Goal: Task Accomplishment & Management: Manage account settings

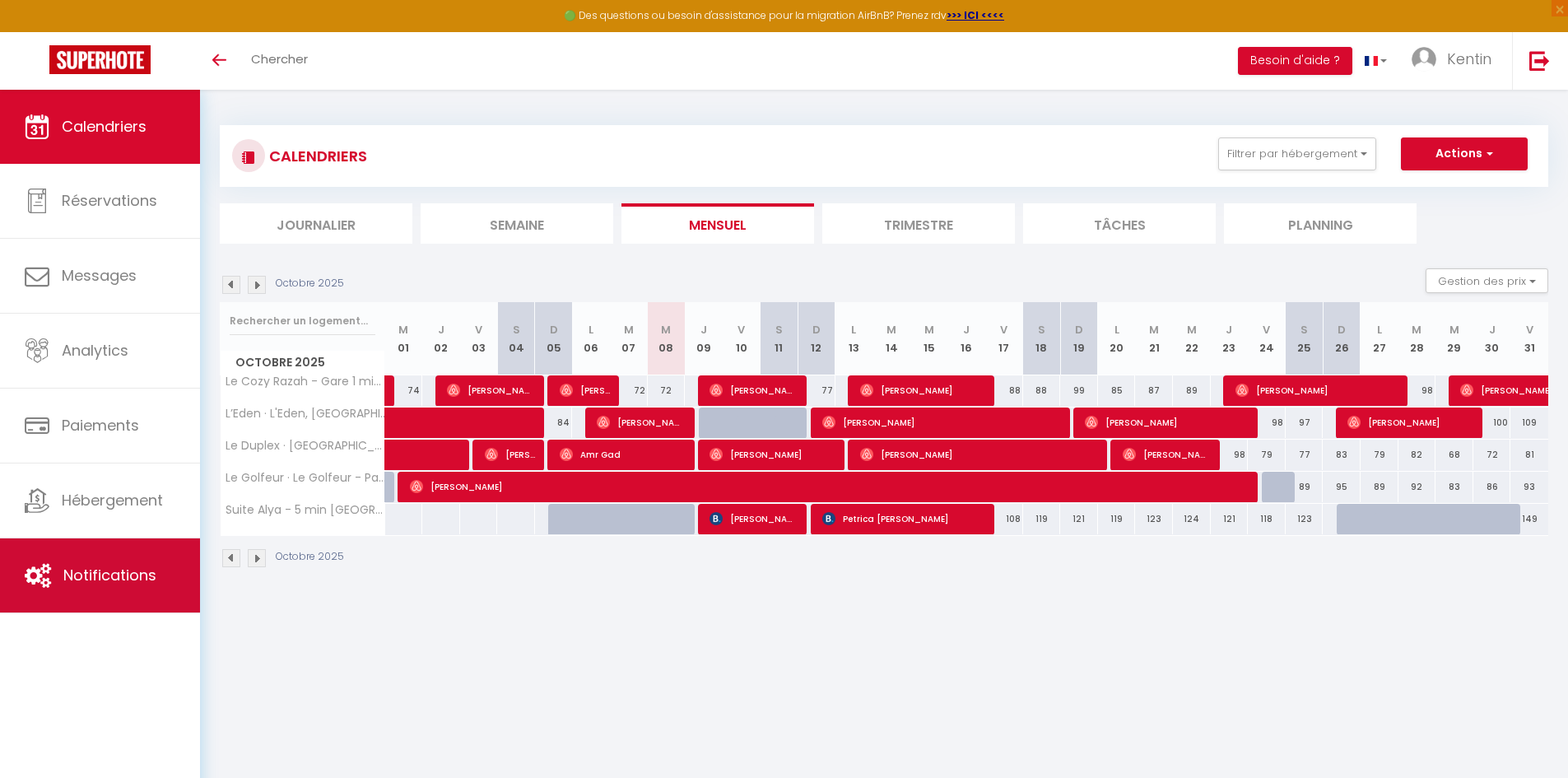
click at [77, 553] on link "Notifications" at bounding box center [100, 576] width 200 height 74
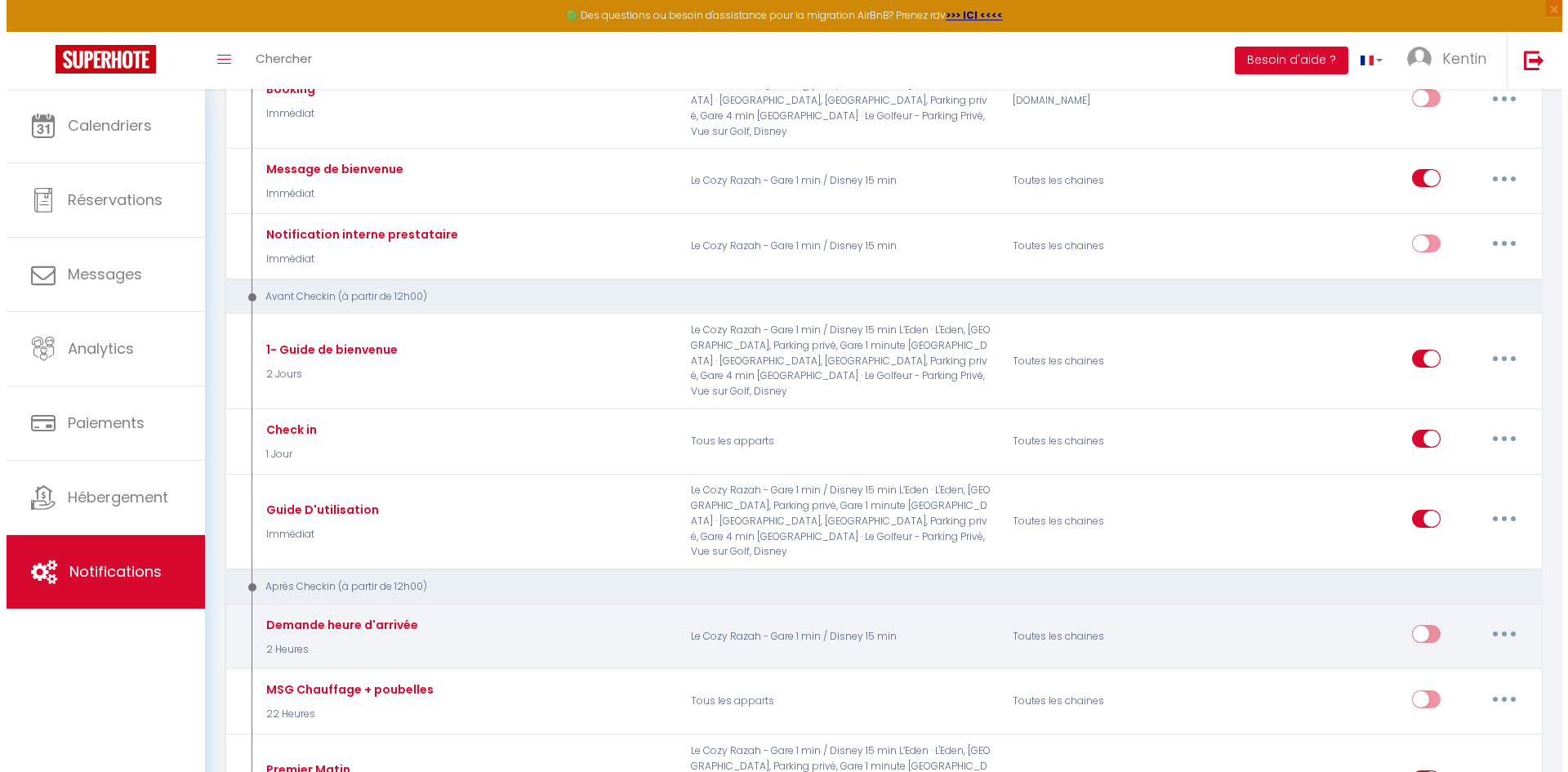
scroll to position [245, 0]
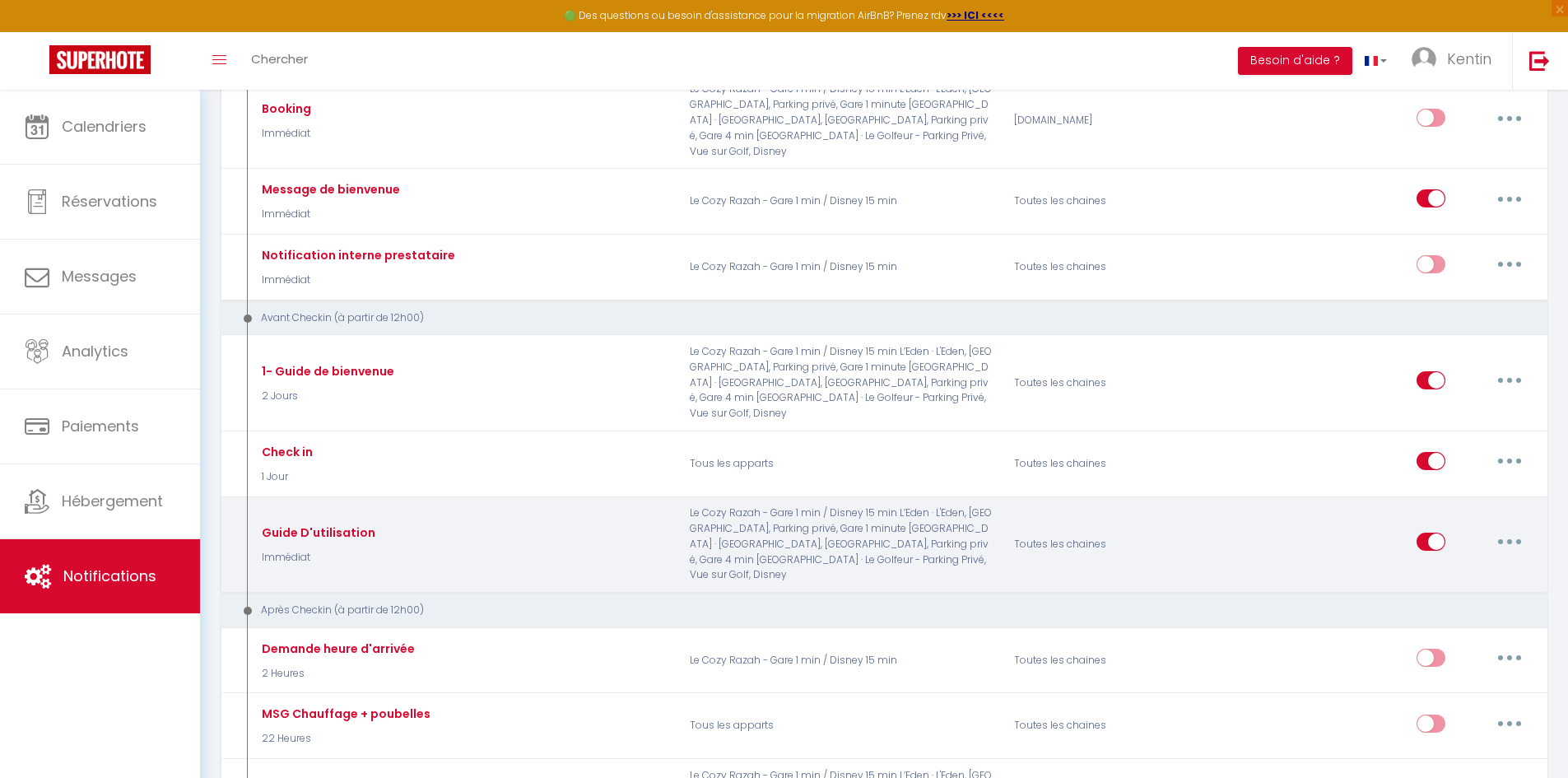
click at [921, 505] on p "Le Cozy Razah - Gare 1 min / Disney 15 min L’Eden · L'Eden, [GEOGRAPHIC_DATA], …" at bounding box center [841, 544] width 325 height 77
click at [1522, 529] on button "button" at bounding box center [1509, 541] width 46 height 26
click at [1467, 566] on link "Editer" at bounding box center [1466, 579] width 122 height 28
type input "Guide D'utilisation"
select select "Immédiat"
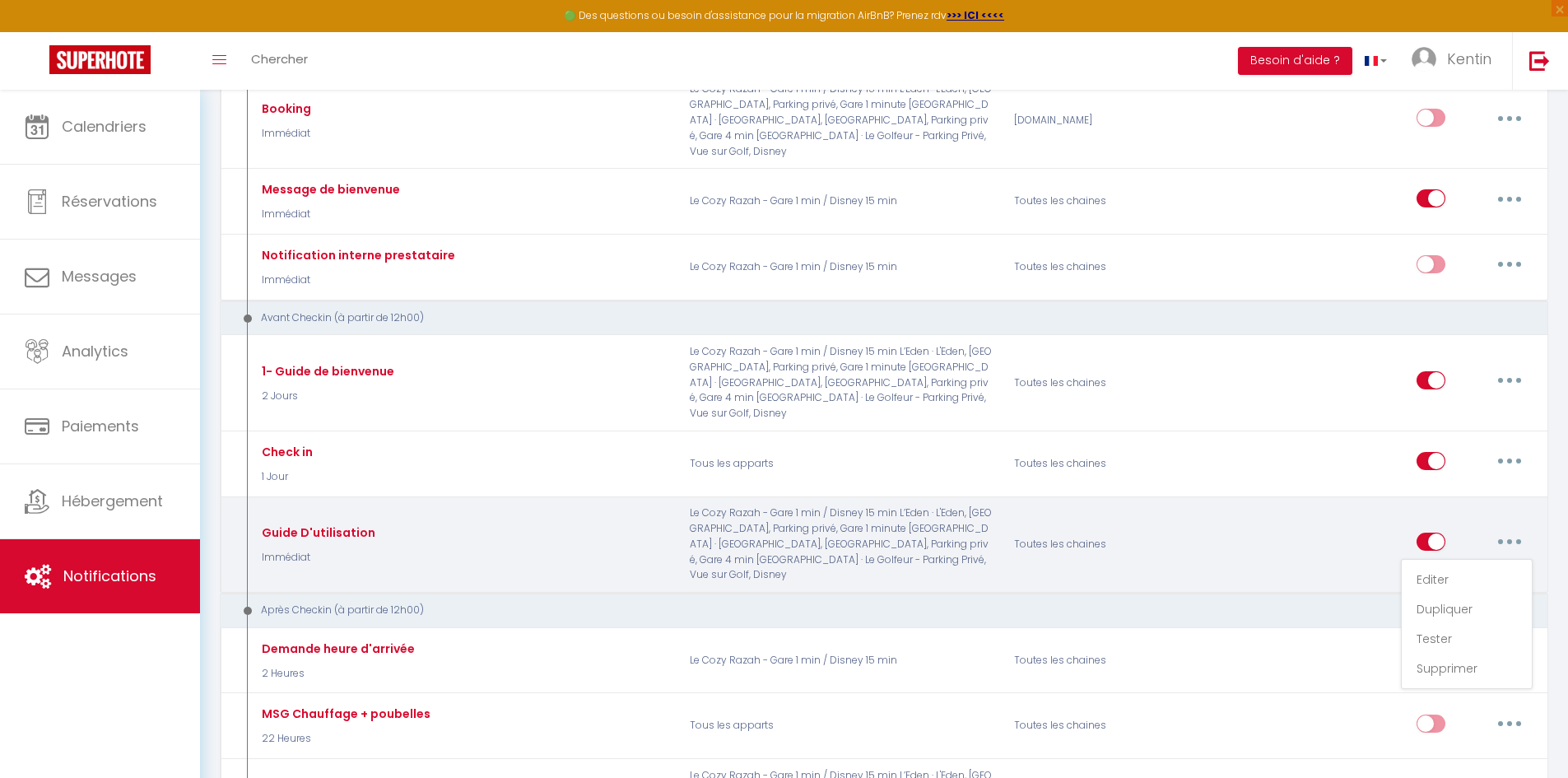
select select "if_booking_is_paid"
checkbox input "true"
checkbox input "false"
radio input "true"
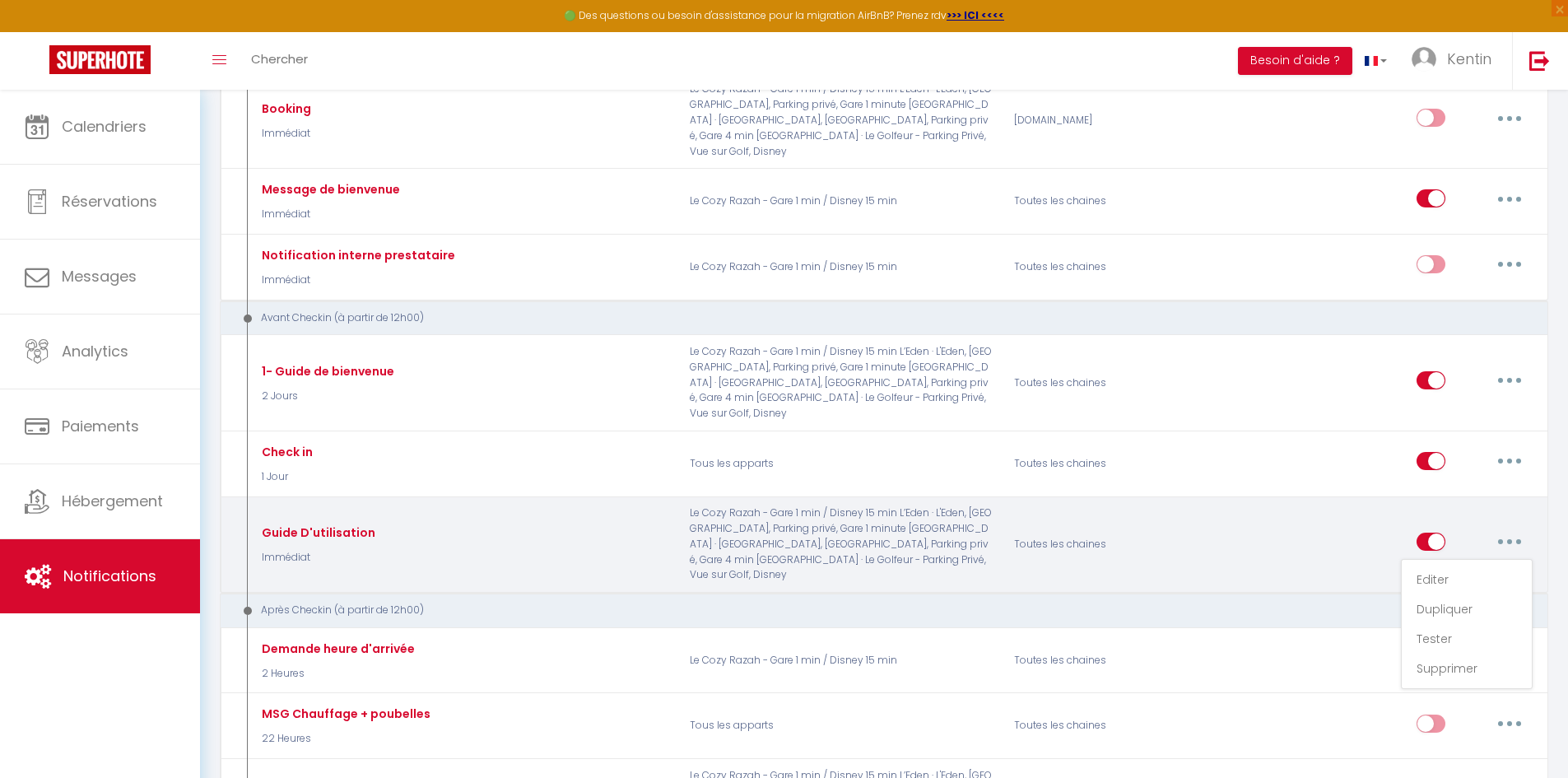
type input "-"
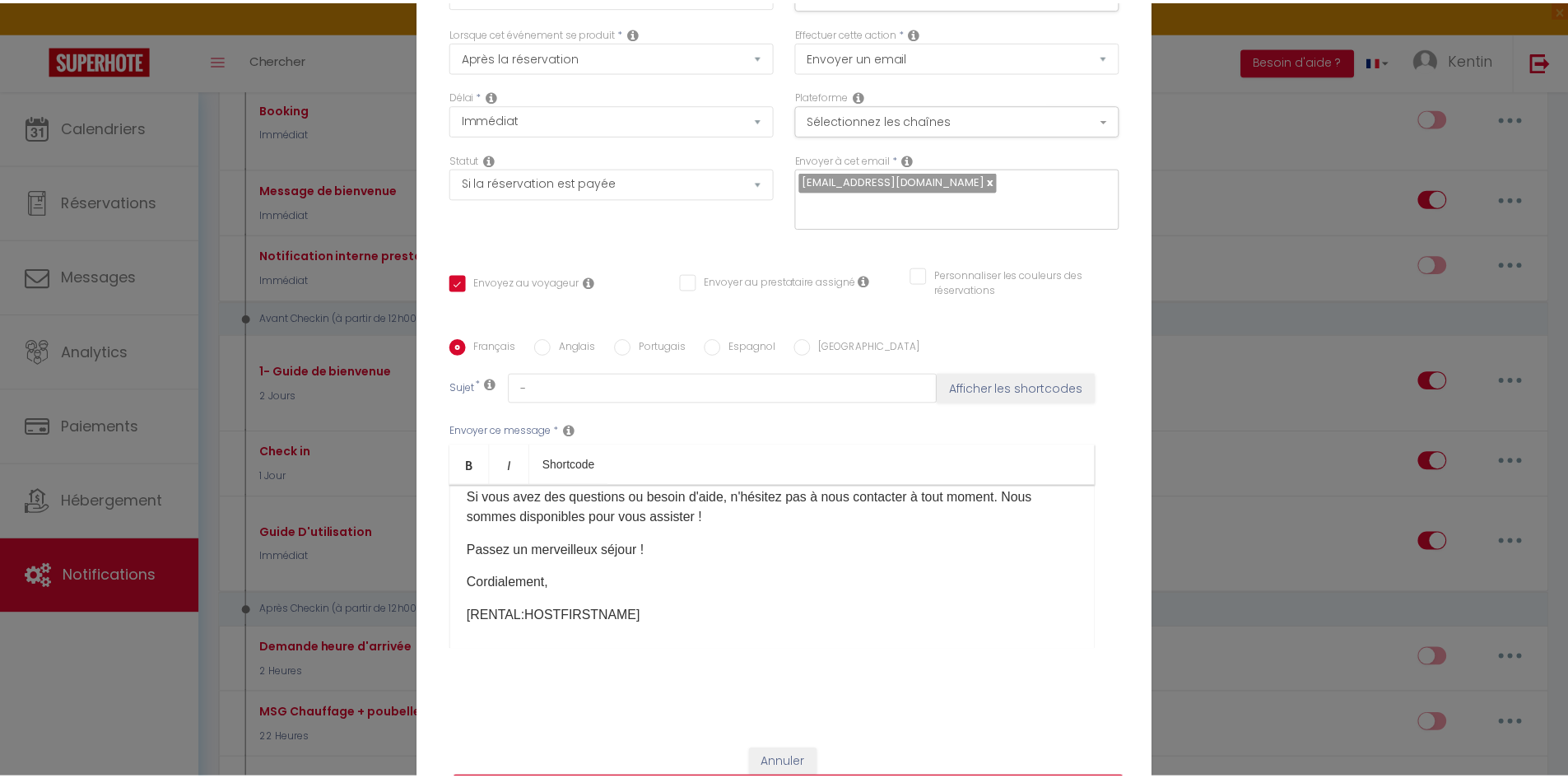
scroll to position [196, 0]
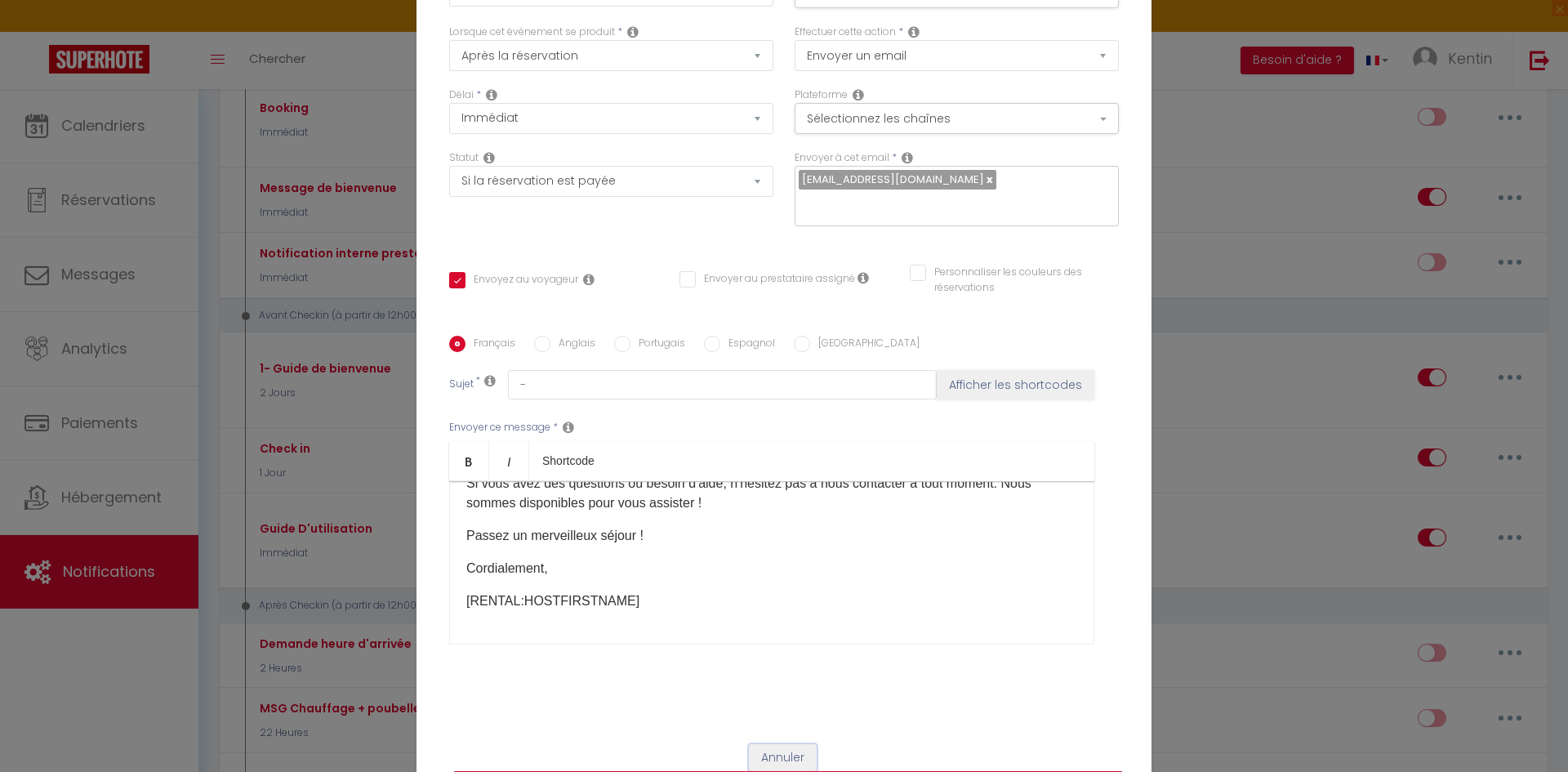
click at [801, 754] on button "Annuler" at bounding box center [782, 758] width 67 height 27
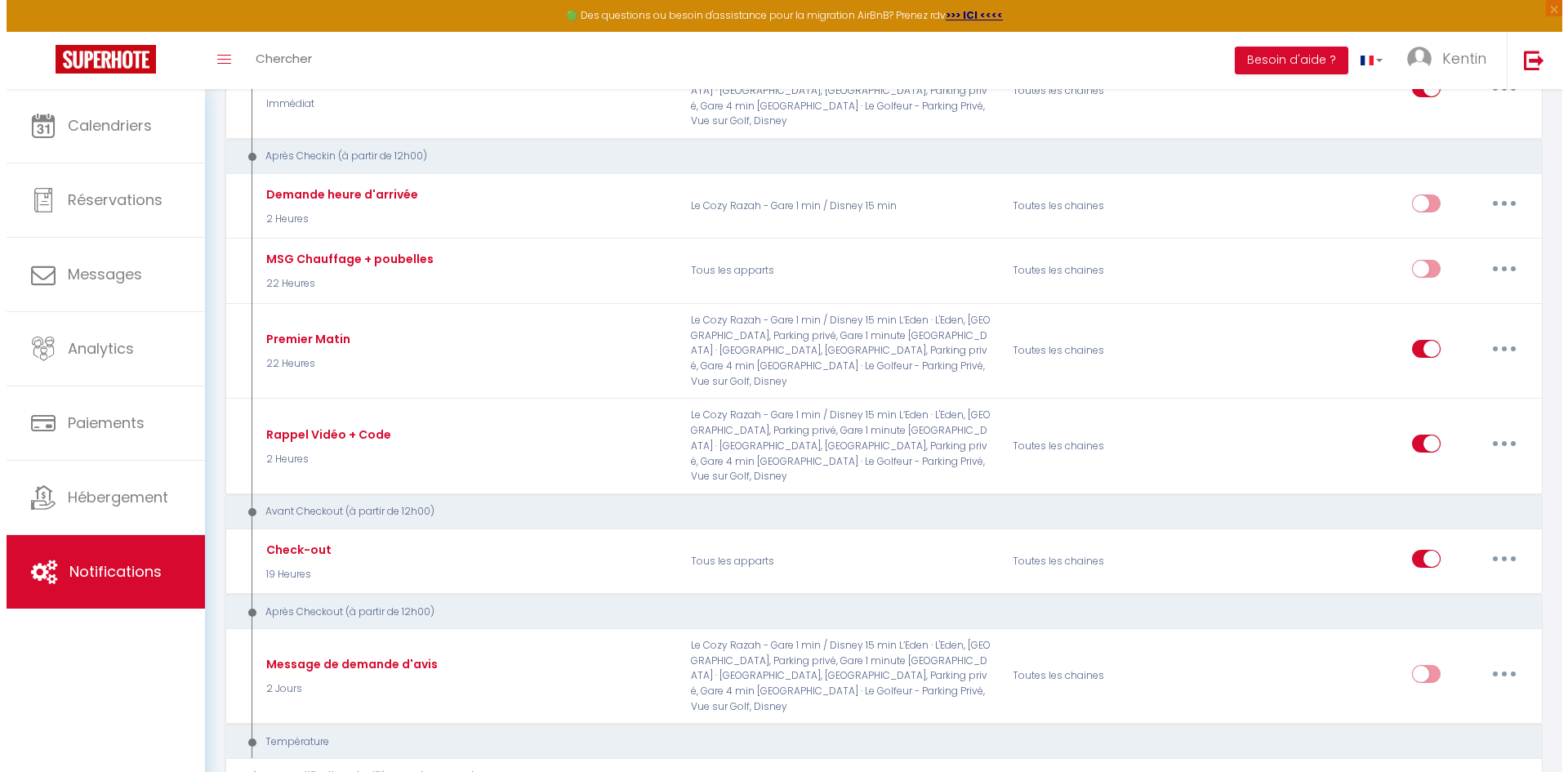
scroll to position [654, 0]
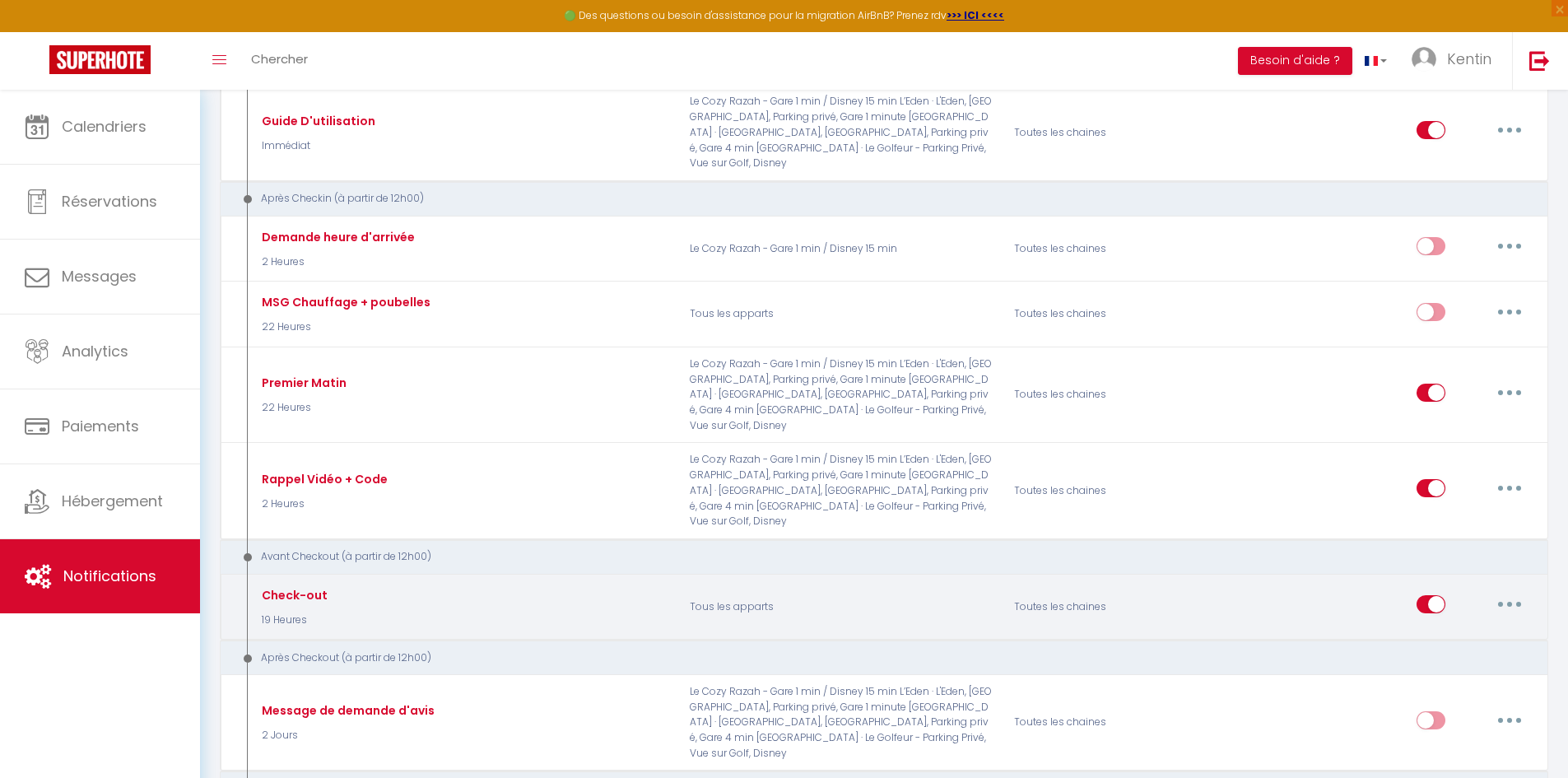
click at [1519, 591] on button "button" at bounding box center [1509, 603] width 46 height 26
click at [1461, 629] on link "Editer" at bounding box center [1466, 642] width 122 height 28
type input "Check-out"
select select "4"
select select "19 Heures"
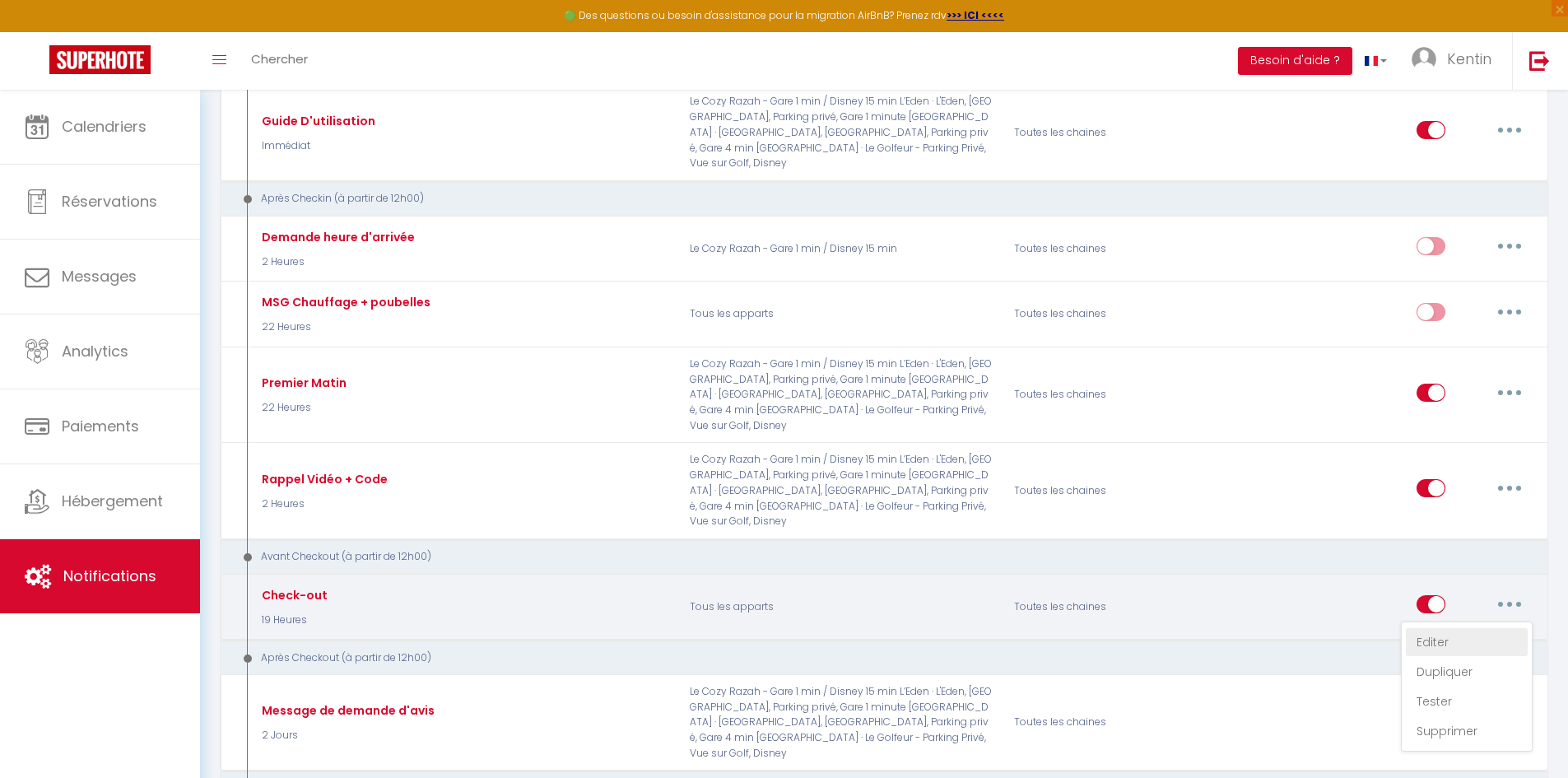
checkbox input "true"
checkbox input "false"
type input "-"
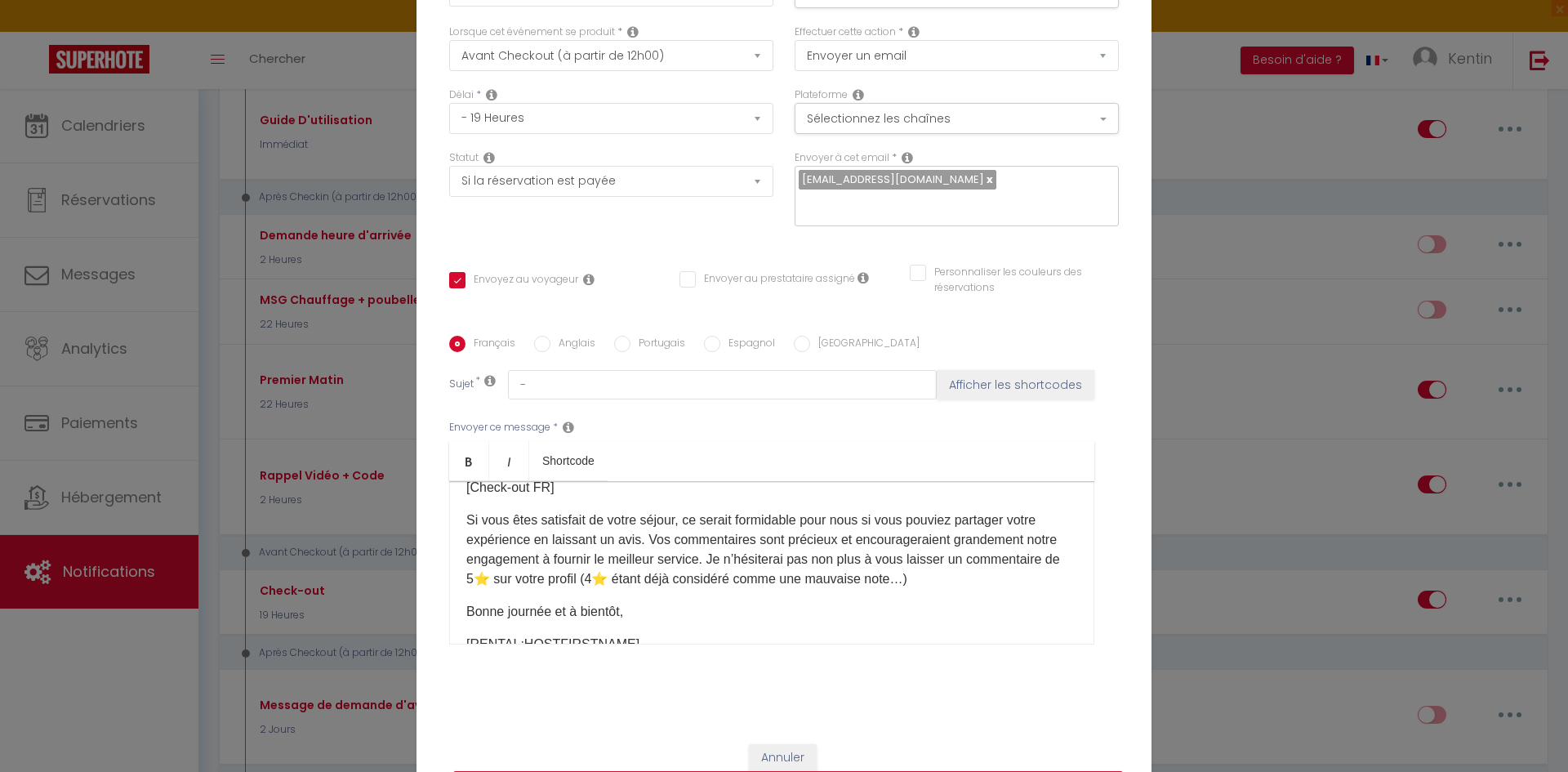
scroll to position [87, 0]
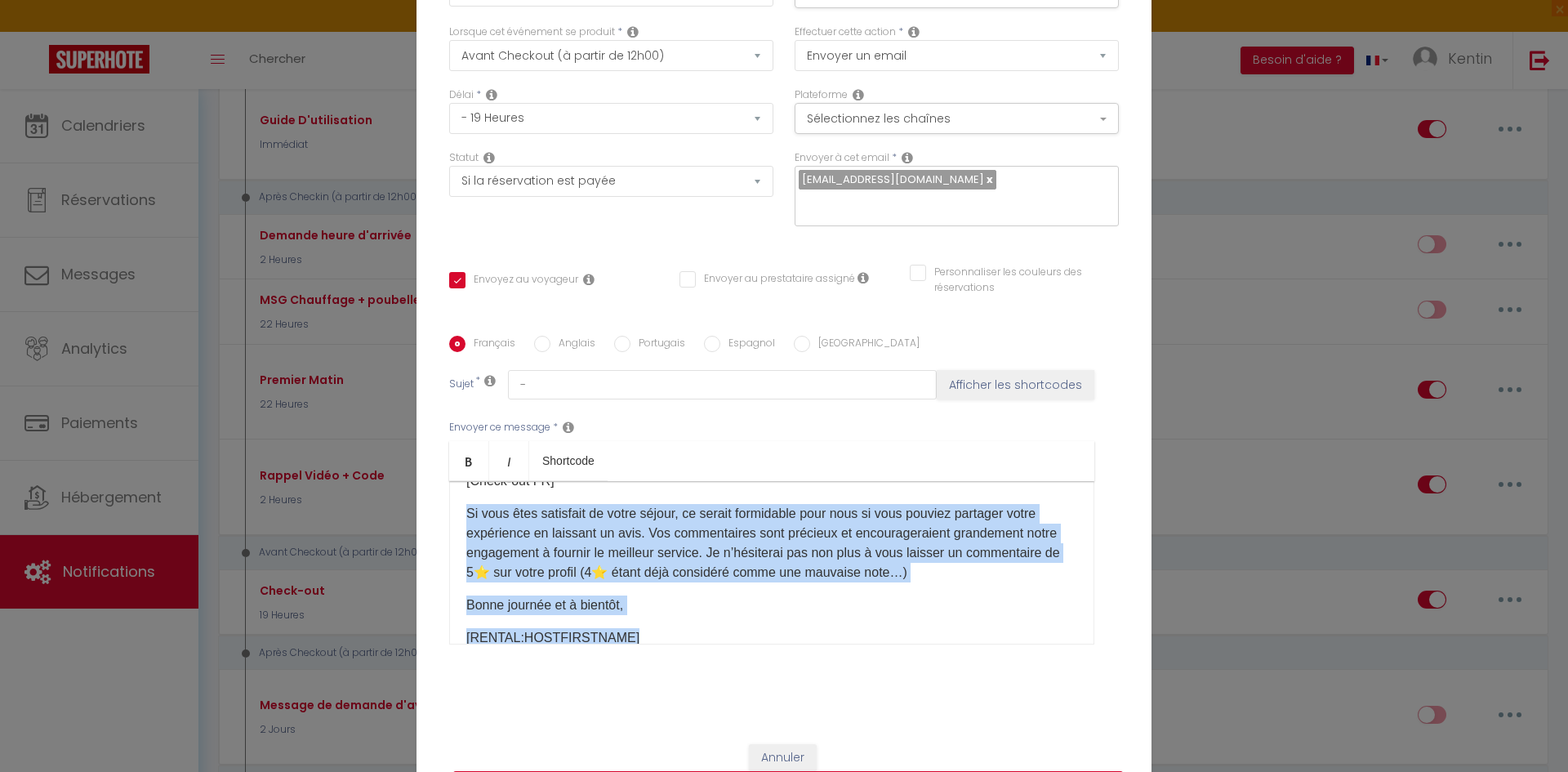
drag, startPoint x: 457, startPoint y: 560, endPoint x: 959, endPoint y: 630, distance: 506.9
click at [959, 630] on div "[PERSON_NAME](e) [GUEST:FIRST_NAME], J'espère que votre séjour se passe bien et…" at bounding box center [772, 563] width 645 height 163
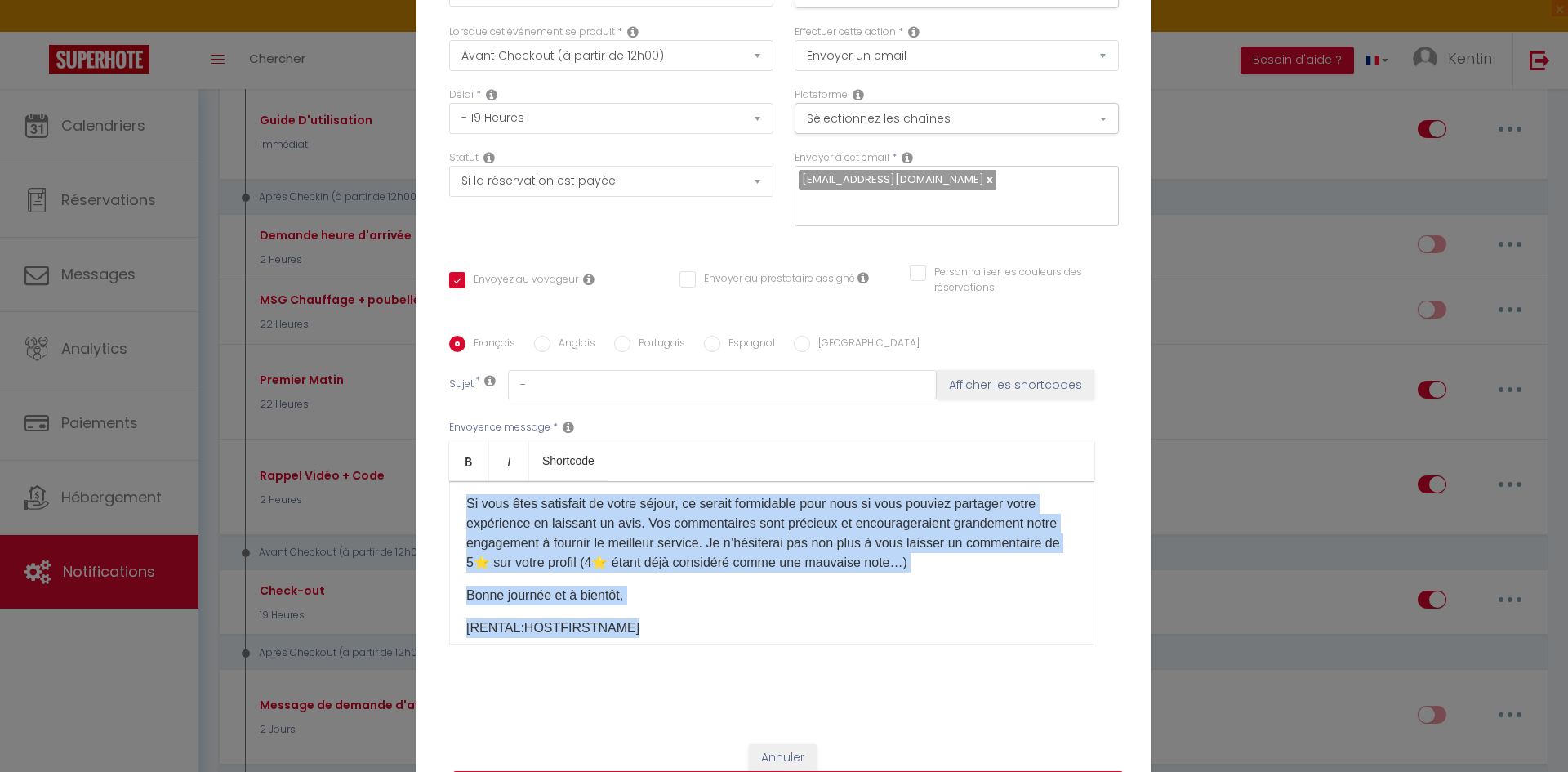
click at [939, 590] on p "Bonne journée et à bientôt," at bounding box center [772, 595] width 611 height 20
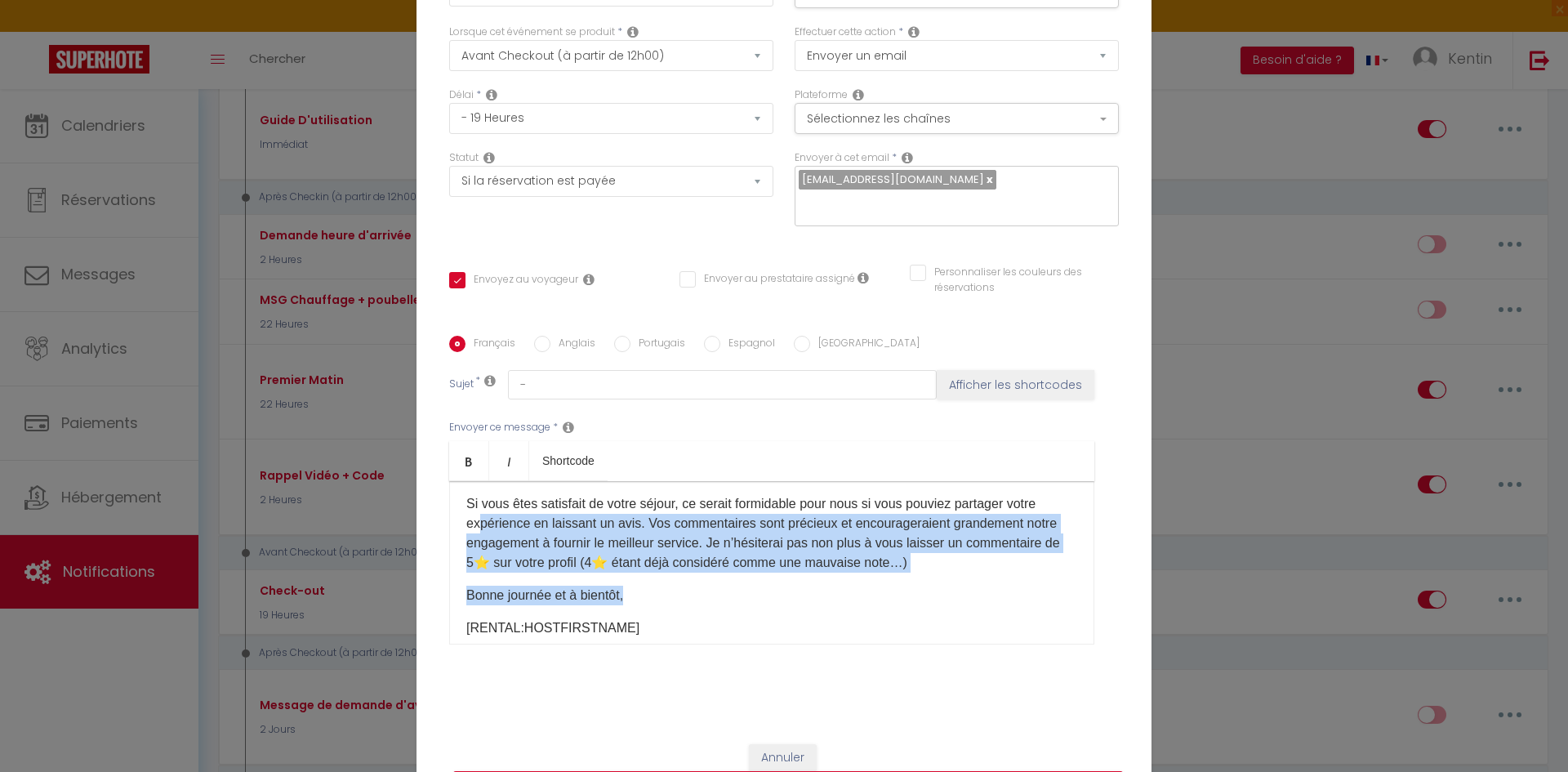
drag, startPoint x: 944, startPoint y: 580, endPoint x: 475, endPoint y: 516, distance: 473.3
click at [475, 516] on div "[PERSON_NAME](e) [GUEST:FIRST_NAME], J'espère que votre séjour se passe bien et…" at bounding box center [772, 563] width 645 height 163
click at [812, 563] on p "Si vous êtes satisfait de votre séjour, ce serait formidable pour nous si vous …" at bounding box center [772, 534] width 611 height 78
click at [930, 565] on p "Si vous êtes satisfait de votre séjour, ce serait formidable pour nous si vous …" at bounding box center [772, 534] width 611 height 78
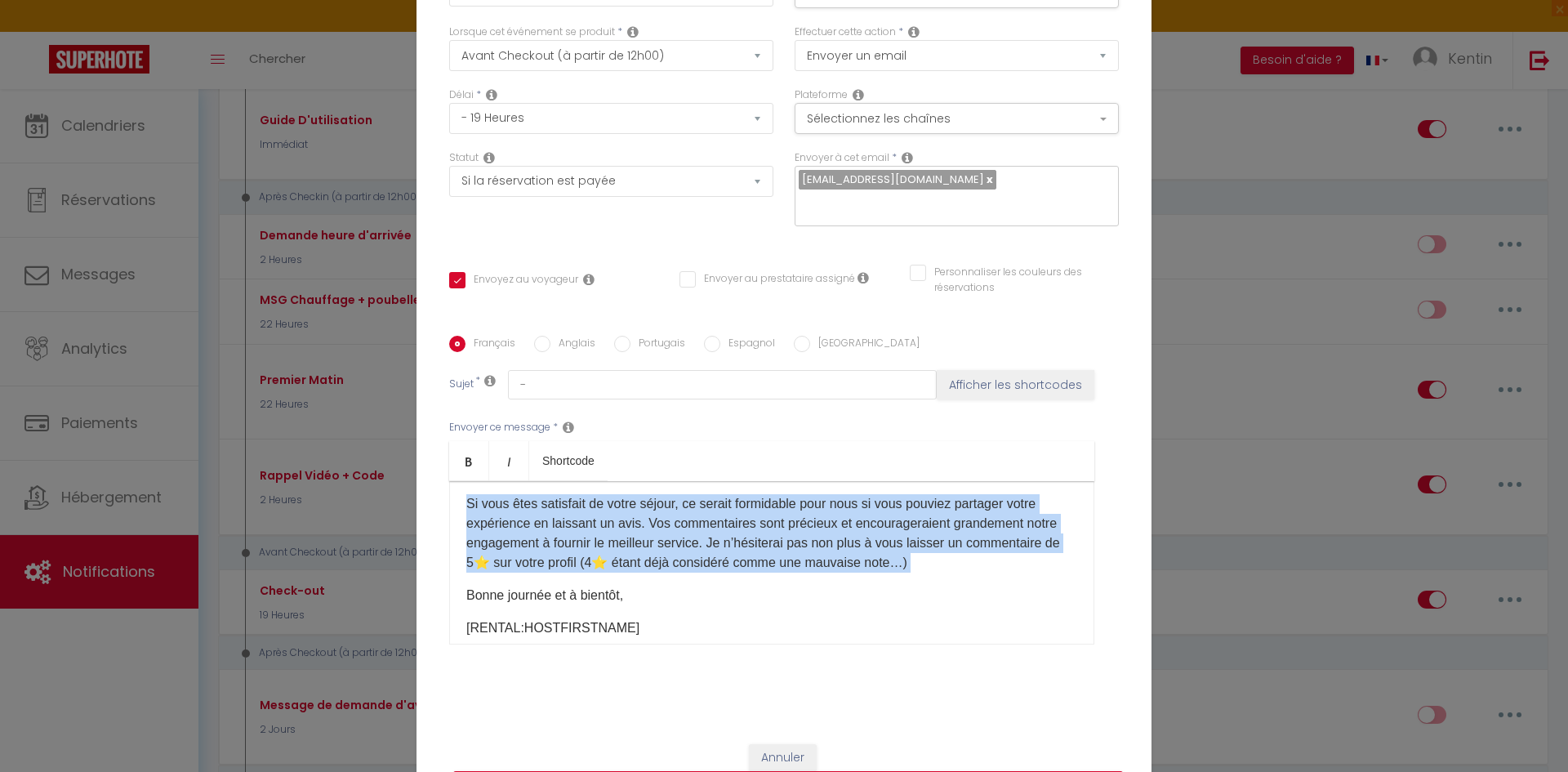
drag, startPoint x: 931, startPoint y: 565, endPoint x: 444, endPoint y: 506, distance: 490.6
click at [449, 506] on div "[PERSON_NAME](e) [GUEST:FIRST_NAME], J'espère que votre séjour se passe bien et…" at bounding box center [772, 563] width 645 height 163
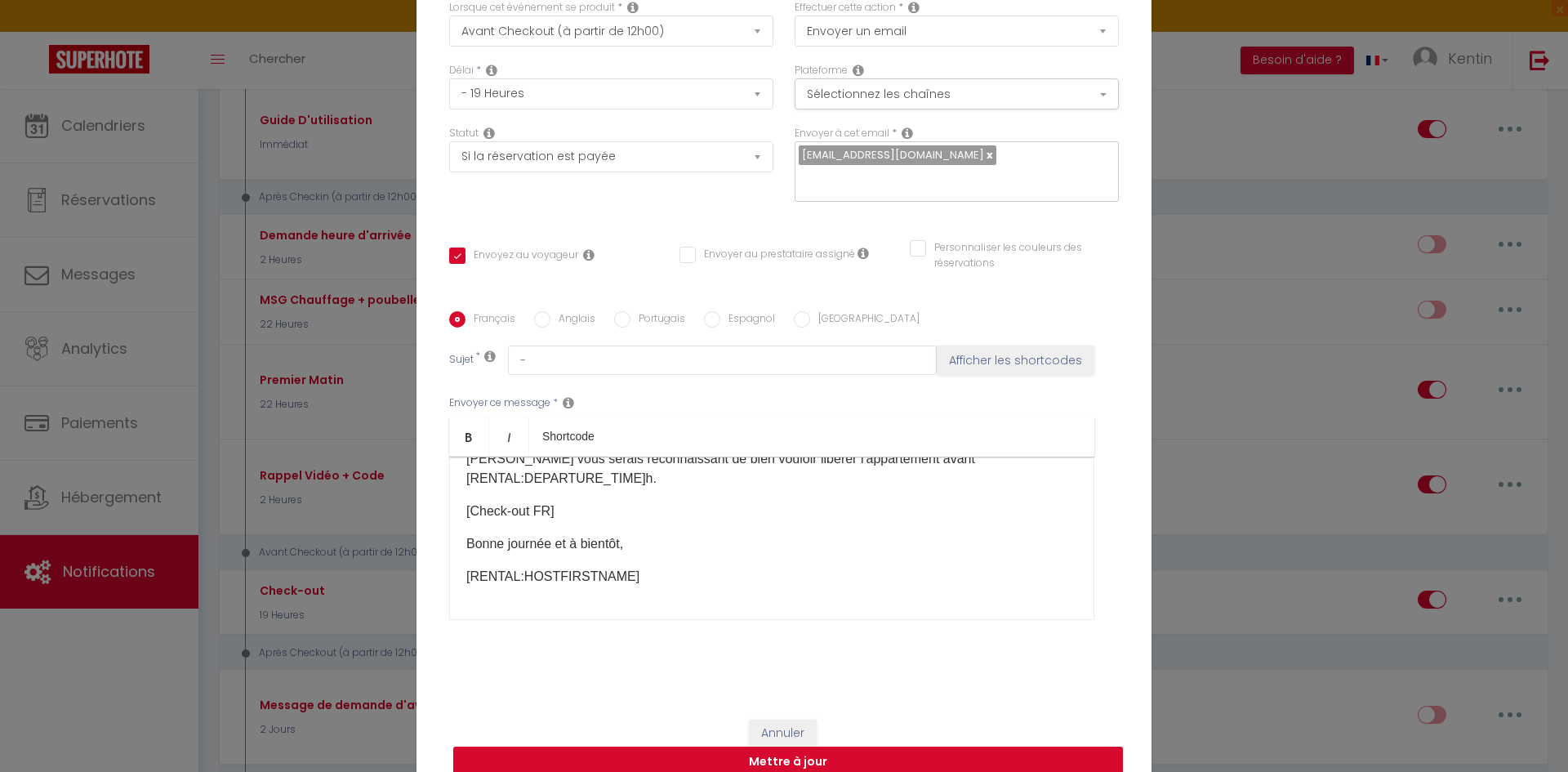
scroll to position [127, 0]
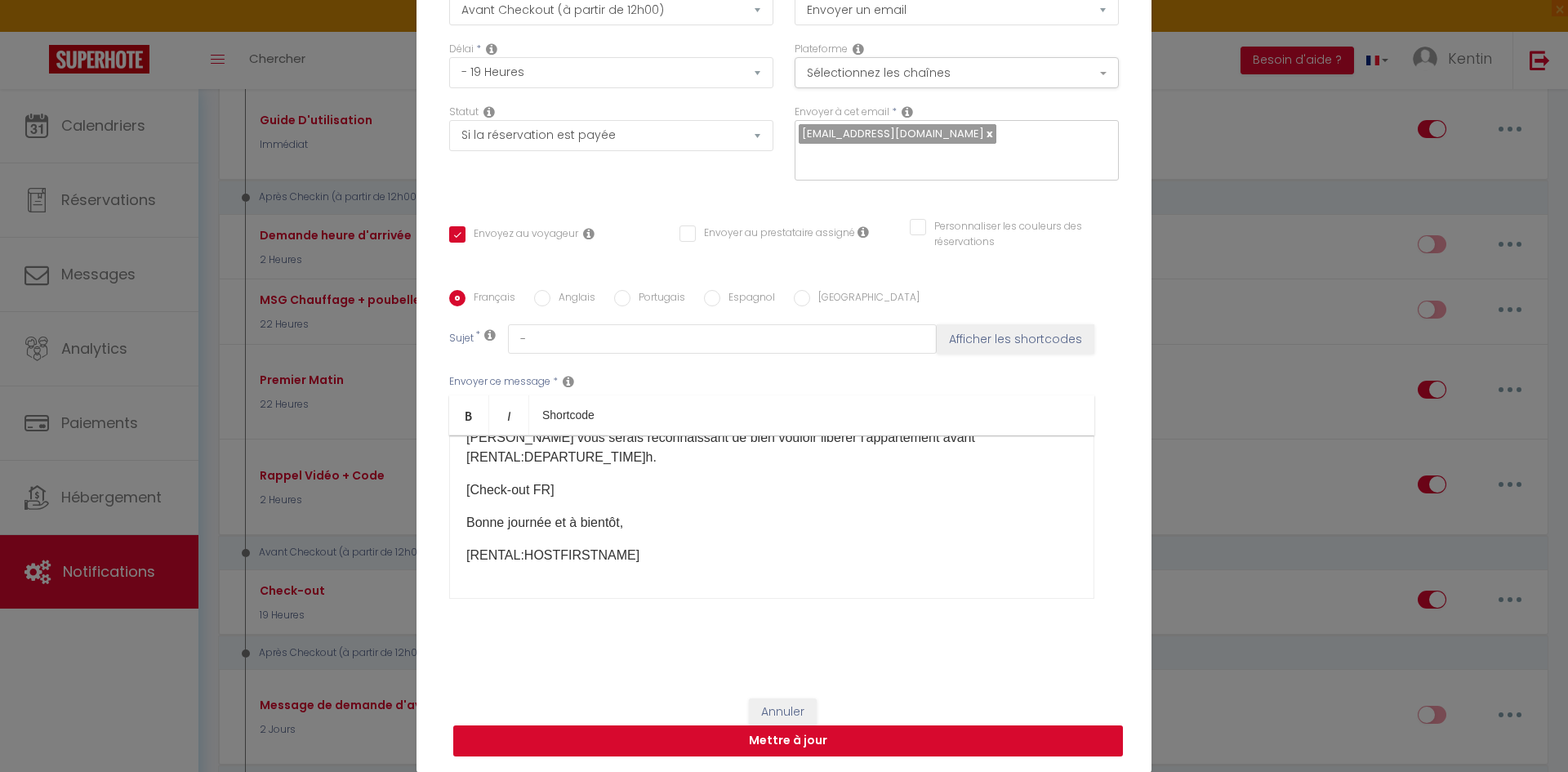
click at [821, 739] on button "Mettre à jour" at bounding box center [788, 740] width 670 height 31
checkbox input "true"
checkbox input "false"
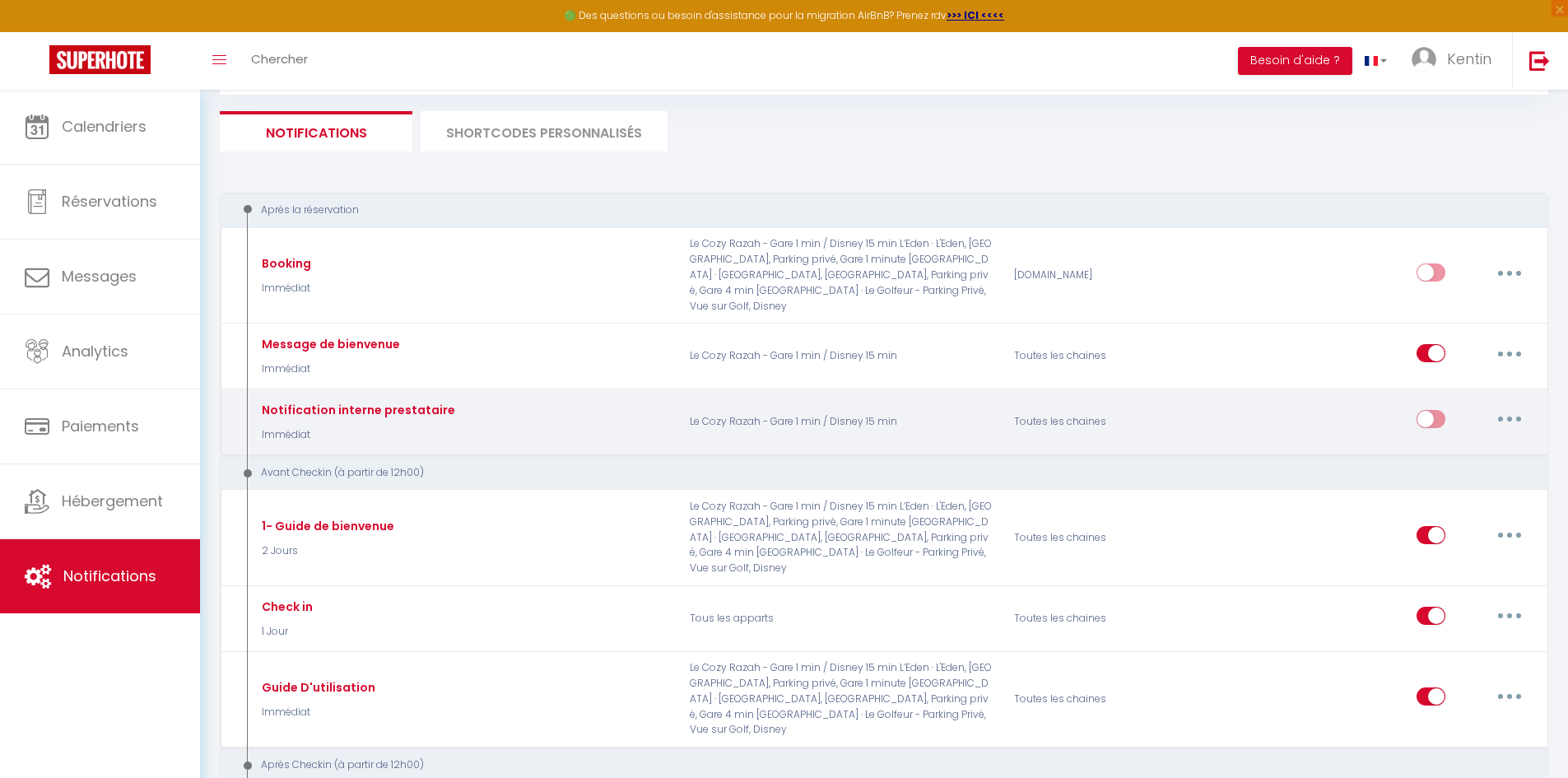
scroll to position [0, 0]
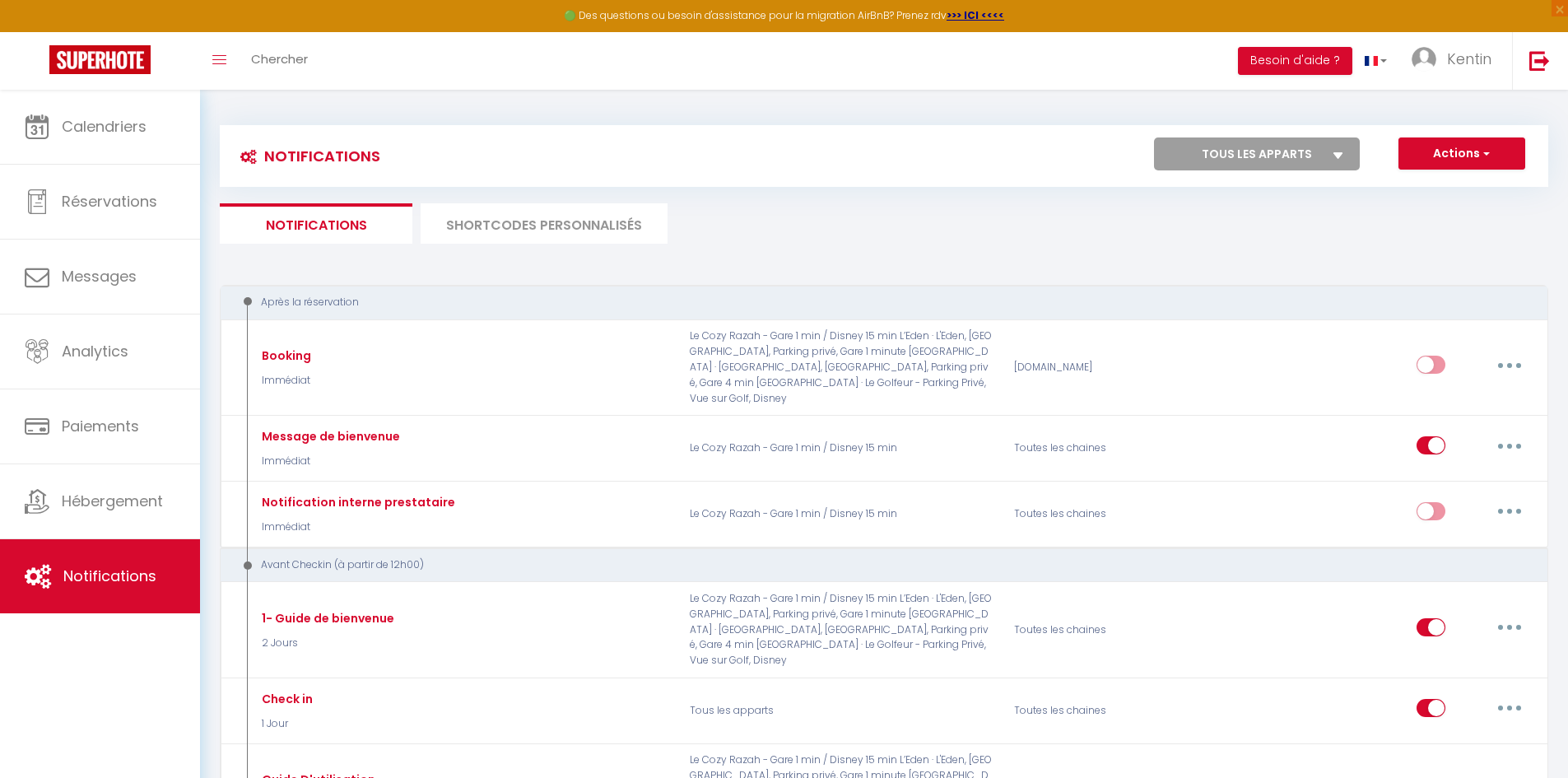
click at [466, 234] on li "SHORTCODES PERSONNALISÉS" at bounding box center [544, 223] width 247 height 40
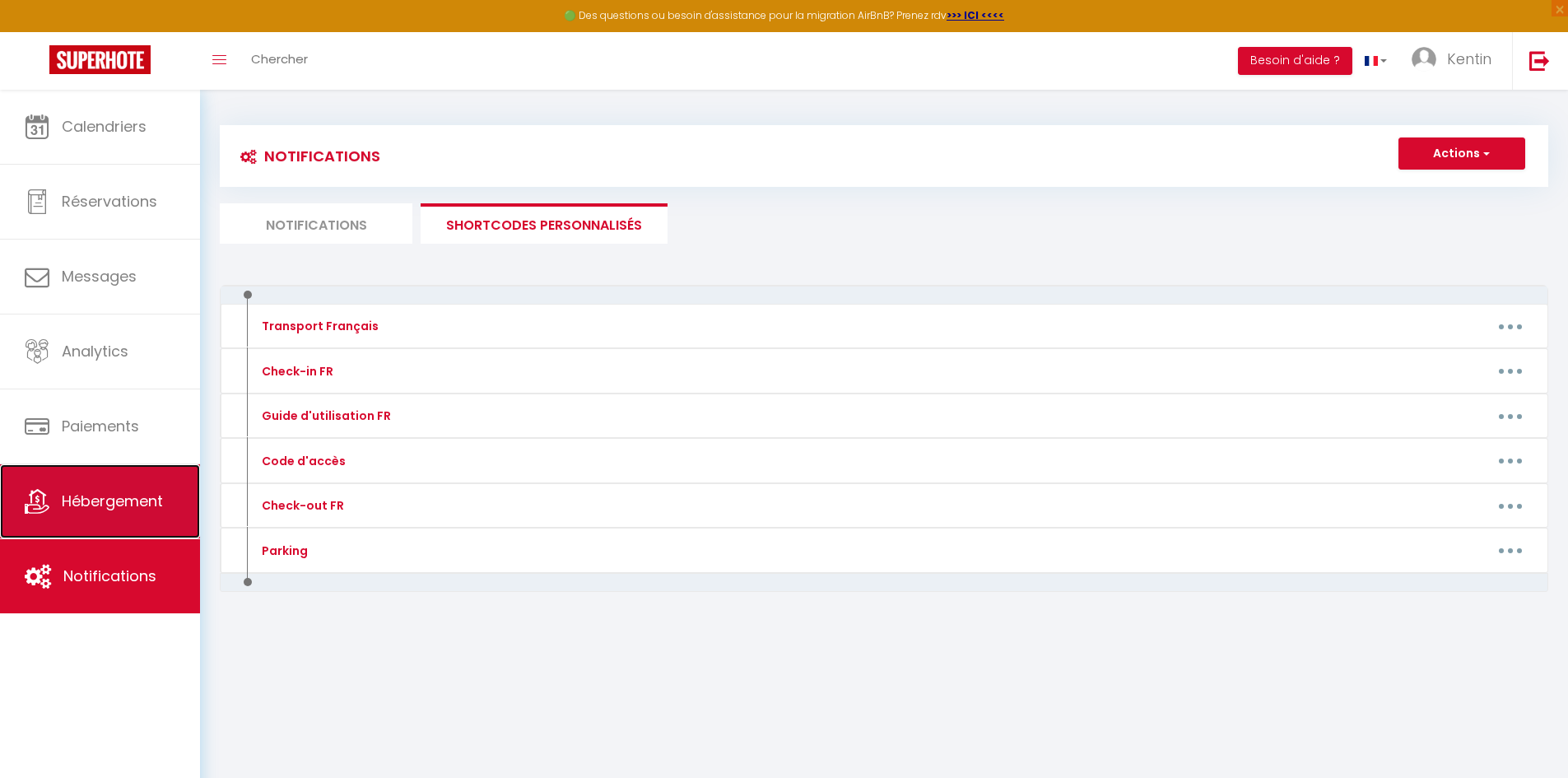
click at [87, 504] on span "Hébergement" at bounding box center [112, 501] width 102 height 21
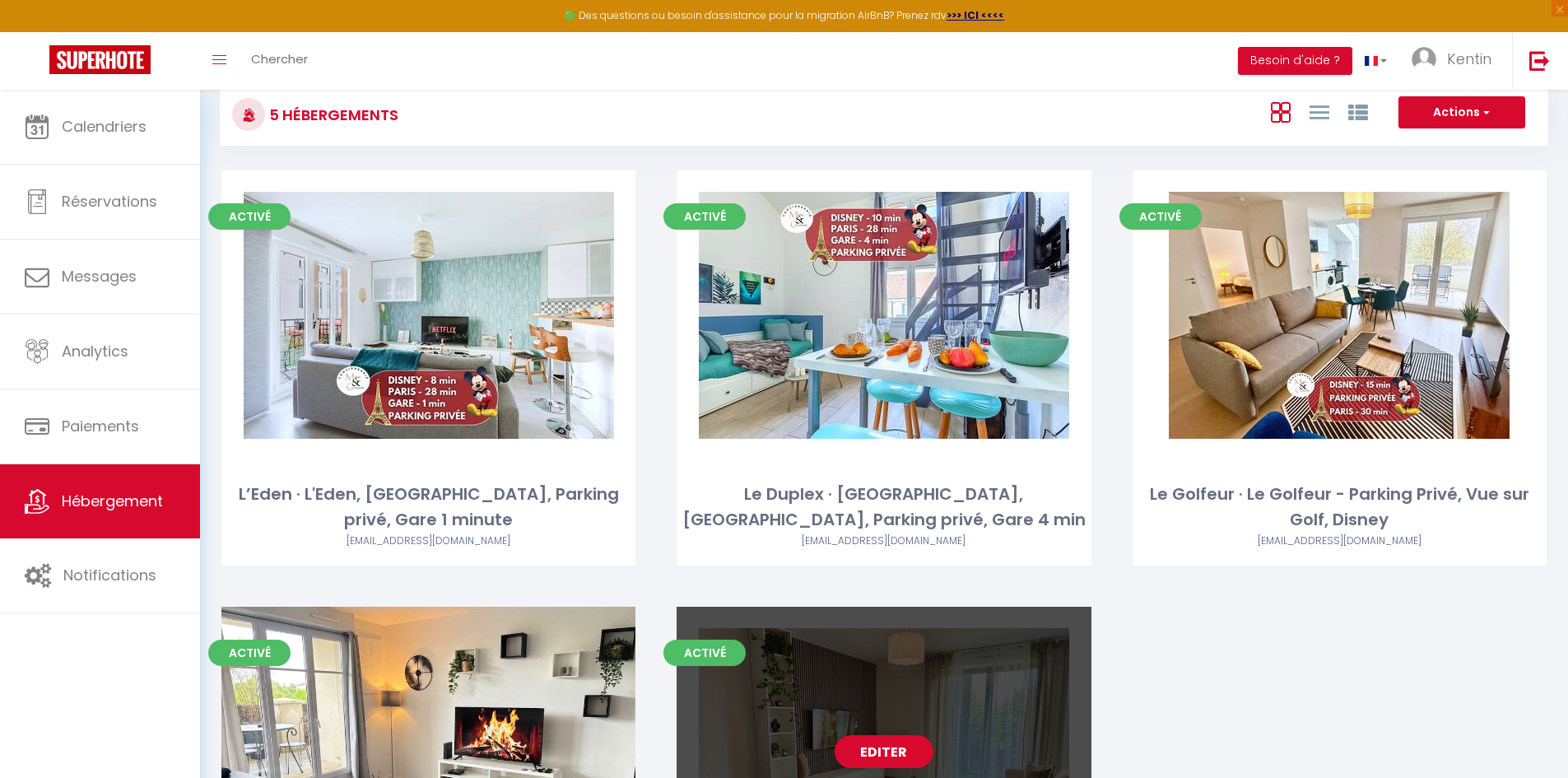
scroll to position [326, 0]
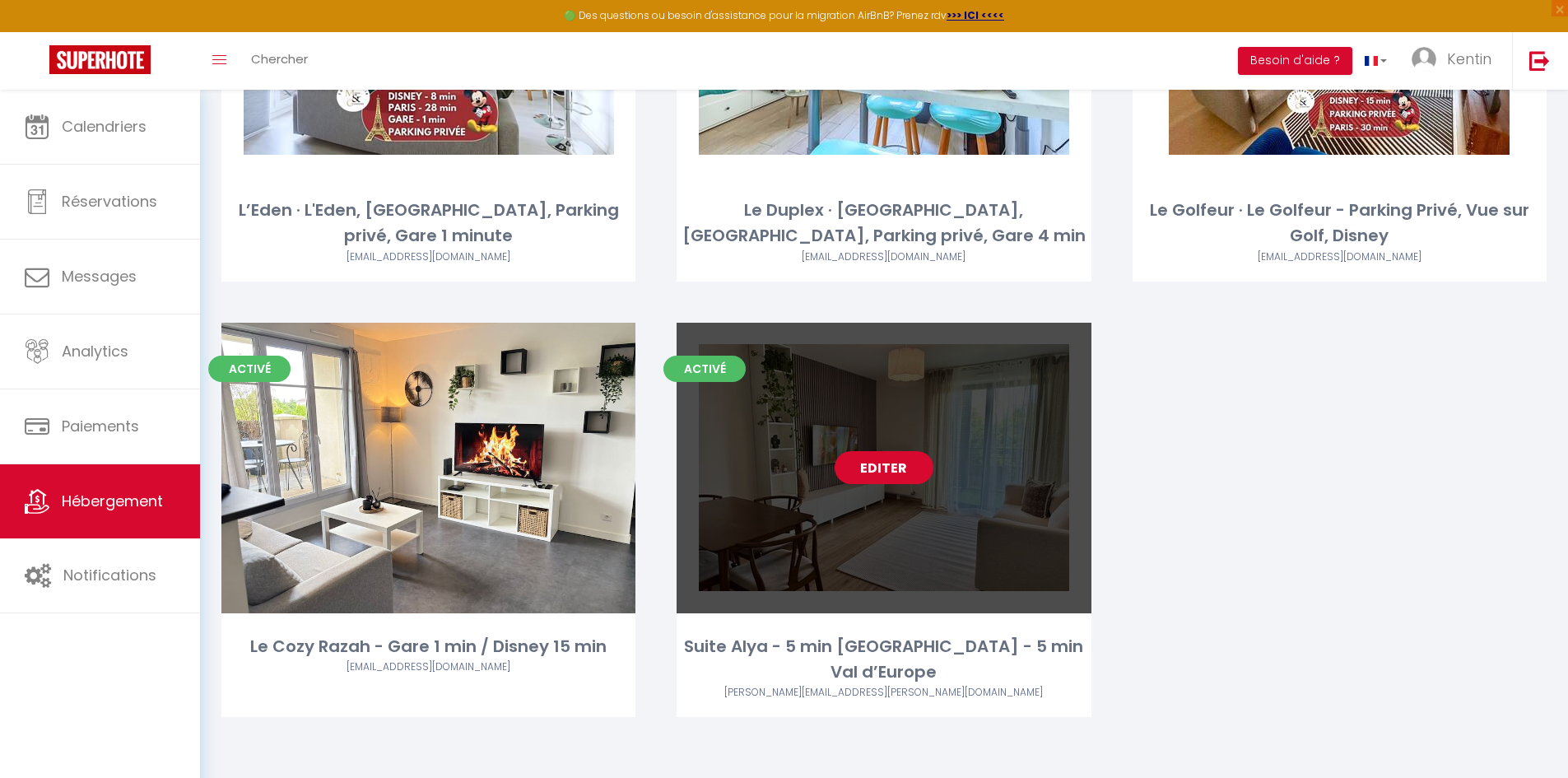
click at [899, 471] on link "Editer" at bounding box center [884, 467] width 99 height 33
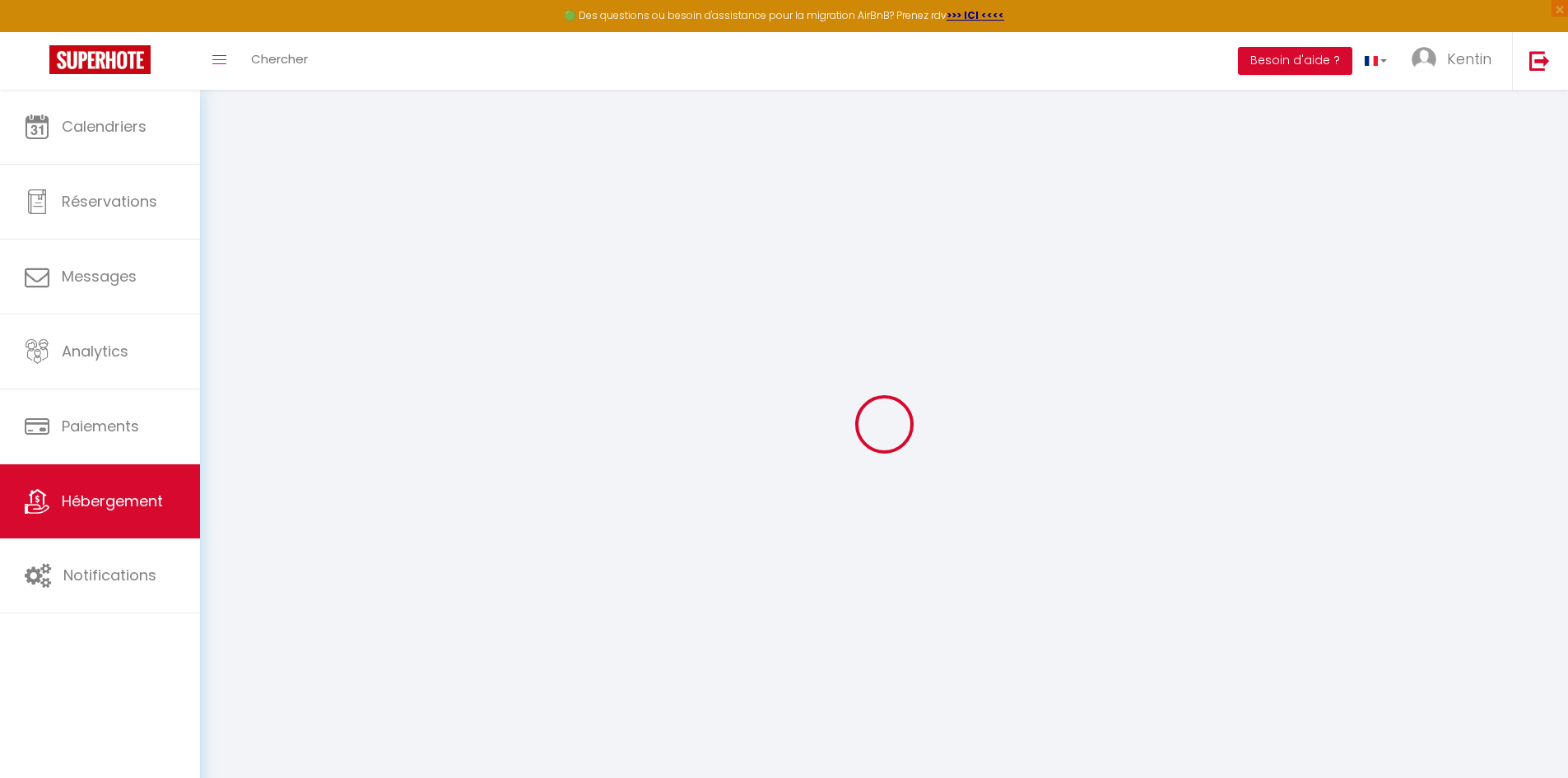
select select "22636-1523303120726193013"
select select "15:00"
select select "23:45"
select select "12:00"
select select "30"
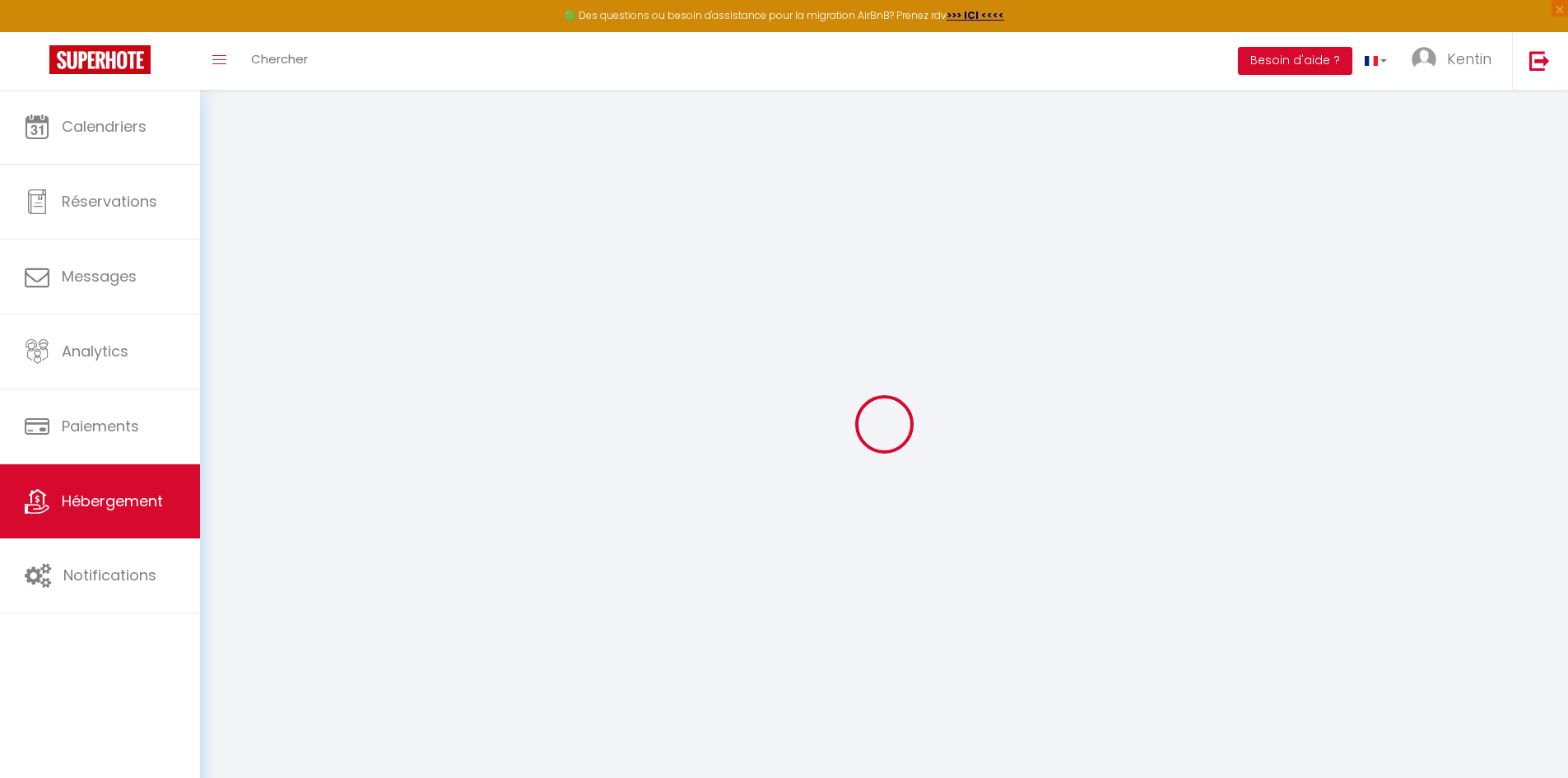
select select "120"
select select
checkbox input "false"
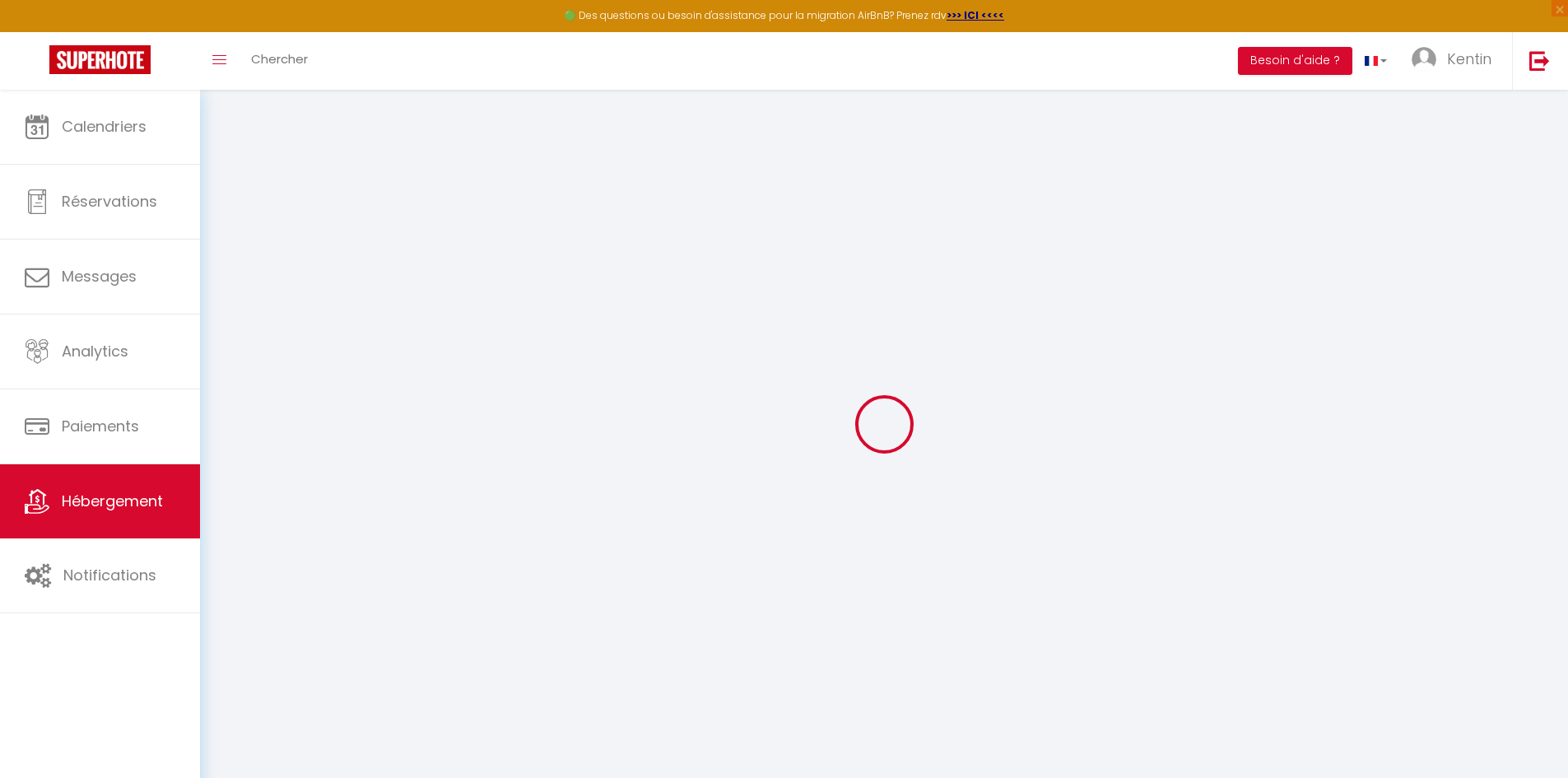
checkbox input "false"
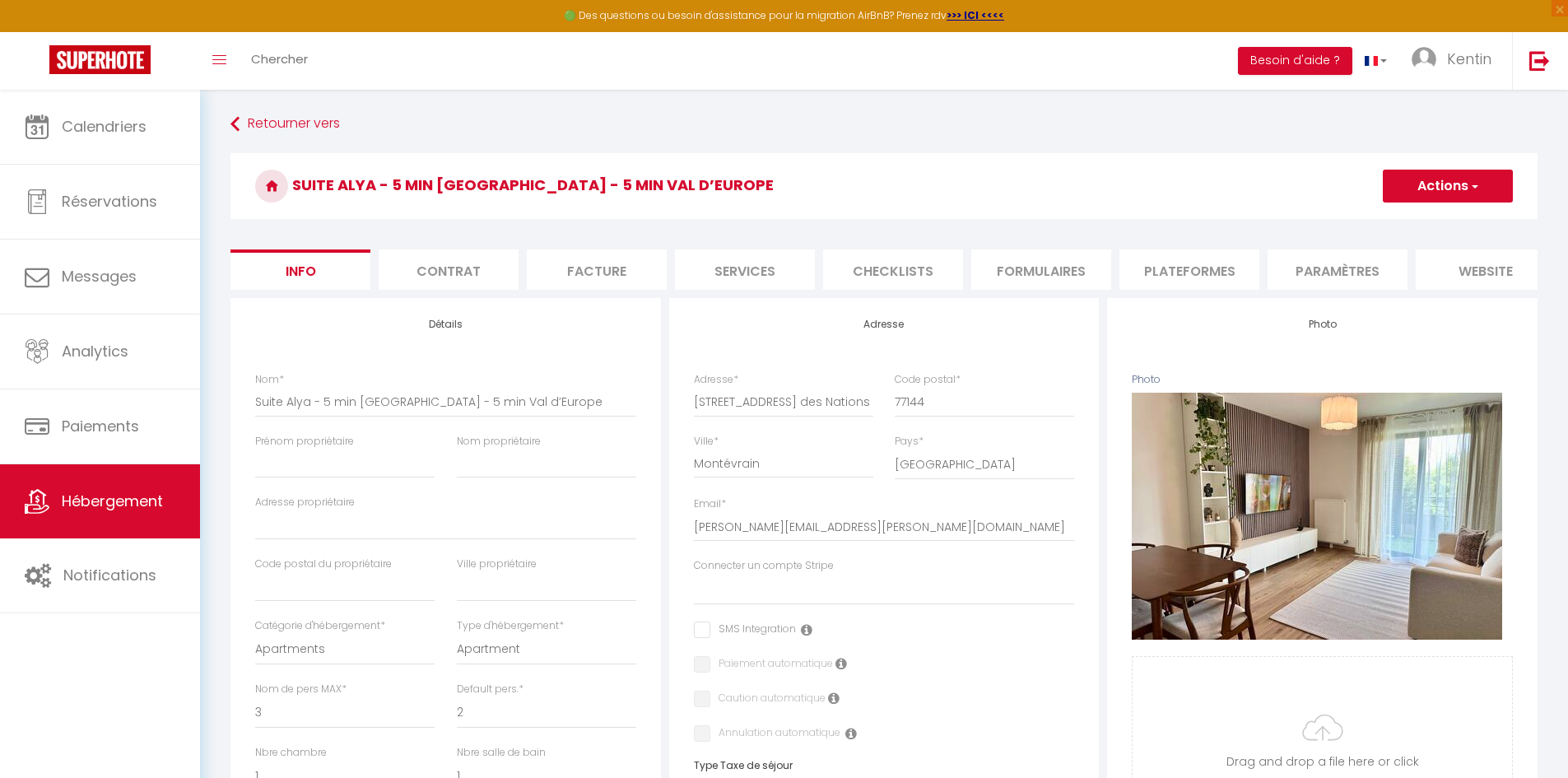
click at [756, 266] on li "Services" at bounding box center [745, 269] width 140 height 40
select select
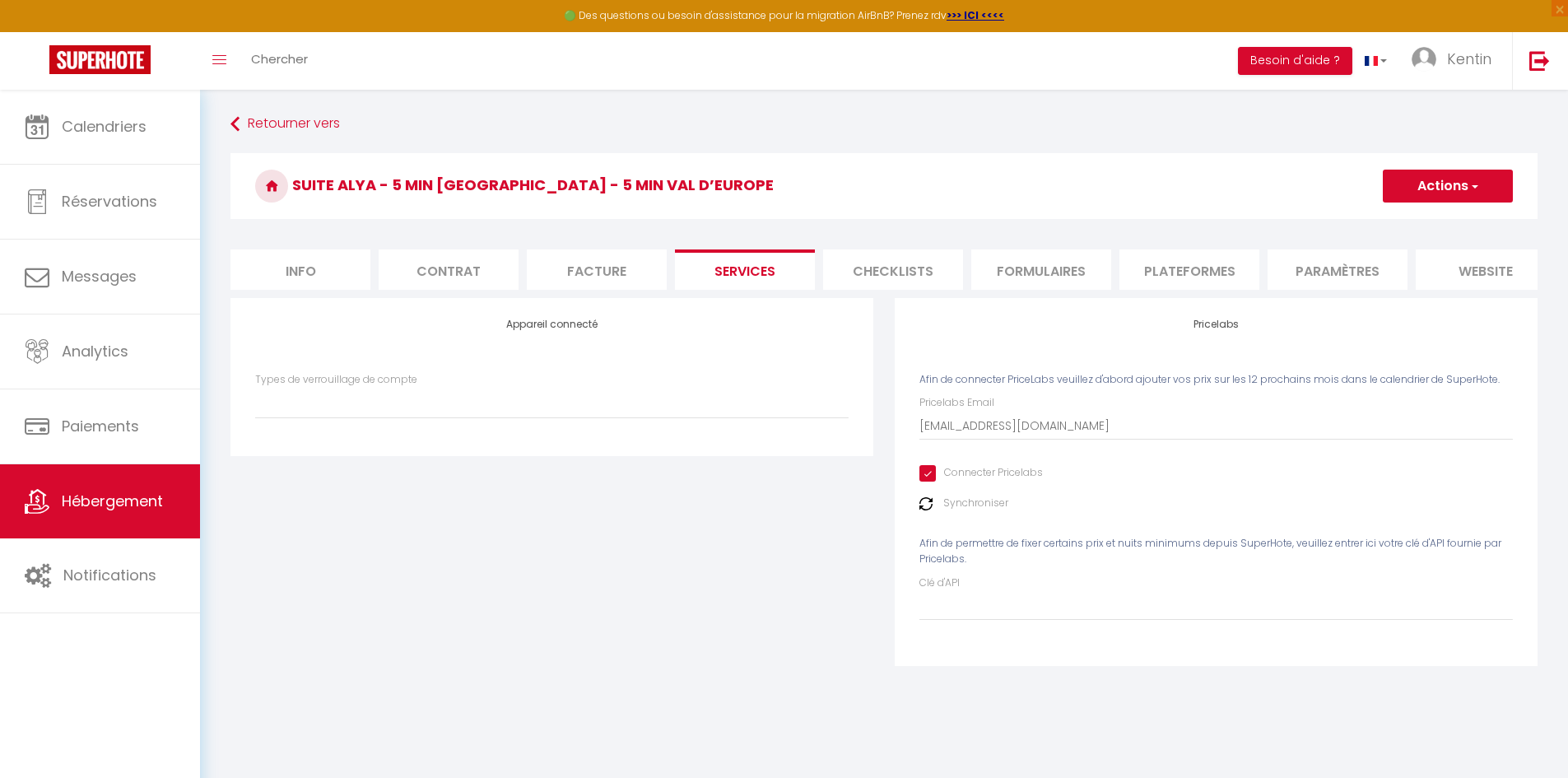
click at [623, 273] on li "Facture" at bounding box center [596, 269] width 140 height 40
select select
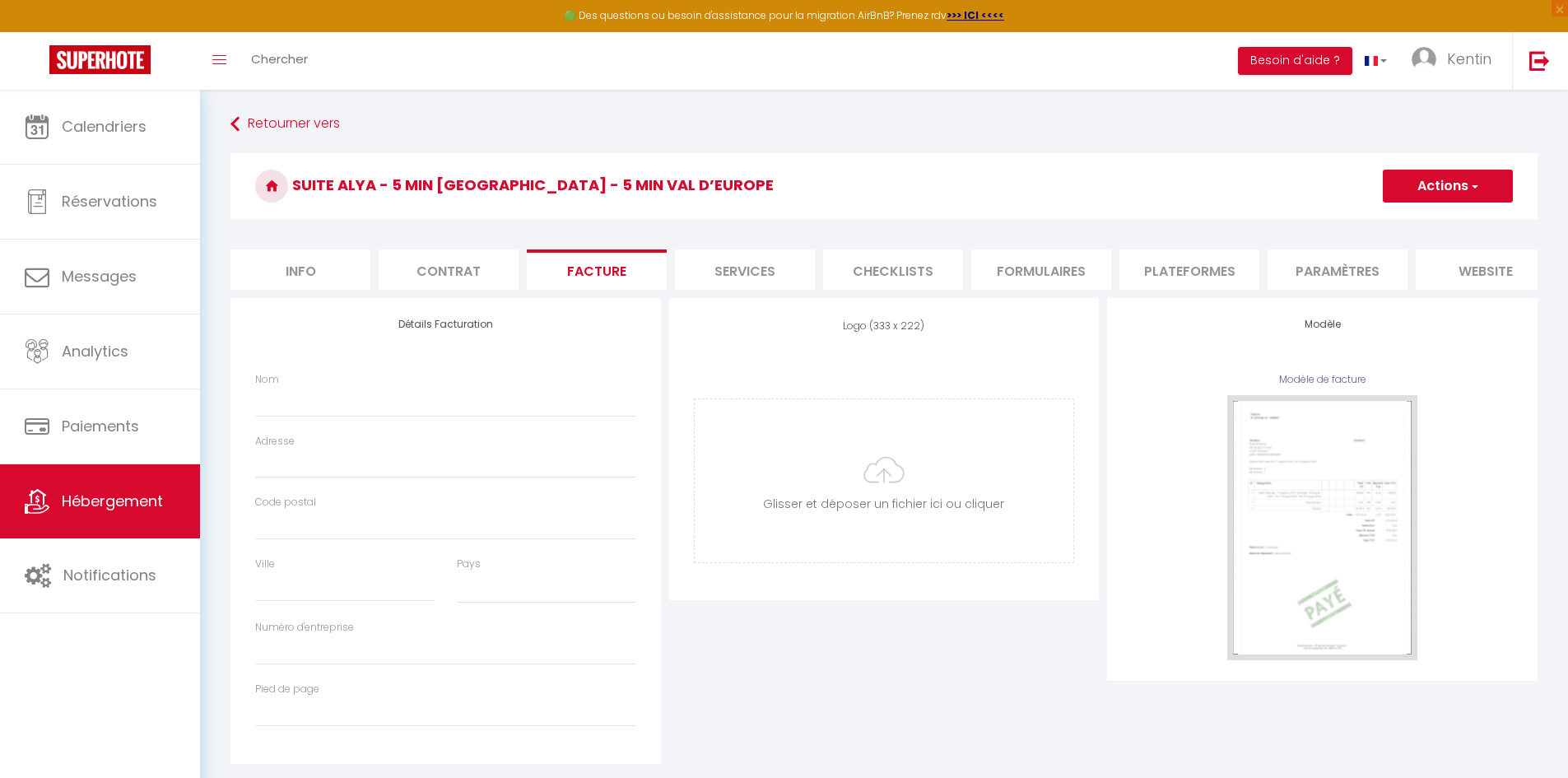
click at [941, 240] on form "Suite Alya - 5 min [GEOGRAPHIC_DATA] - 5 min Val d’Europe Actions Enregistrer I…" at bounding box center [884, 458] width 1307 height 611
click at [905, 257] on li "Checklists" at bounding box center [893, 269] width 140 height 40
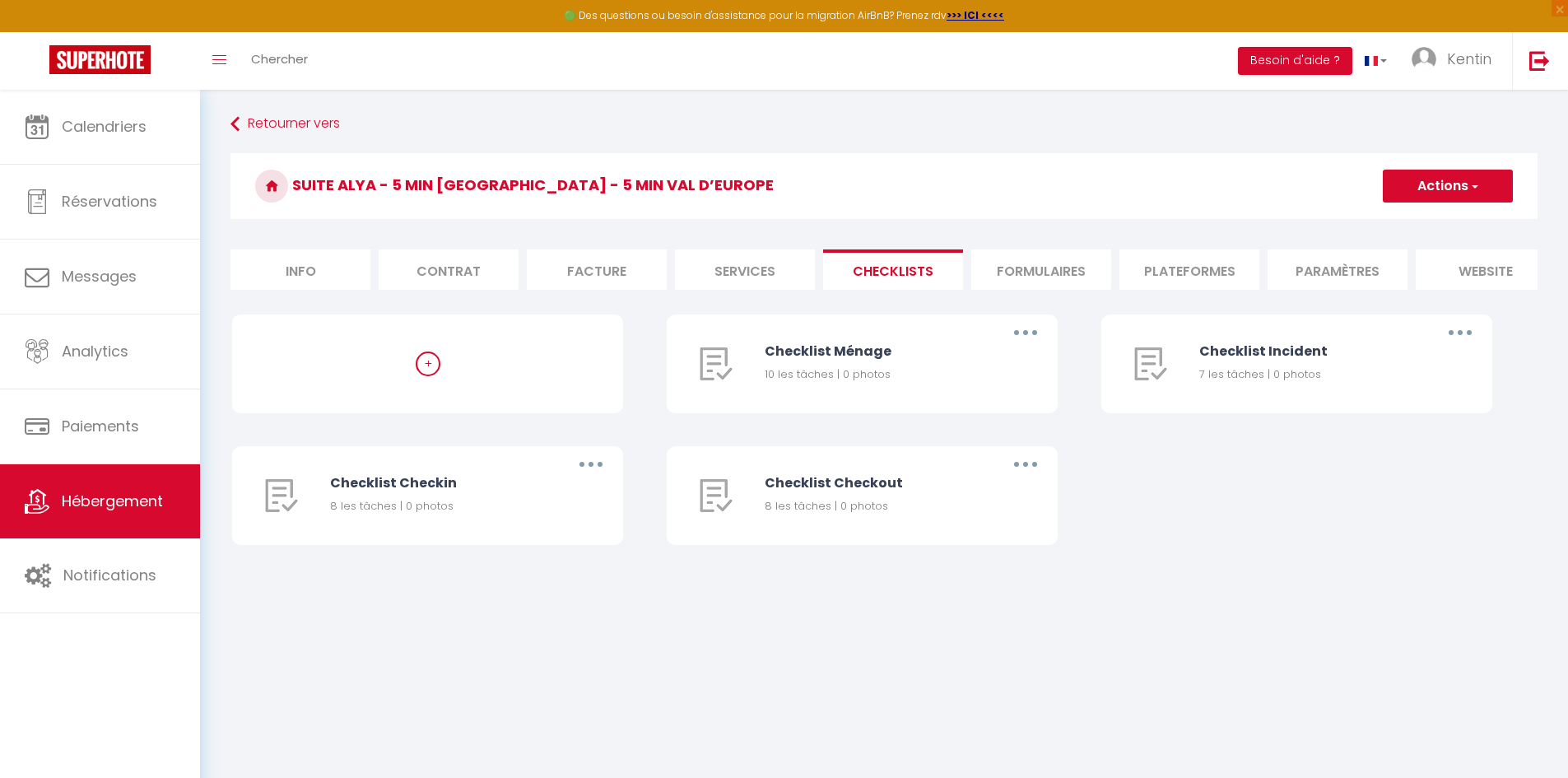
click at [1028, 271] on li "Formulaires" at bounding box center [1041, 269] width 140 height 40
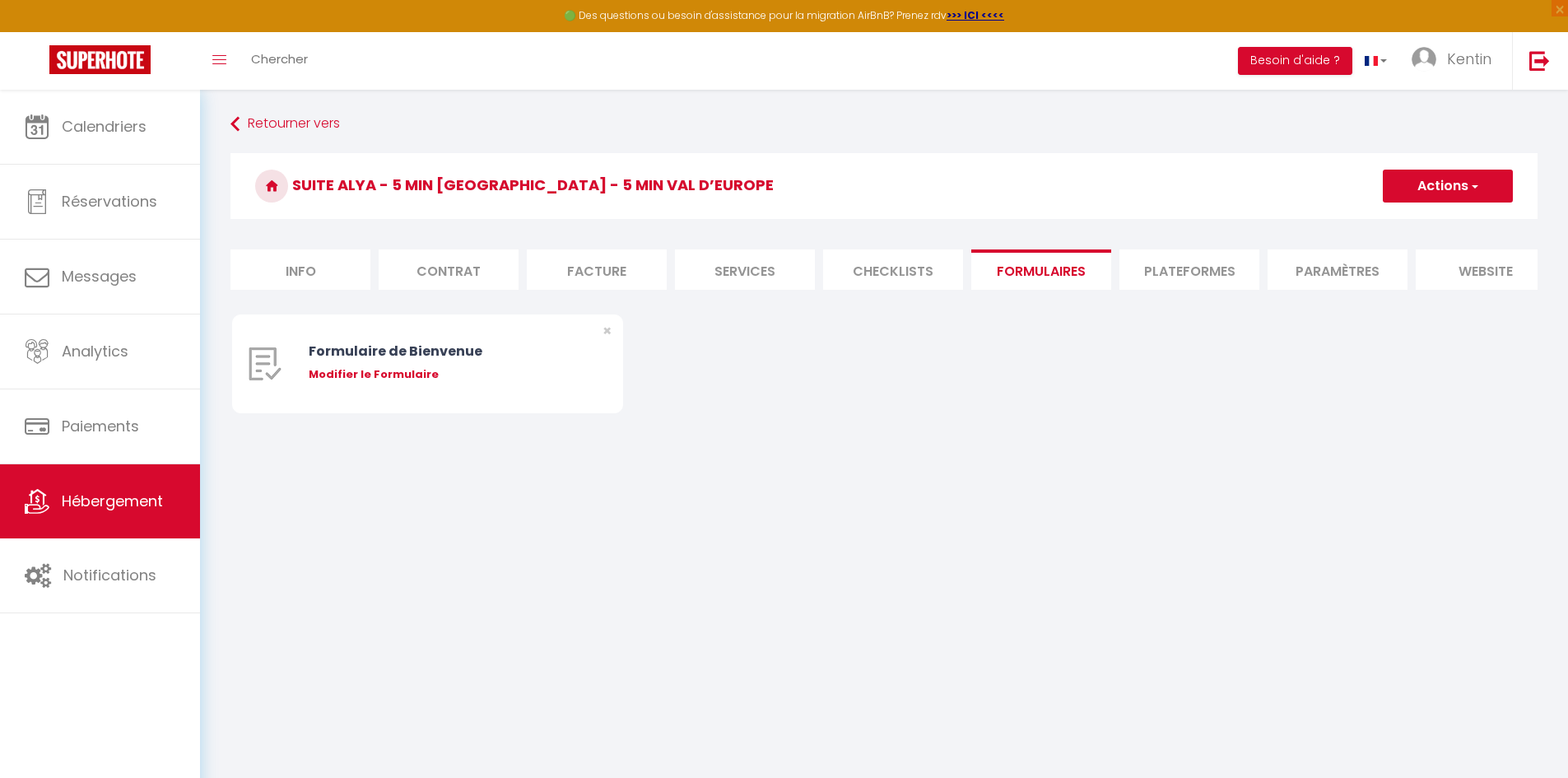
click at [1157, 269] on li "Plateformes" at bounding box center [1189, 269] width 140 height 40
select select
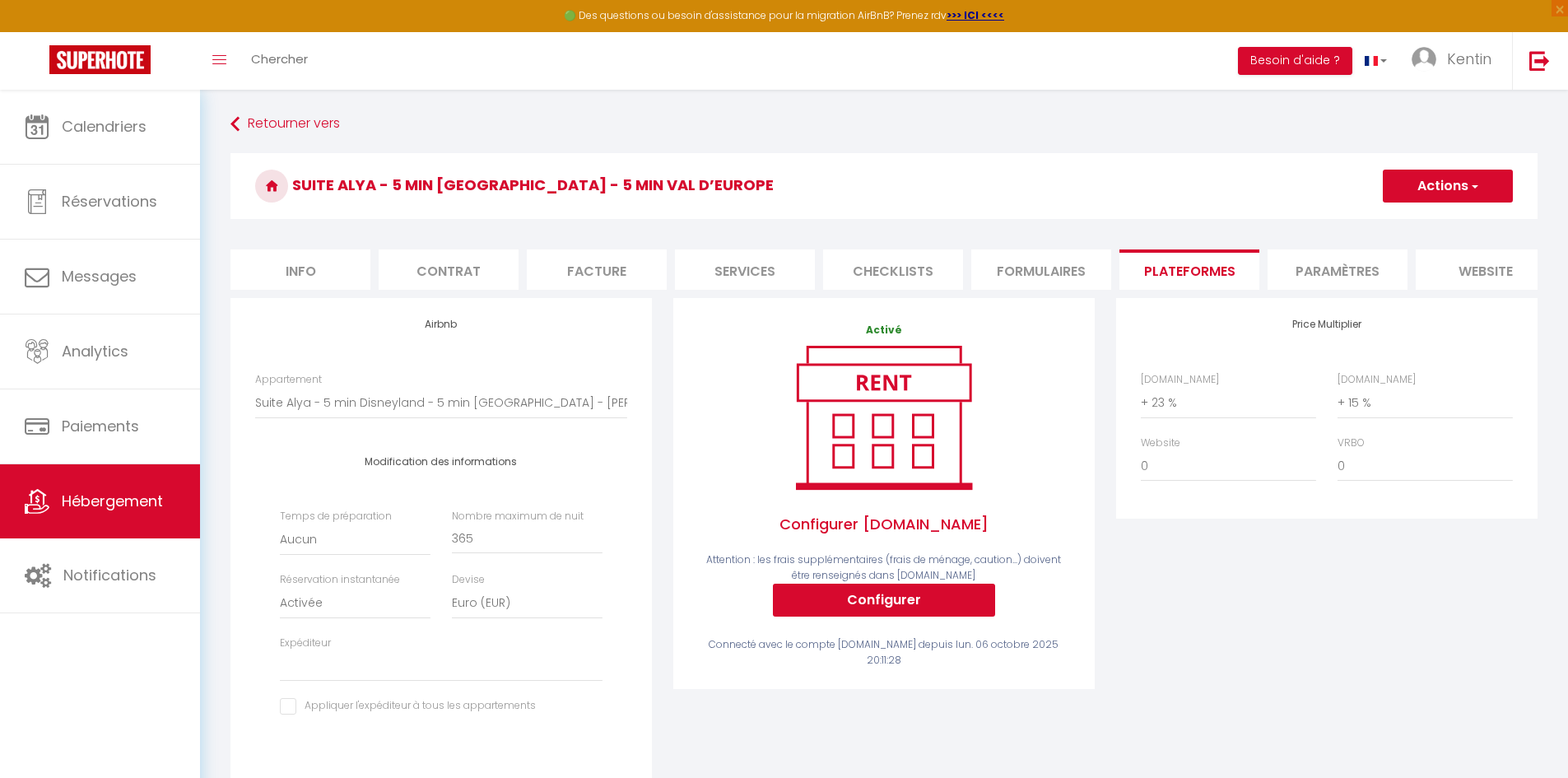
select select "EUR"
click at [1336, 276] on li "Paramètres" at bounding box center [1337, 269] width 140 height 40
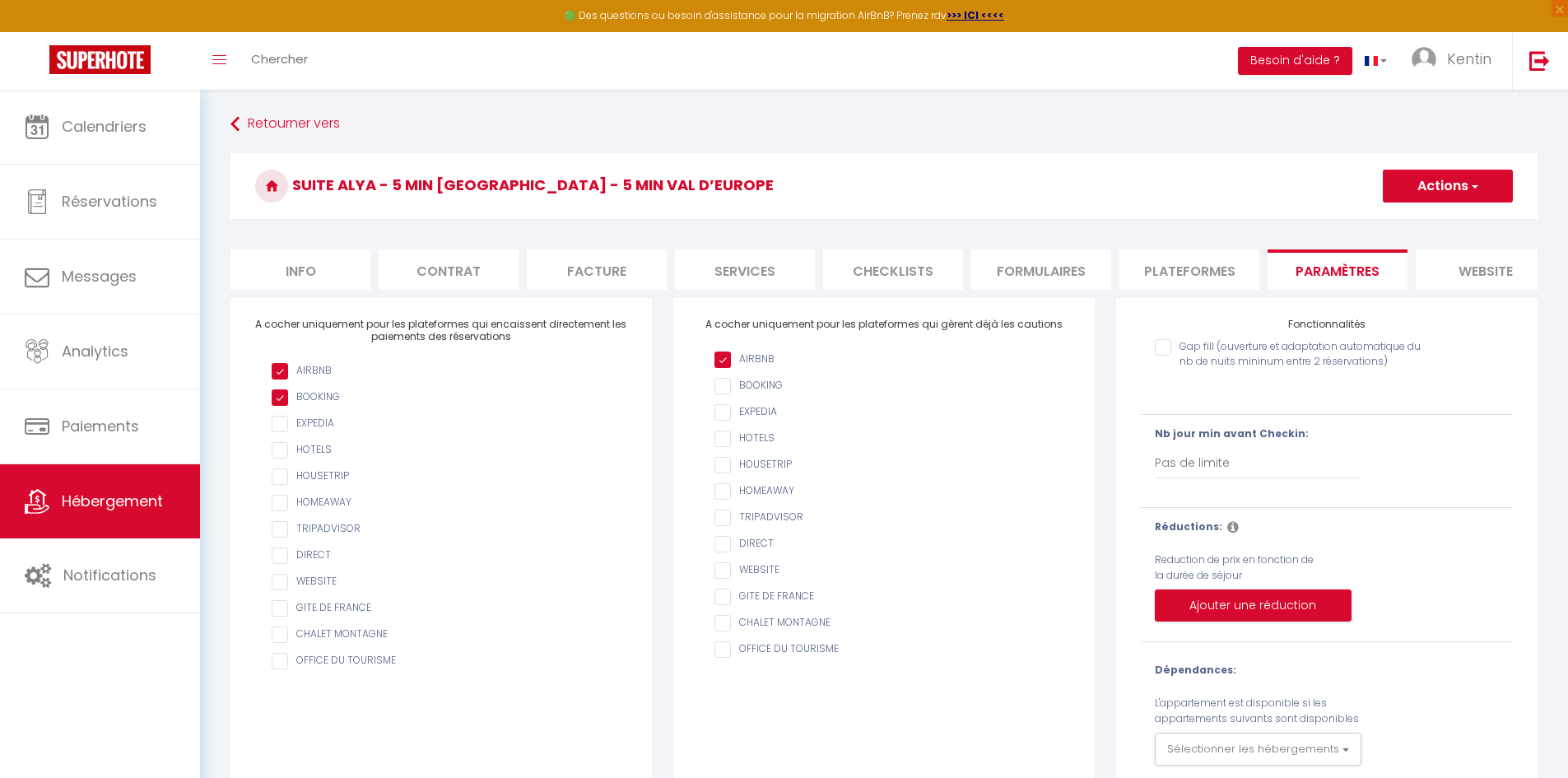
click at [1422, 263] on li "website" at bounding box center [1486, 269] width 140 height 40
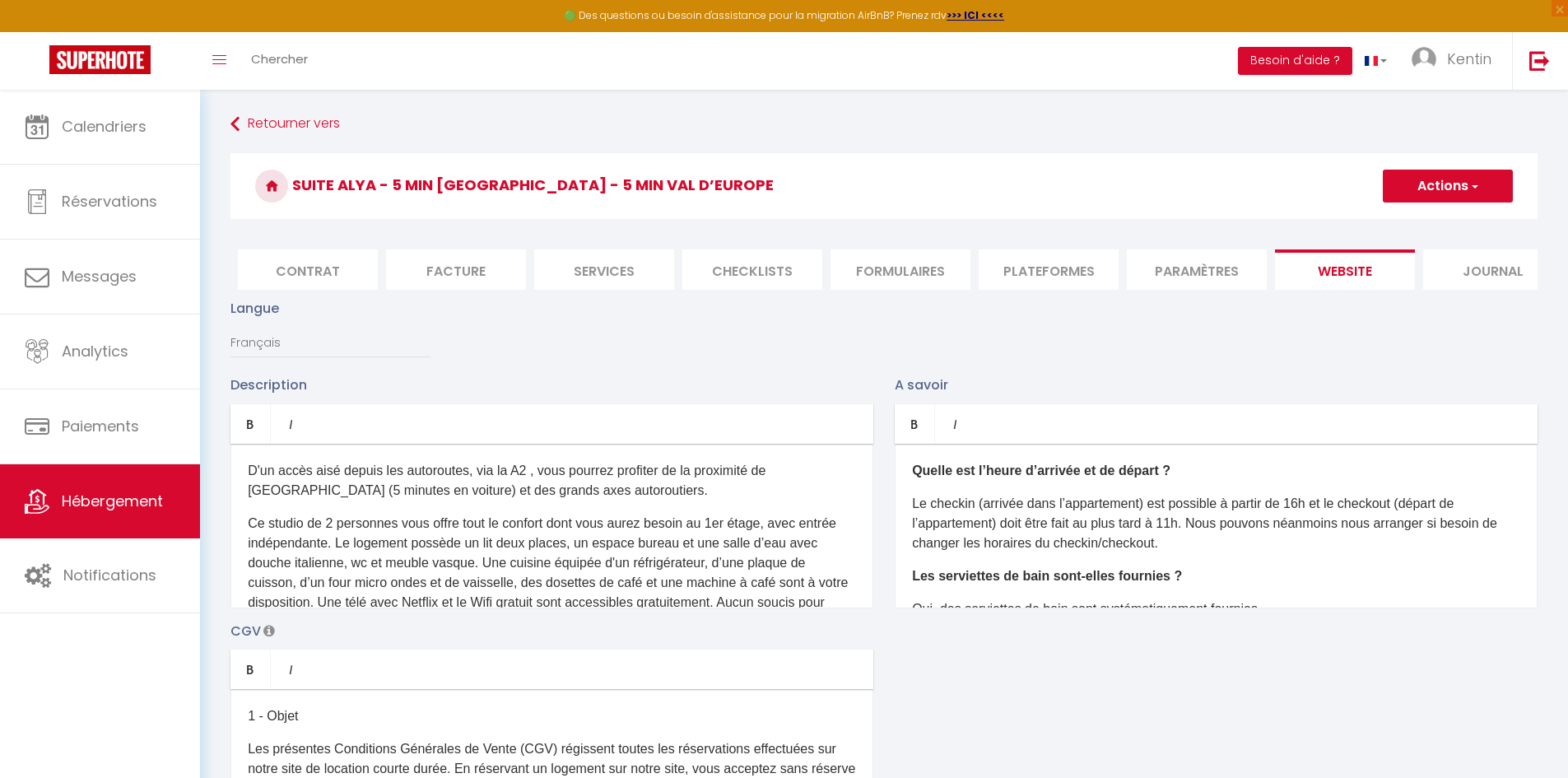
scroll to position [0, 175]
click at [1464, 286] on li "Journal" at bounding box center [1459, 269] width 140 height 40
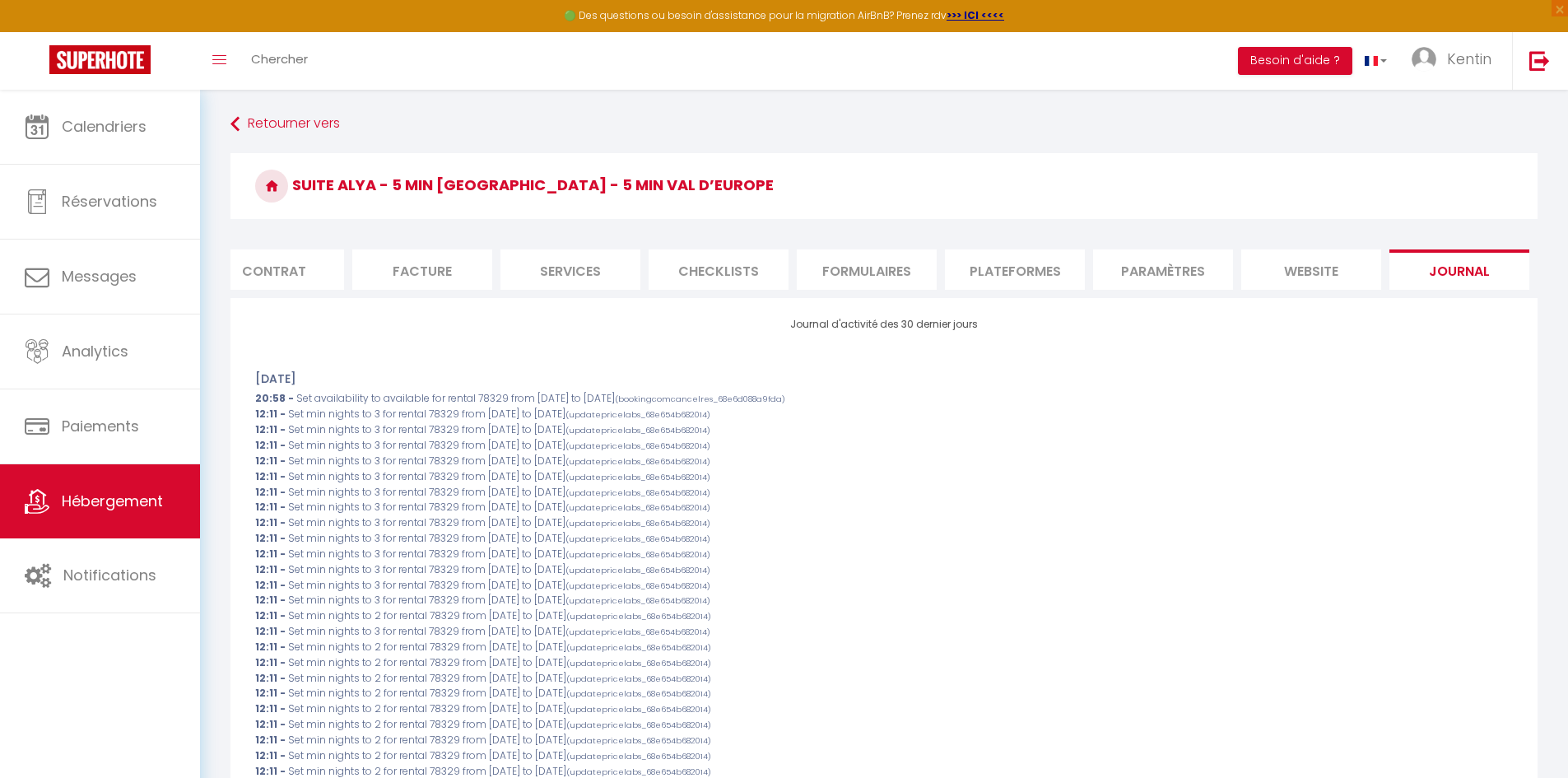
click at [1044, 264] on li "Plateformes" at bounding box center [1014, 269] width 140 height 40
select select
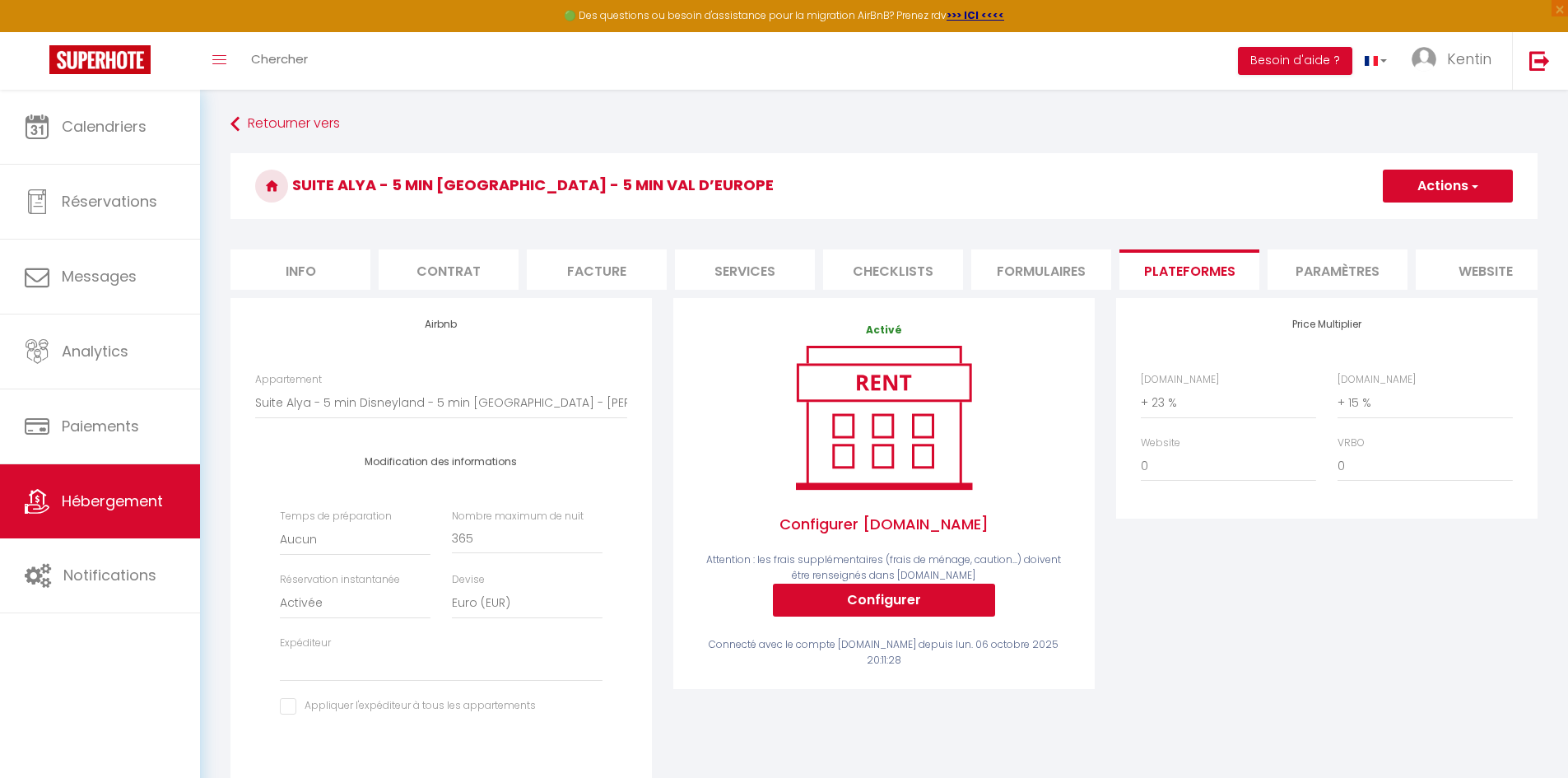
click at [871, 277] on li "Checklists" at bounding box center [893, 269] width 140 height 40
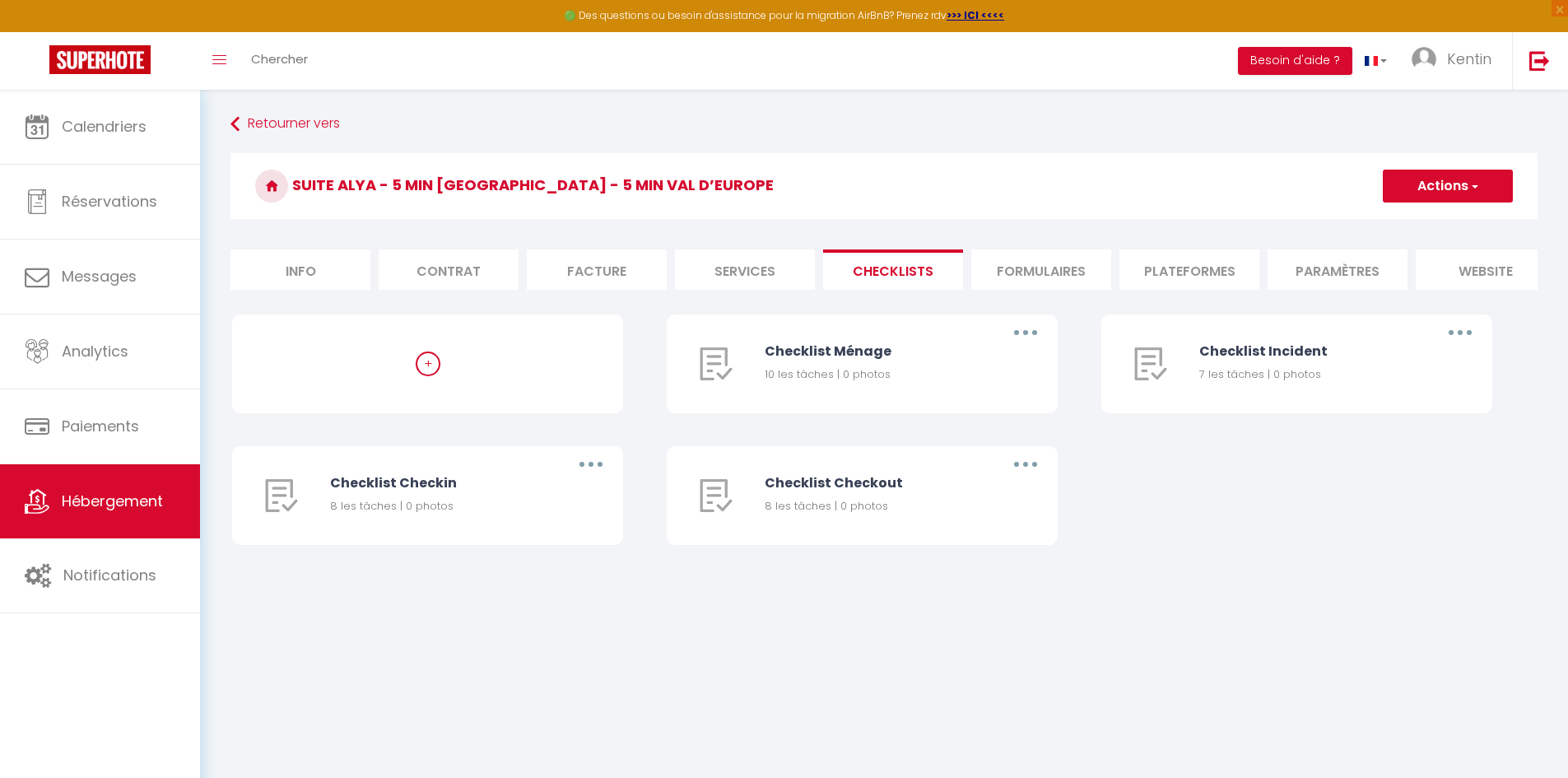
click at [1093, 258] on li "Formulaires" at bounding box center [1041, 269] width 140 height 40
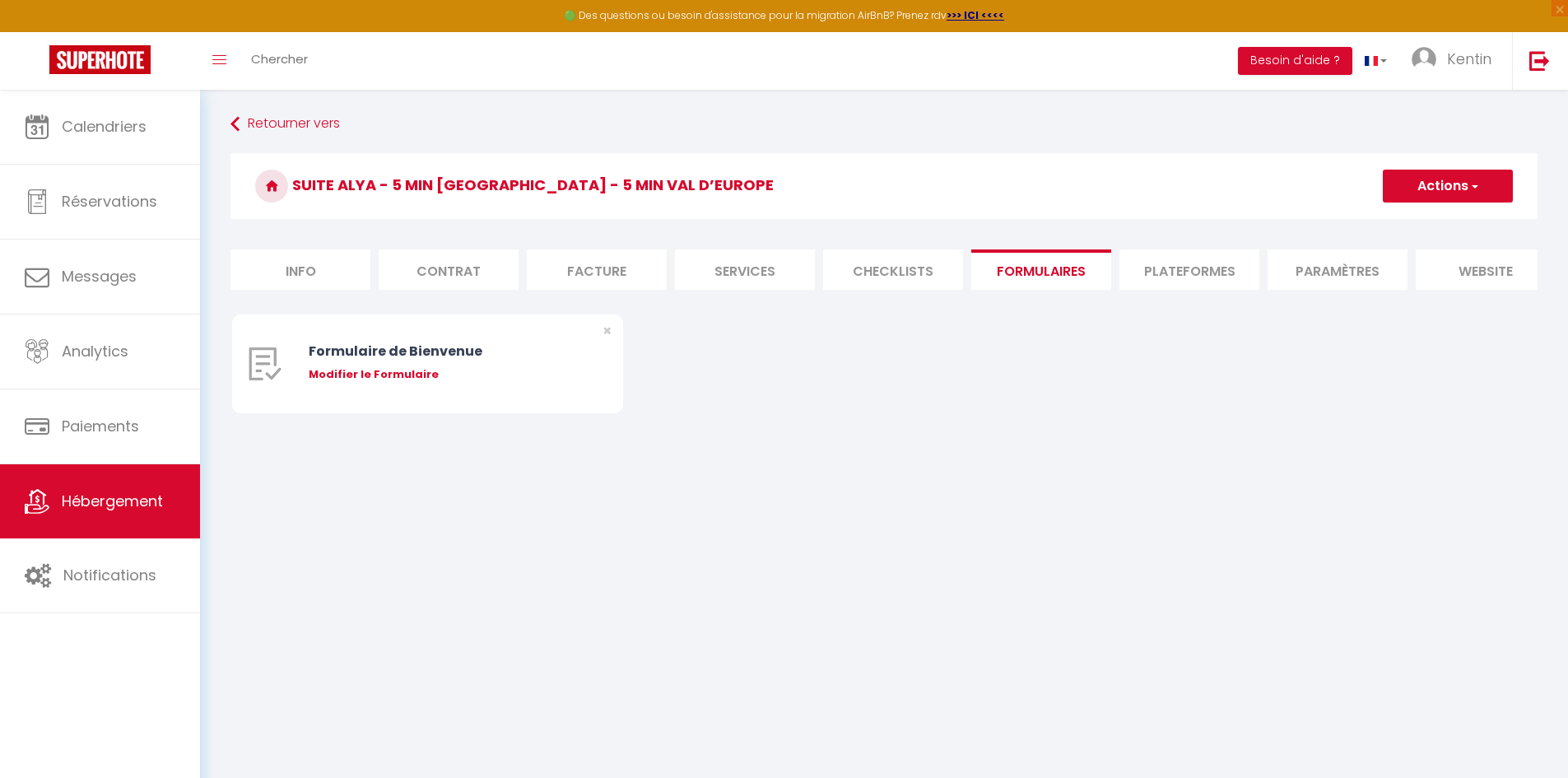
click at [747, 268] on li "Services" at bounding box center [745, 269] width 140 height 40
select select
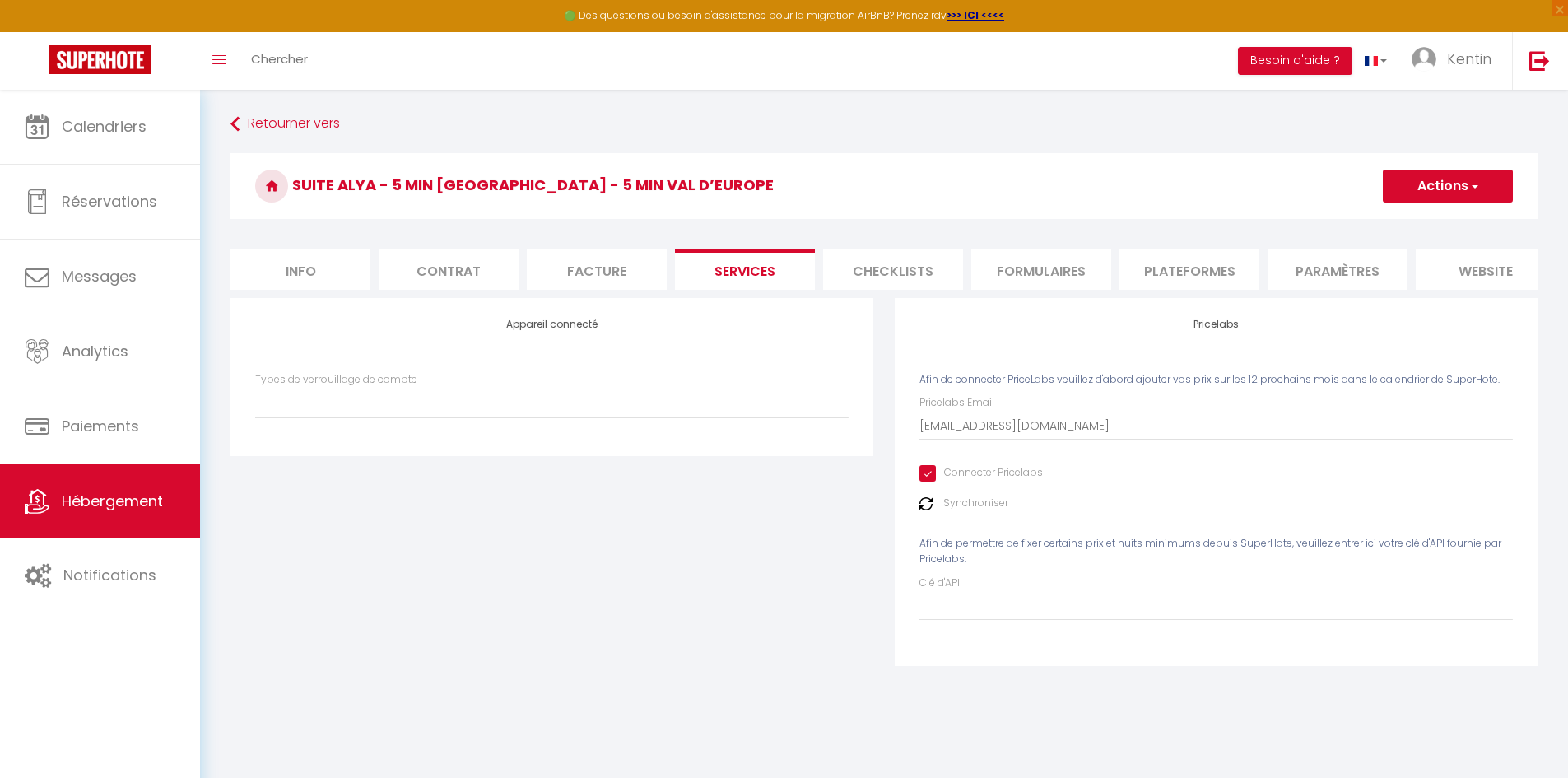
click at [569, 258] on li "Facture" at bounding box center [596, 269] width 140 height 40
select select
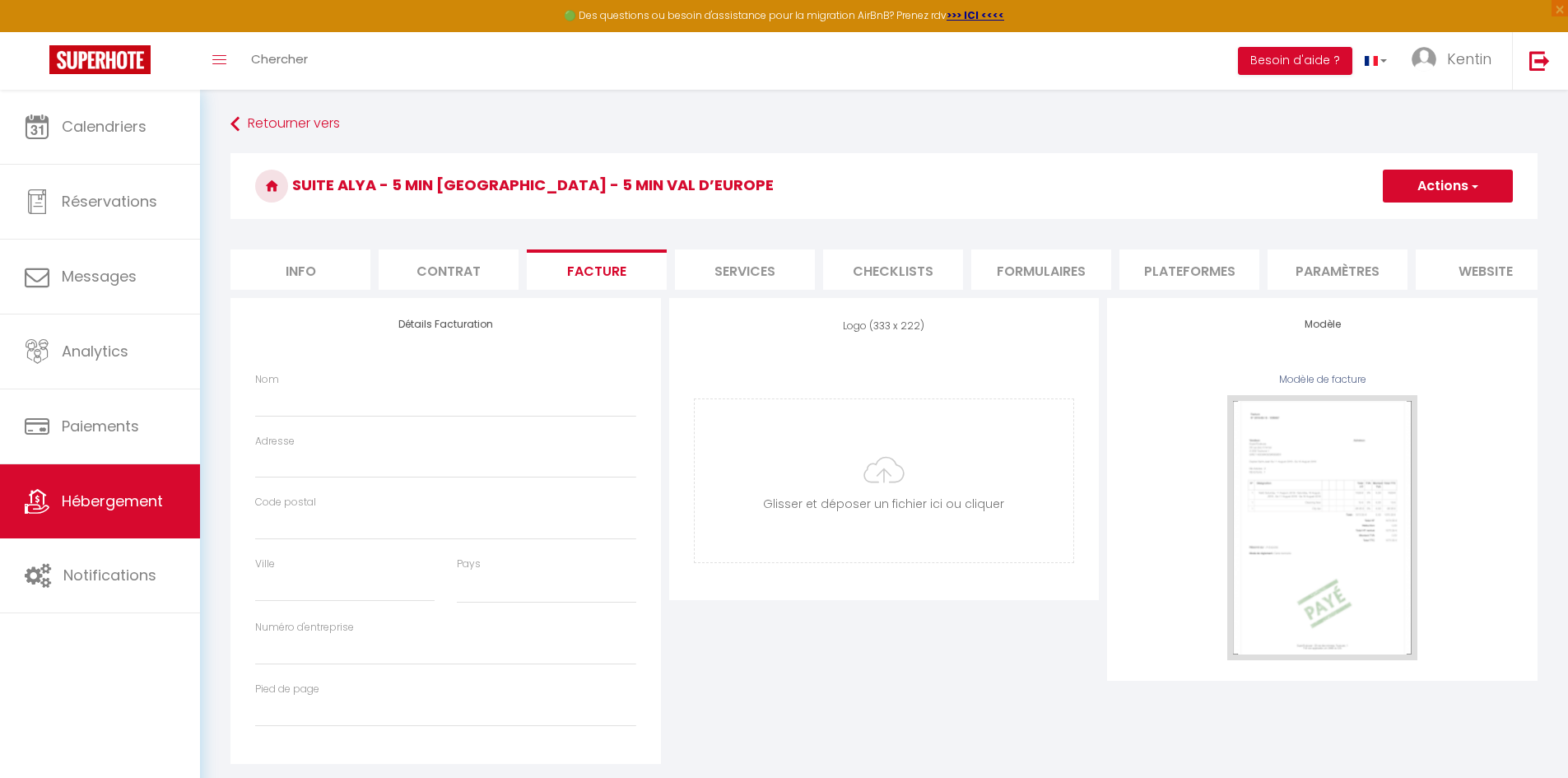
click at [451, 256] on li "Contrat" at bounding box center [448, 269] width 140 height 40
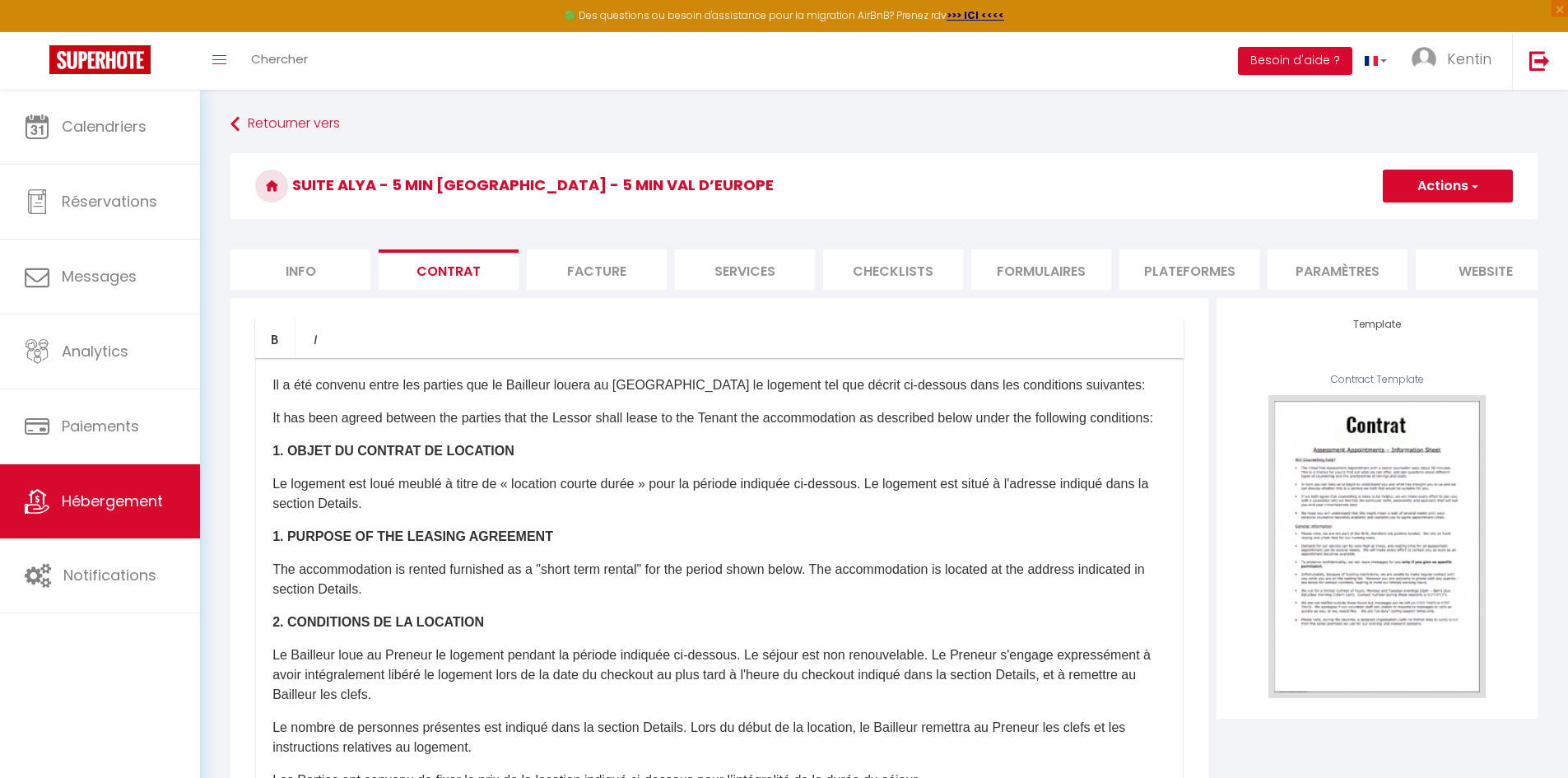
drag, startPoint x: 302, startPoint y: 269, endPoint x: 317, endPoint y: 267, distance: 15.1
click at [302, 268] on li "Info" at bounding box center [300, 269] width 140 height 40
select select
checkbox input "false"
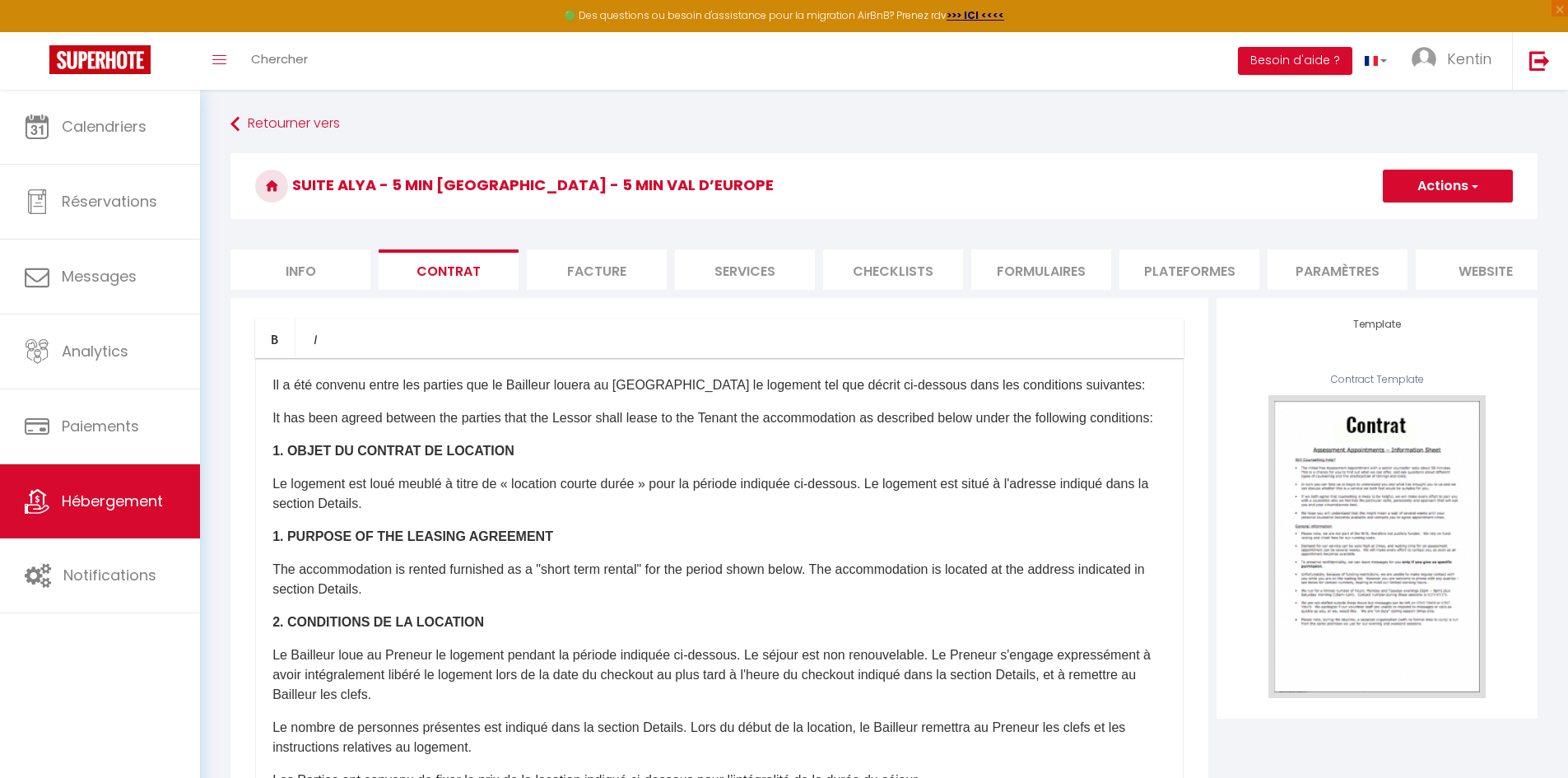
checkbox input "false"
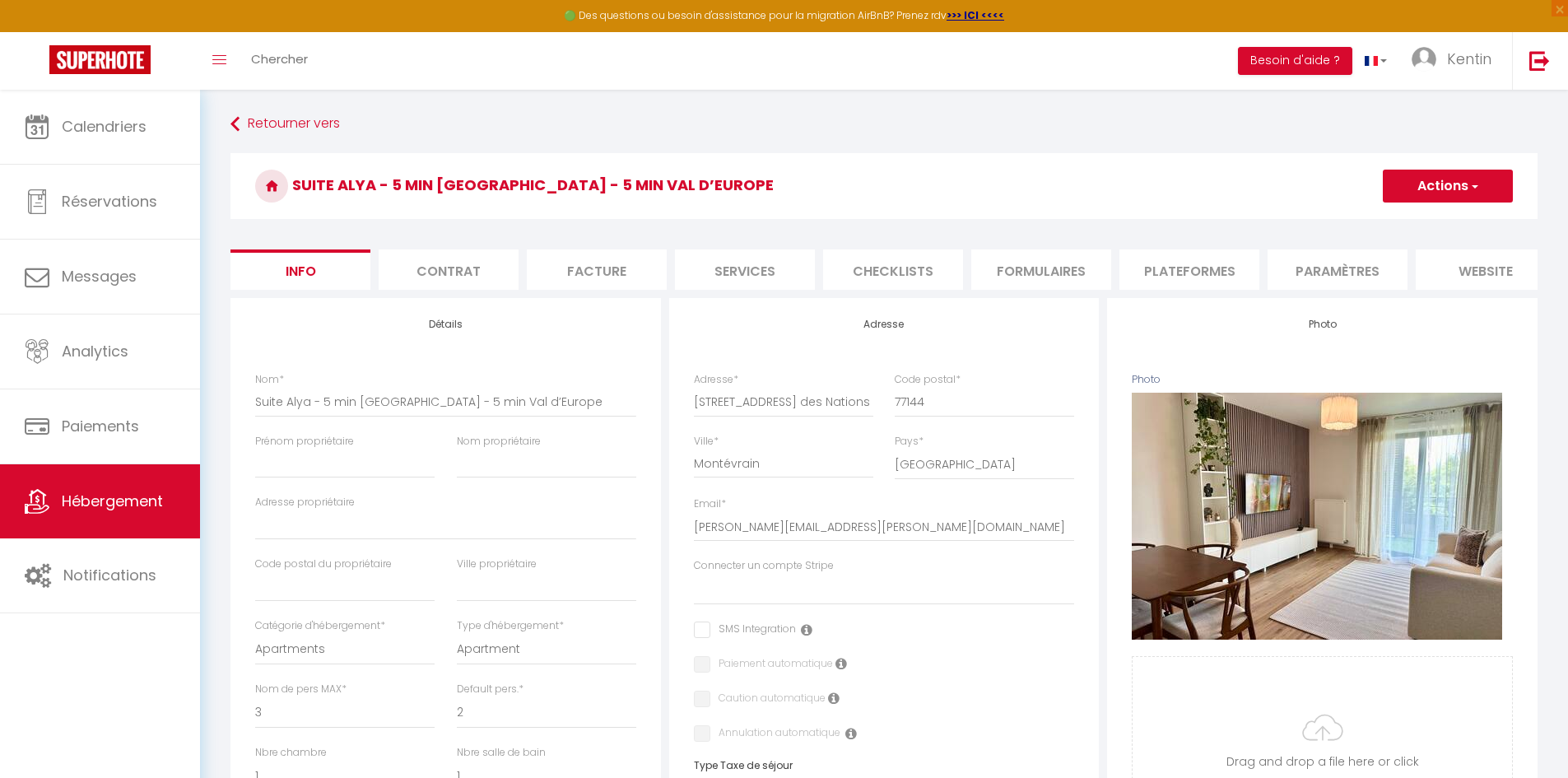
scroll to position [0, 175]
click at [715, 263] on li "Checklists" at bounding box center [718, 269] width 140 height 40
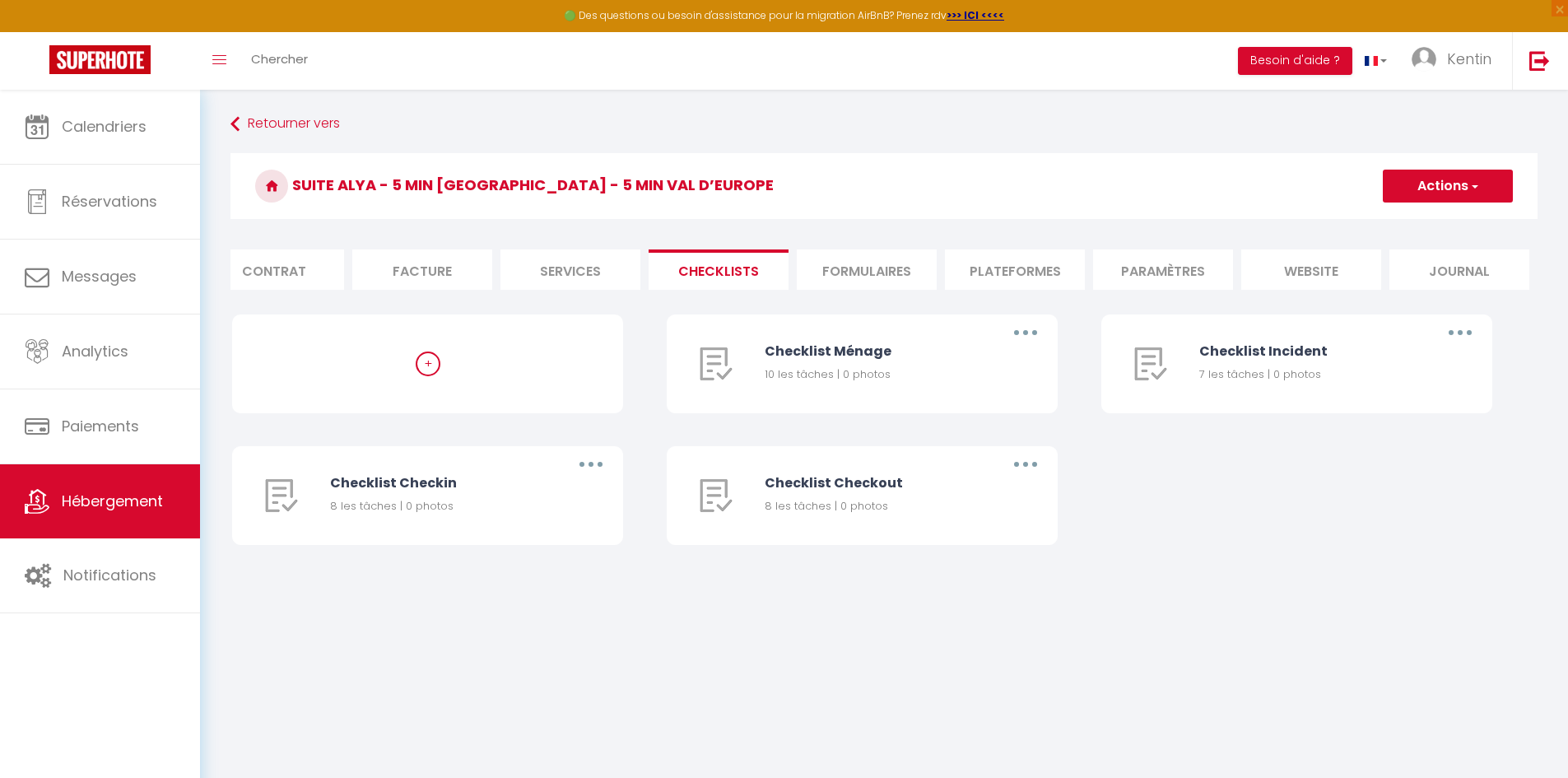
click at [895, 267] on li "Formulaires" at bounding box center [867, 269] width 140 height 40
select select
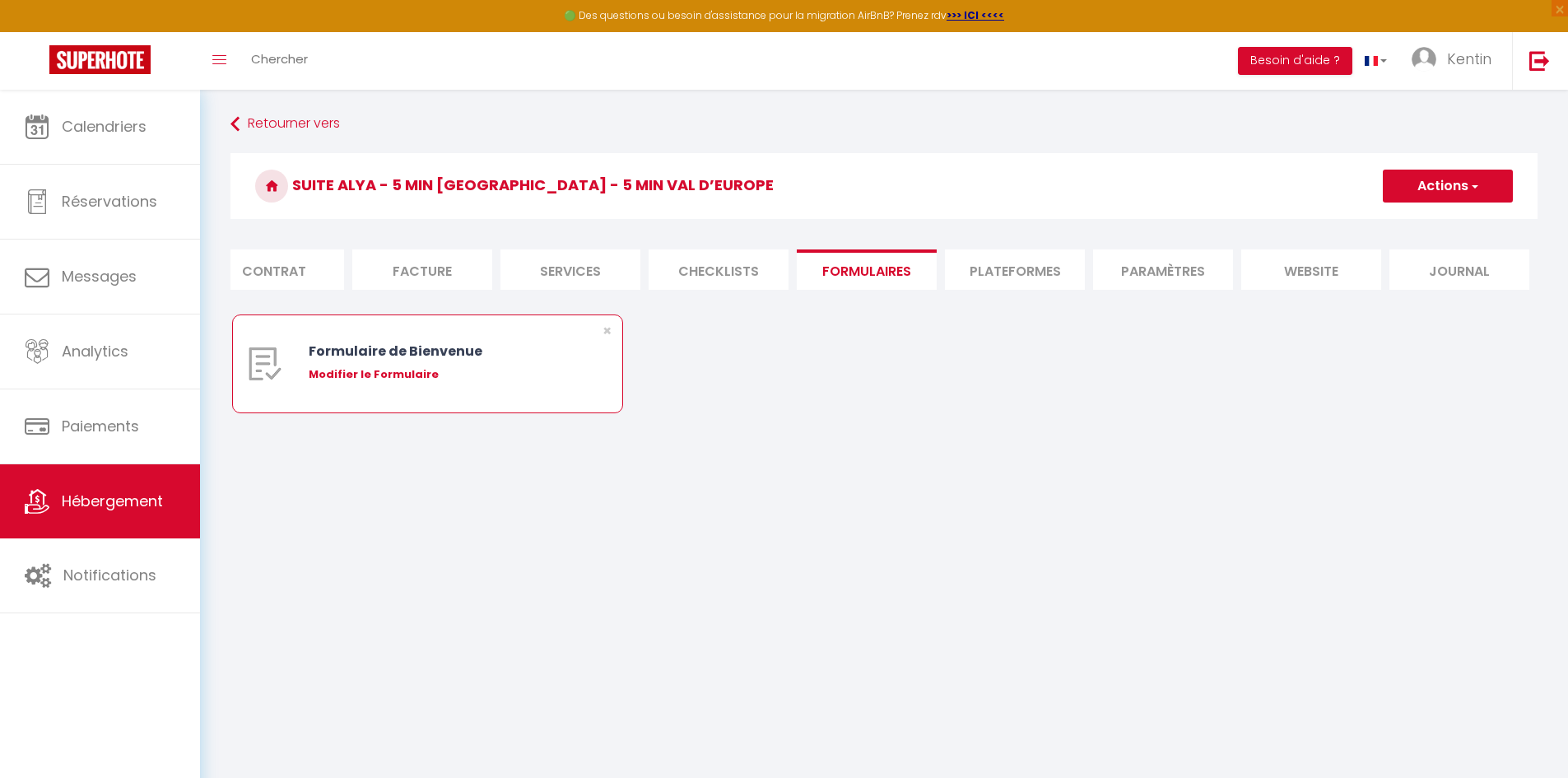
click at [519, 358] on div "Formulaire de Bienvenue" at bounding box center [444, 351] width 271 height 21
click at [426, 362] on div "Formulaire de Bienvenue" at bounding box center [444, 351] width 271 height 21
click at [425, 362] on div "Formulaire de Bienvenue" at bounding box center [444, 351] width 271 height 21
click at [476, 362] on div "Formulaire de Bienvenue" at bounding box center [444, 351] width 271 height 21
click at [378, 383] on div "Modifier le Formulaire" at bounding box center [444, 375] width 271 height 17
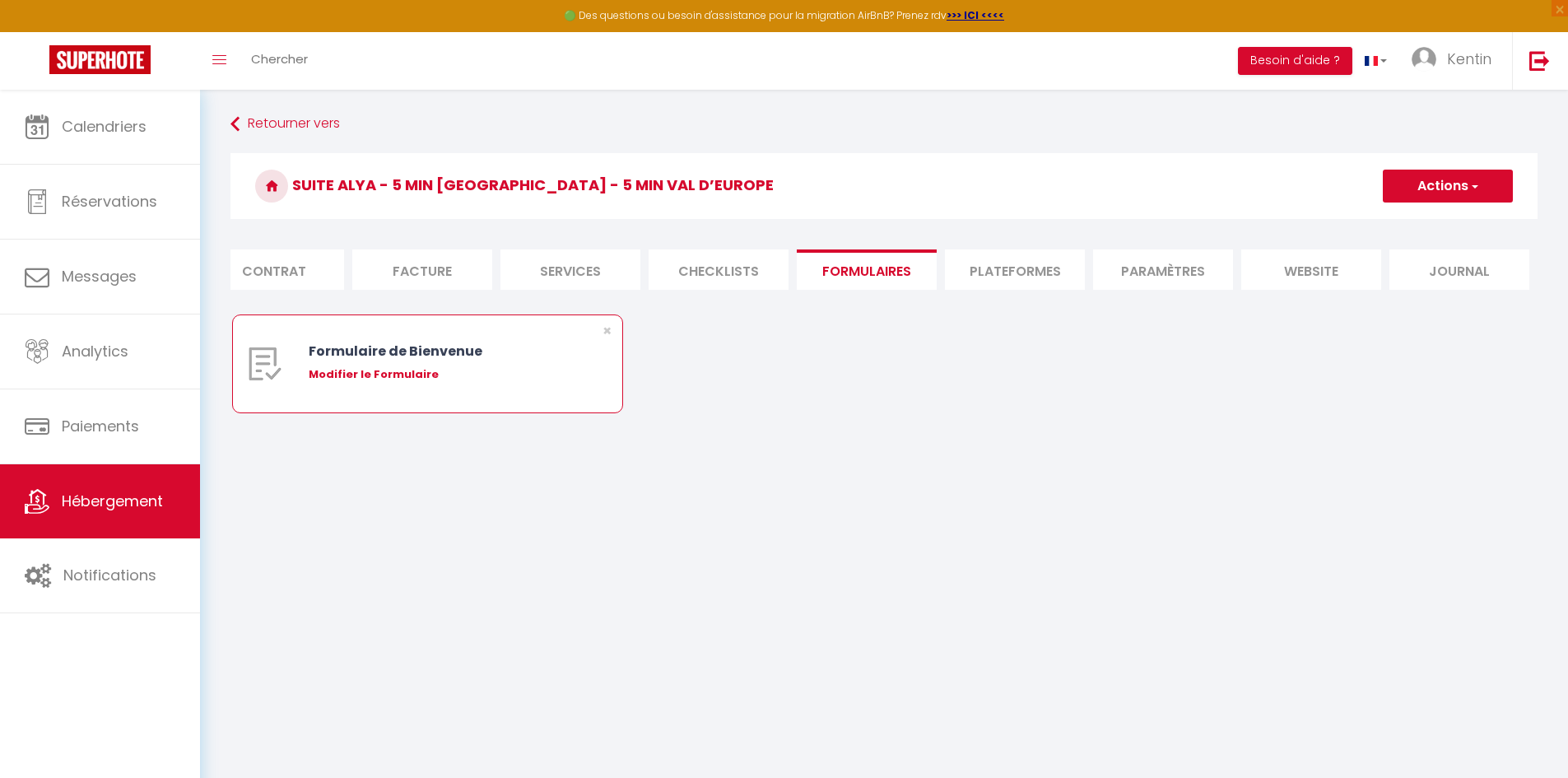
type input "Formulaire de Bienvenue"
type input "Afin de préparer au mieux votre arrivée et recevoir votre Guide de Bienvenue, j…"
select select "[object Object]"
radio input "true"
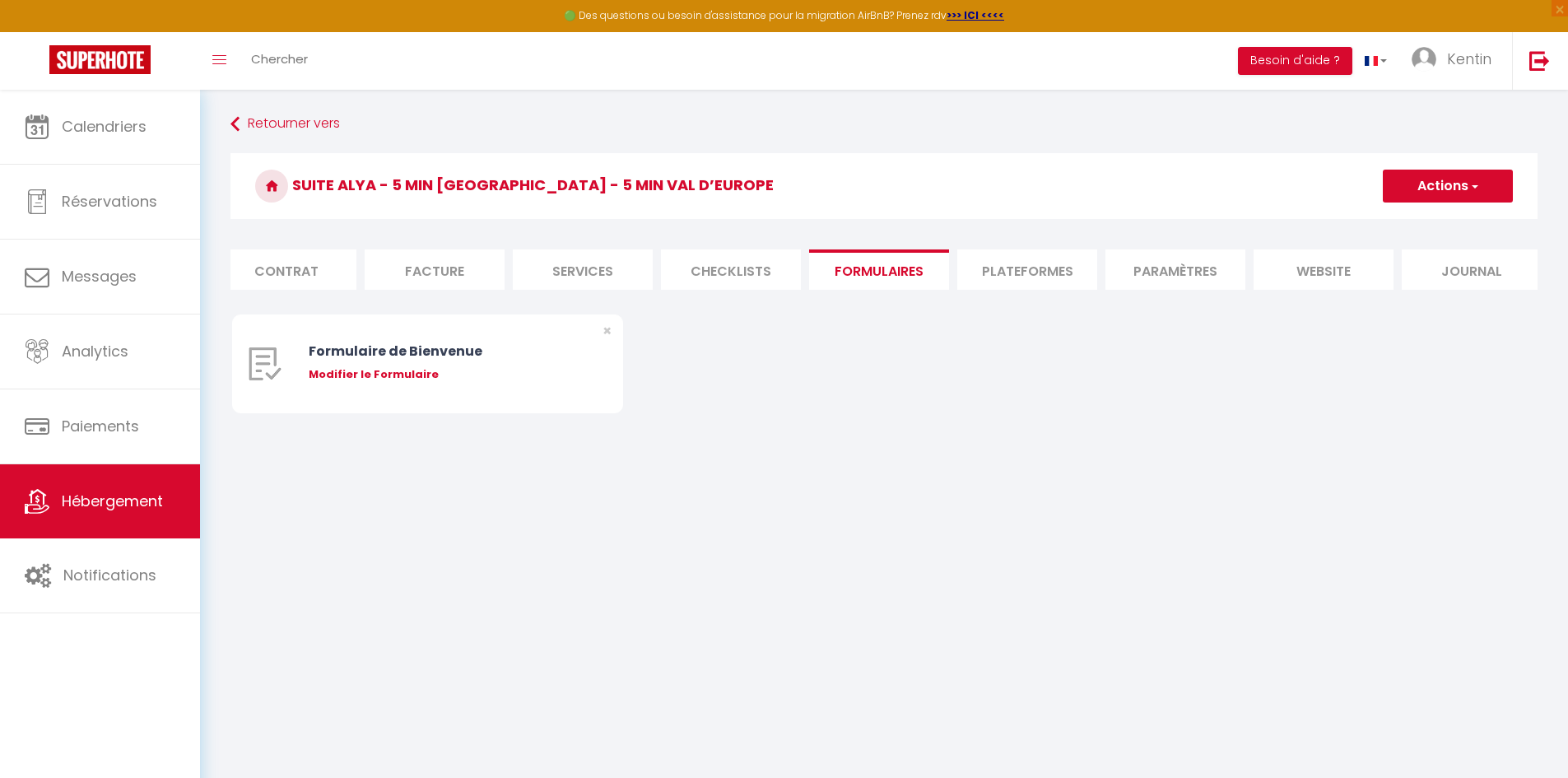
select select
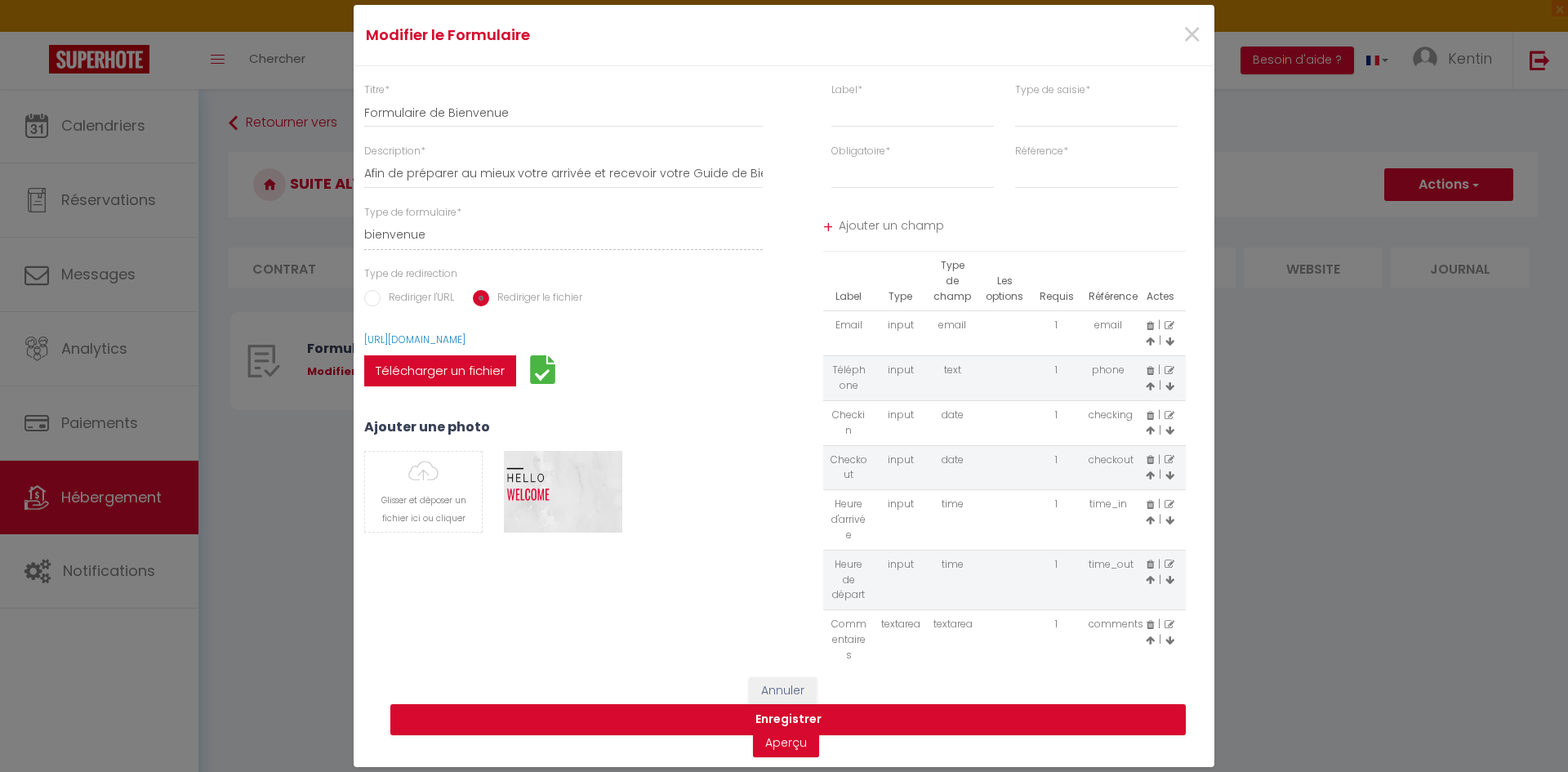
click at [480, 368] on label "Télécharger un fichier" at bounding box center [440, 371] width 151 height 31
click at [365, 356] on input "Télécharger un fichier" at bounding box center [365, 356] width 0 height 0
type input "C:\fakepath\Guide D'accueil Siraya - EN.pdf"
select select
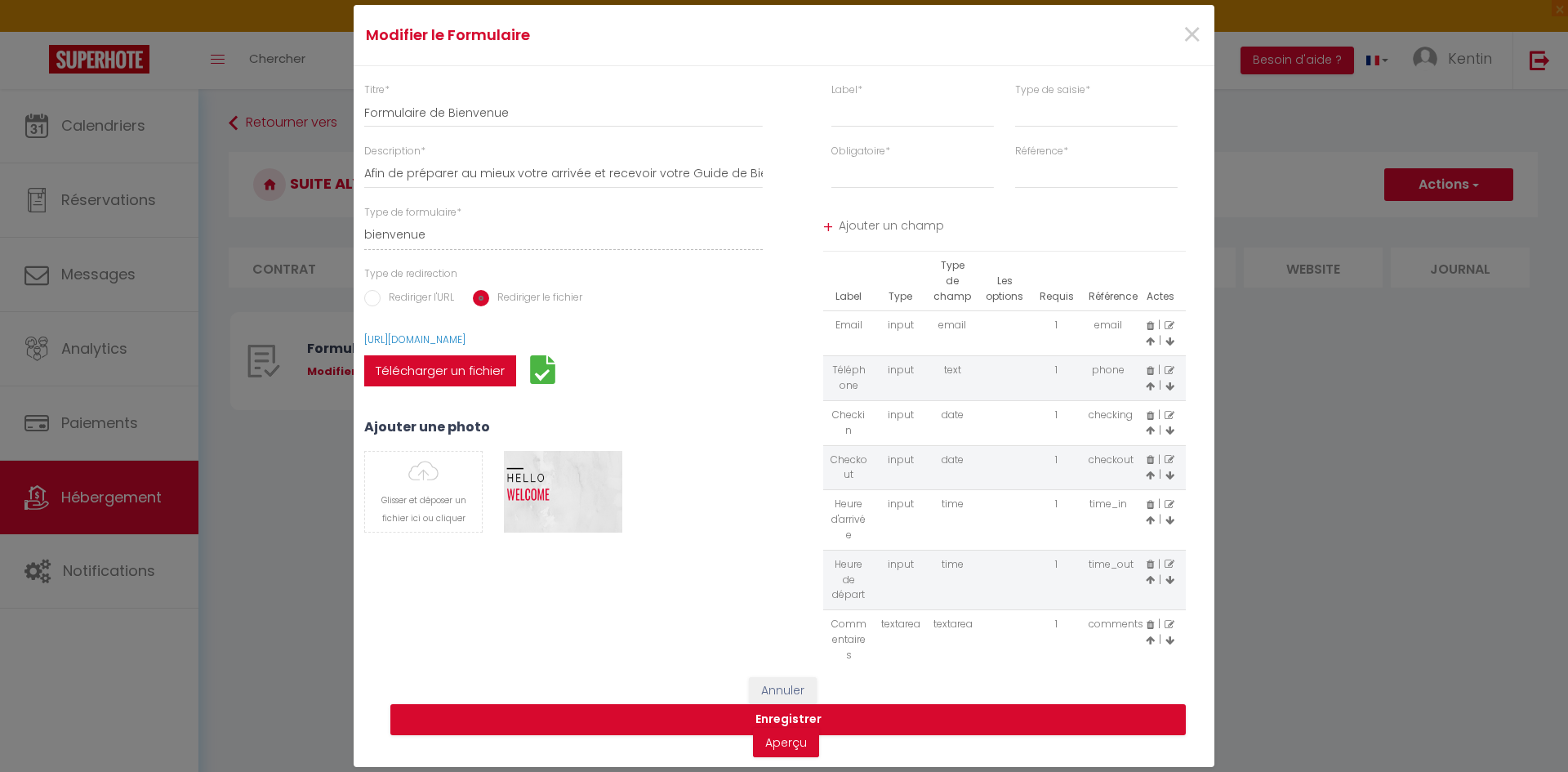
select select
drag, startPoint x: 740, startPoint y: 334, endPoint x: 365, endPoint y: 341, distance: 375.1
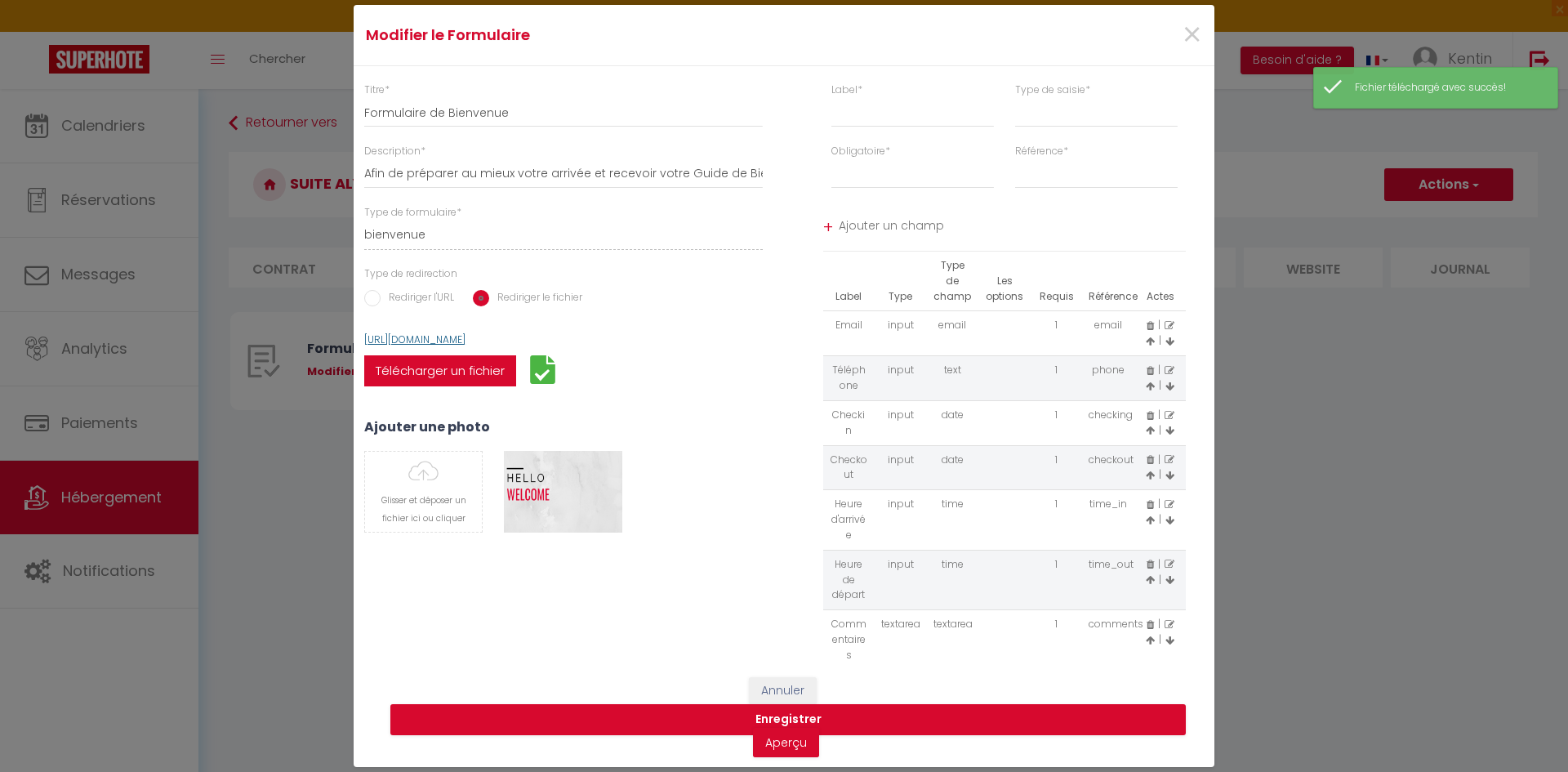
click at [365, 341] on div "[URL][DOMAIN_NAME]" at bounding box center [563, 340] width 399 height 16
copy link "[URL][DOMAIN_NAME]"
click at [799, 677] on button "Annuler" at bounding box center [782, 690] width 67 height 27
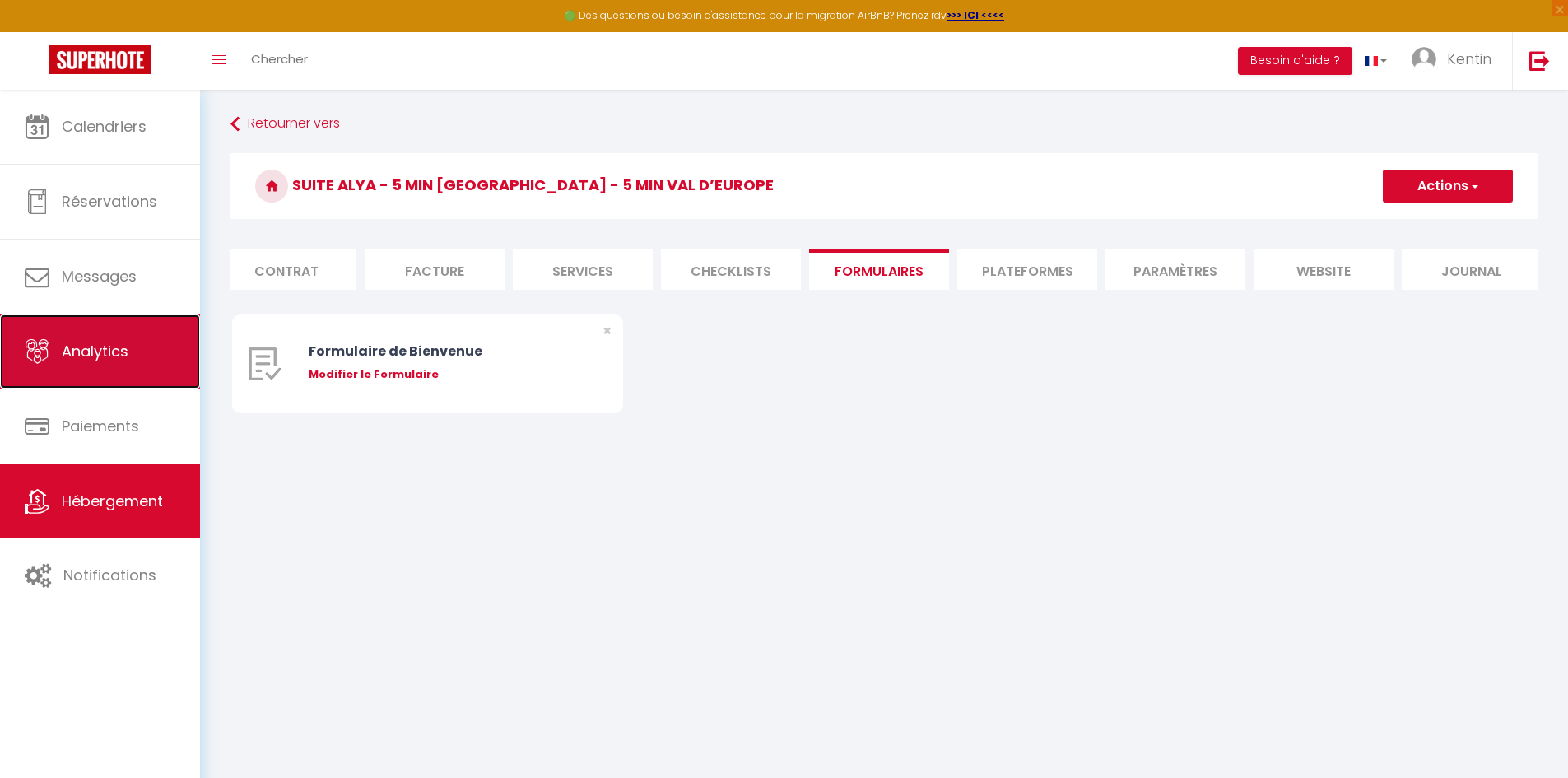
click at [105, 323] on link "Analytics" at bounding box center [100, 352] width 200 height 74
select select "2025"
select select "10"
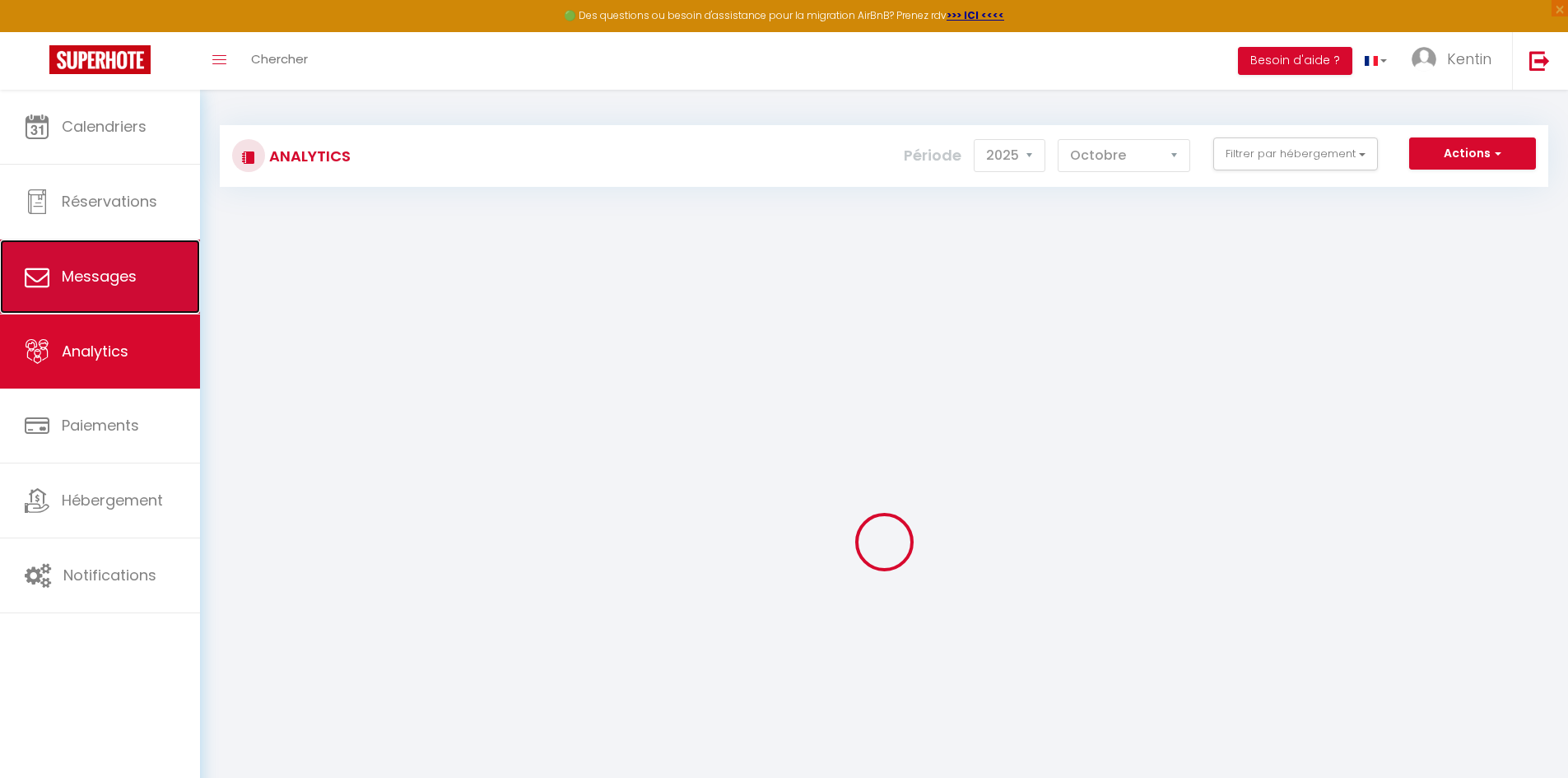
click at [72, 294] on link "Messages" at bounding box center [100, 277] width 200 height 74
select select "message"
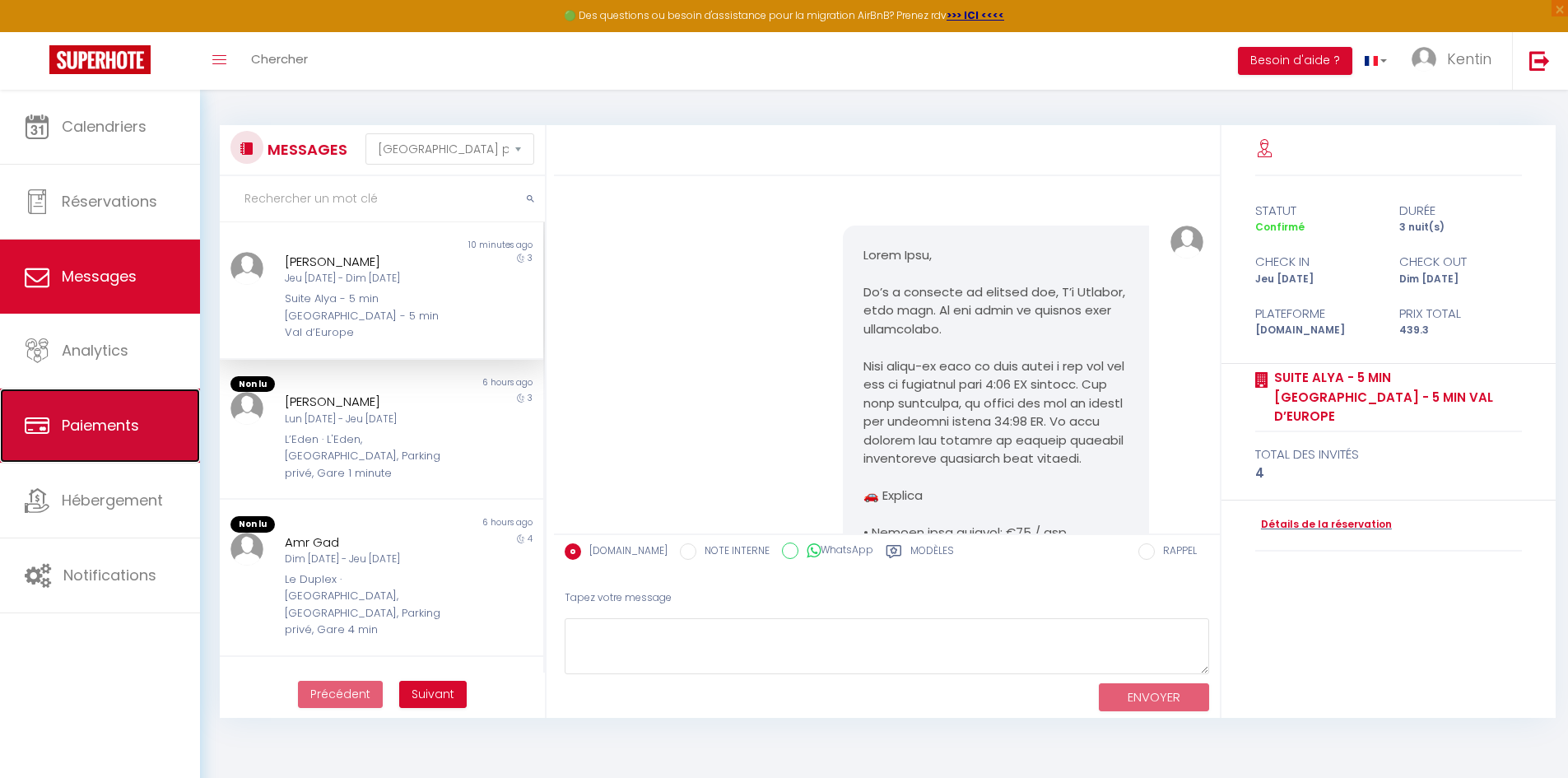
click at [86, 461] on link "Paiements" at bounding box center [100, 426] width 200 height 74
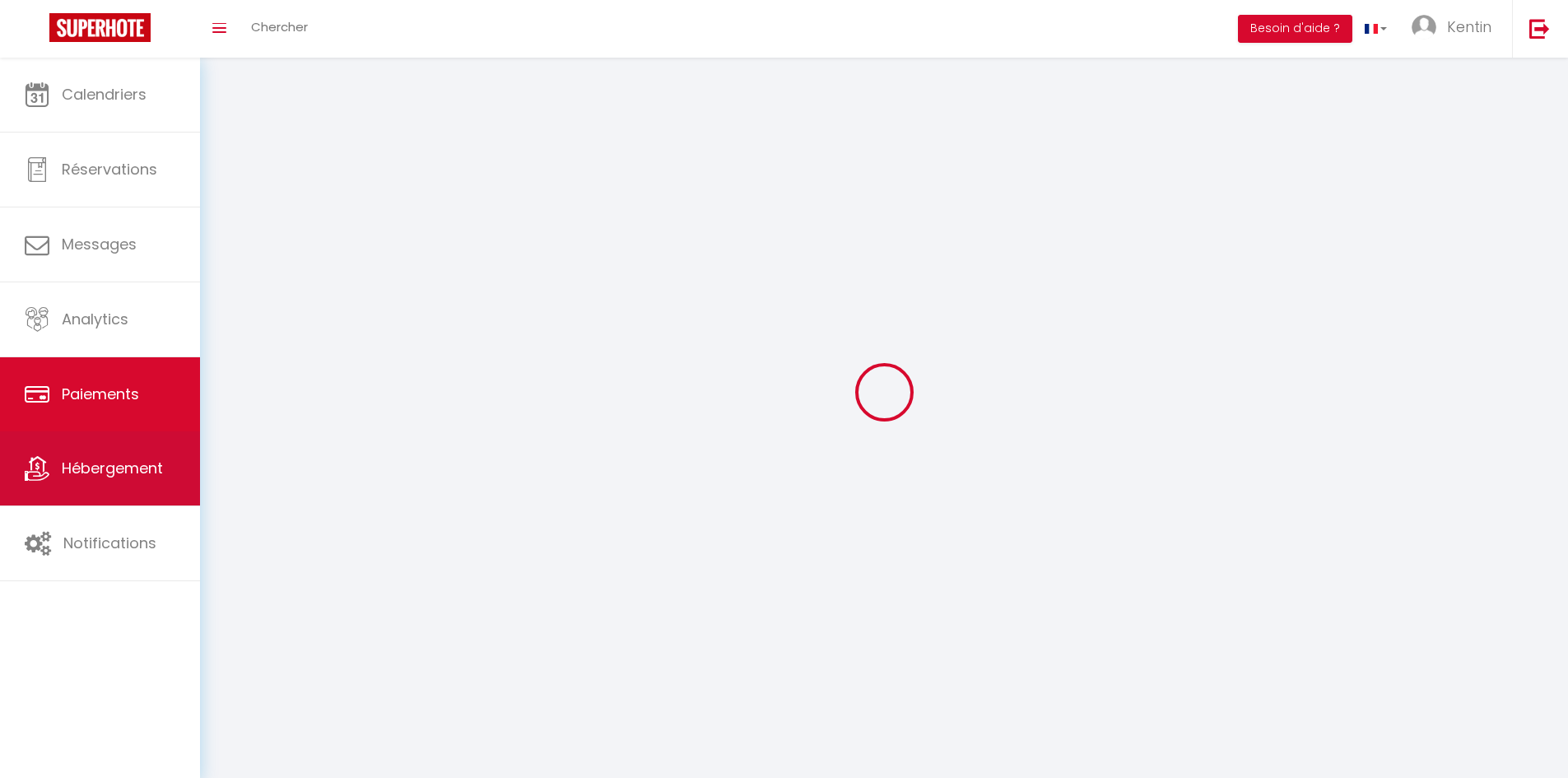
select select "2"
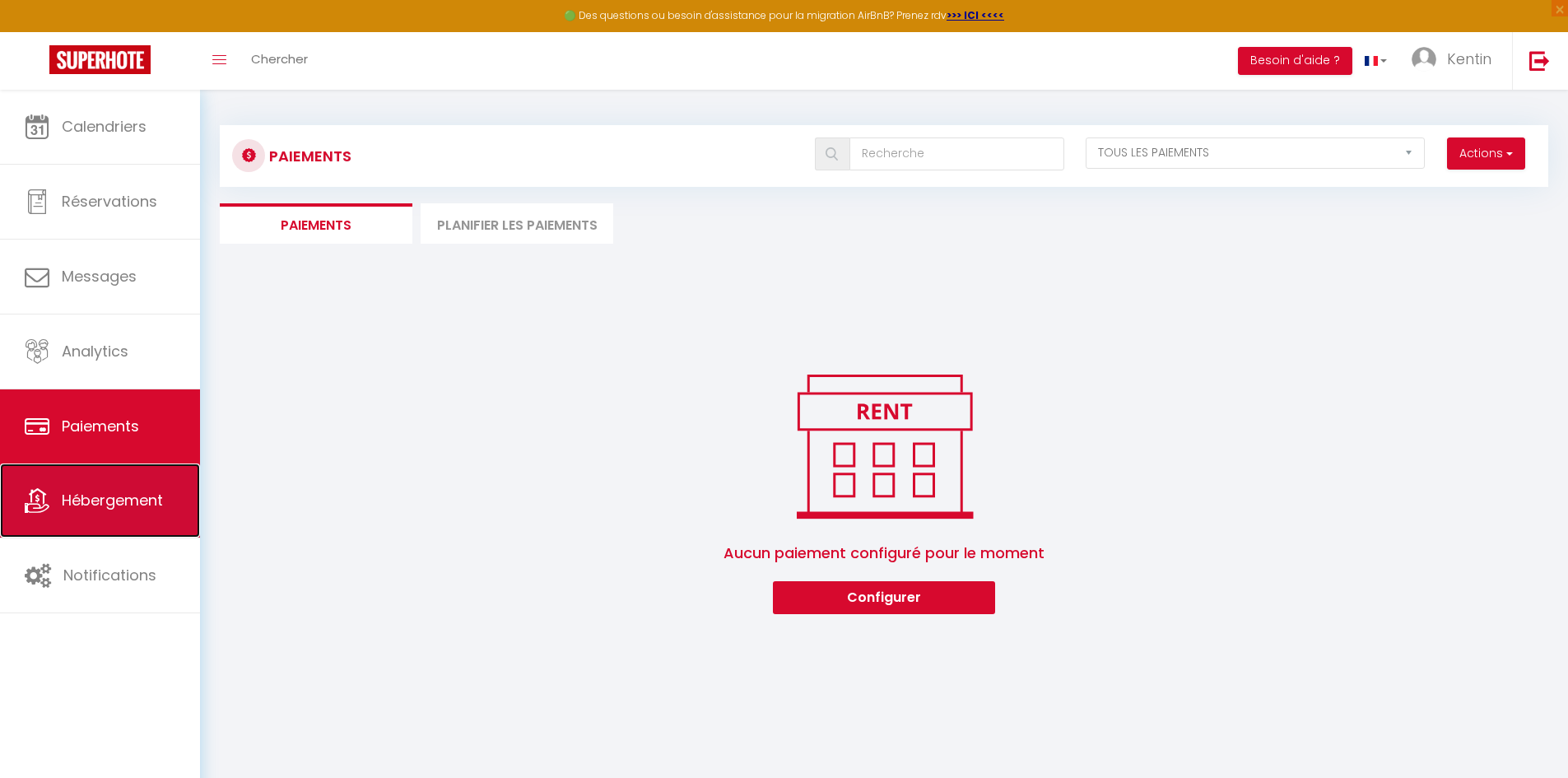
click at [84, 499] on span "Hébergement" at bounding box center [112, 500] width 102 height 21
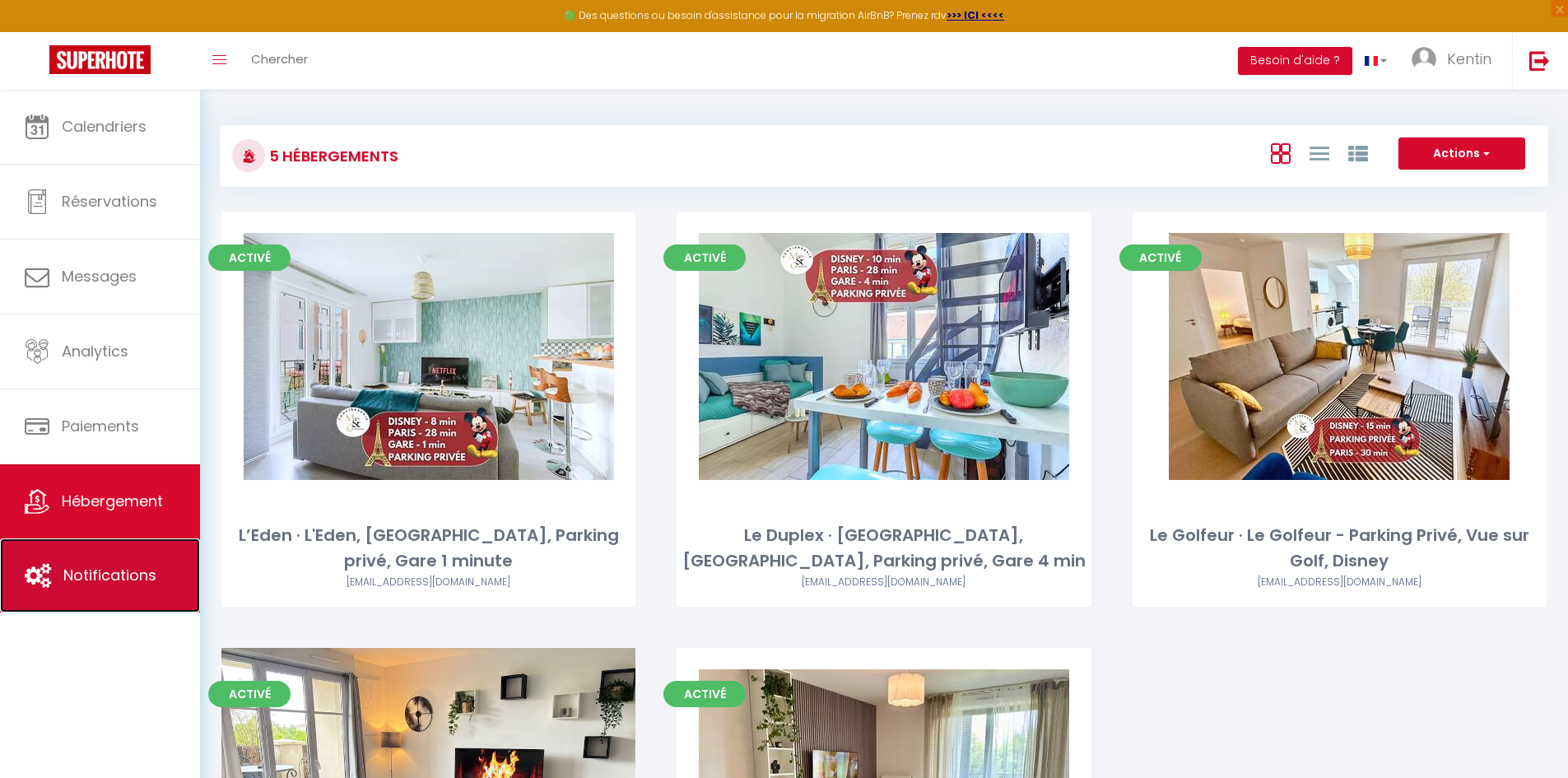
click at [87, 574] on span "Notifications" at bounding box center [110, 575] width 93 height 21
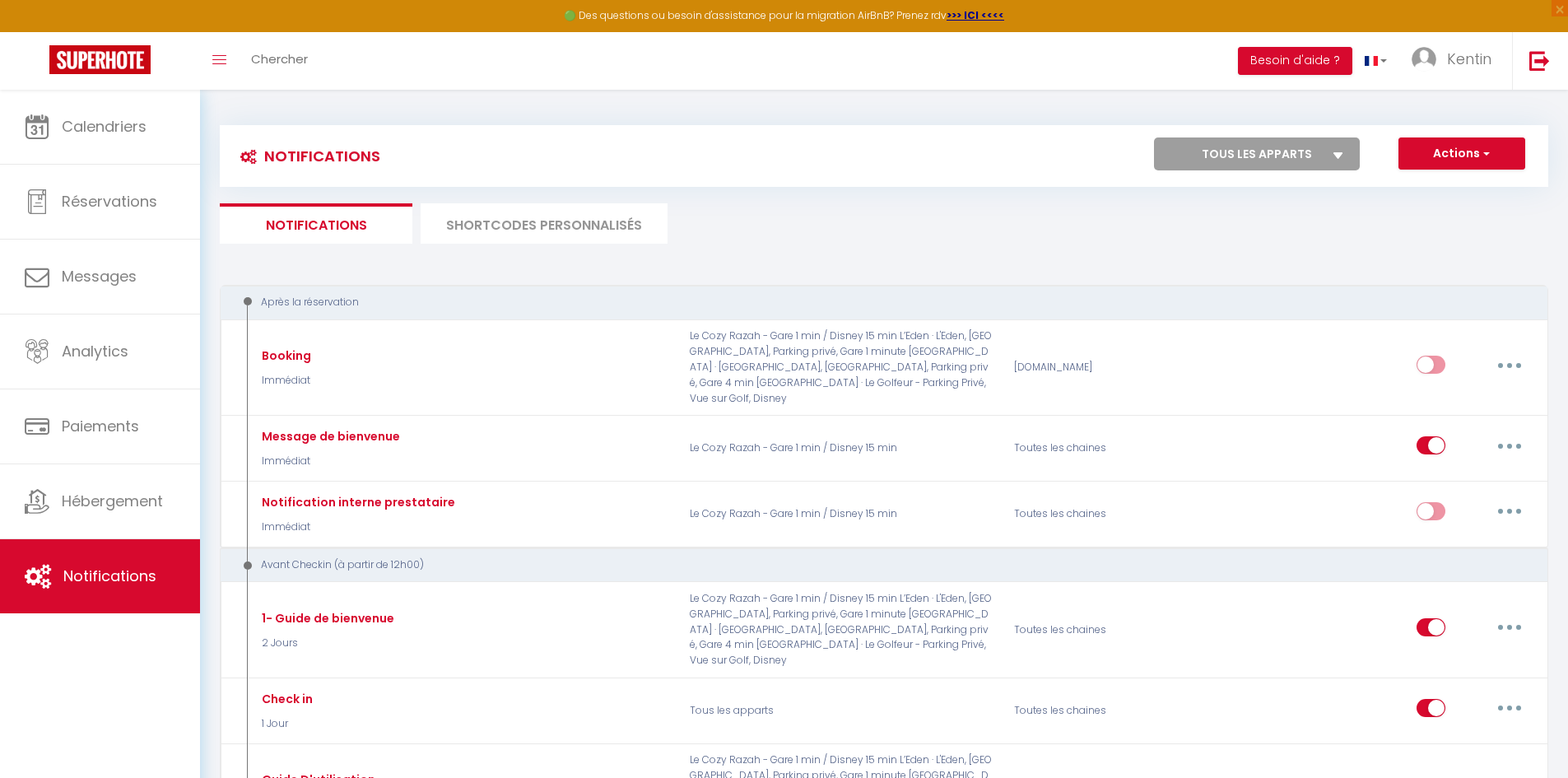
click at [533, 226] on li "SHORTCODES PERSONNALISÉS" at bounding box center [544, 223] width 247 height 40
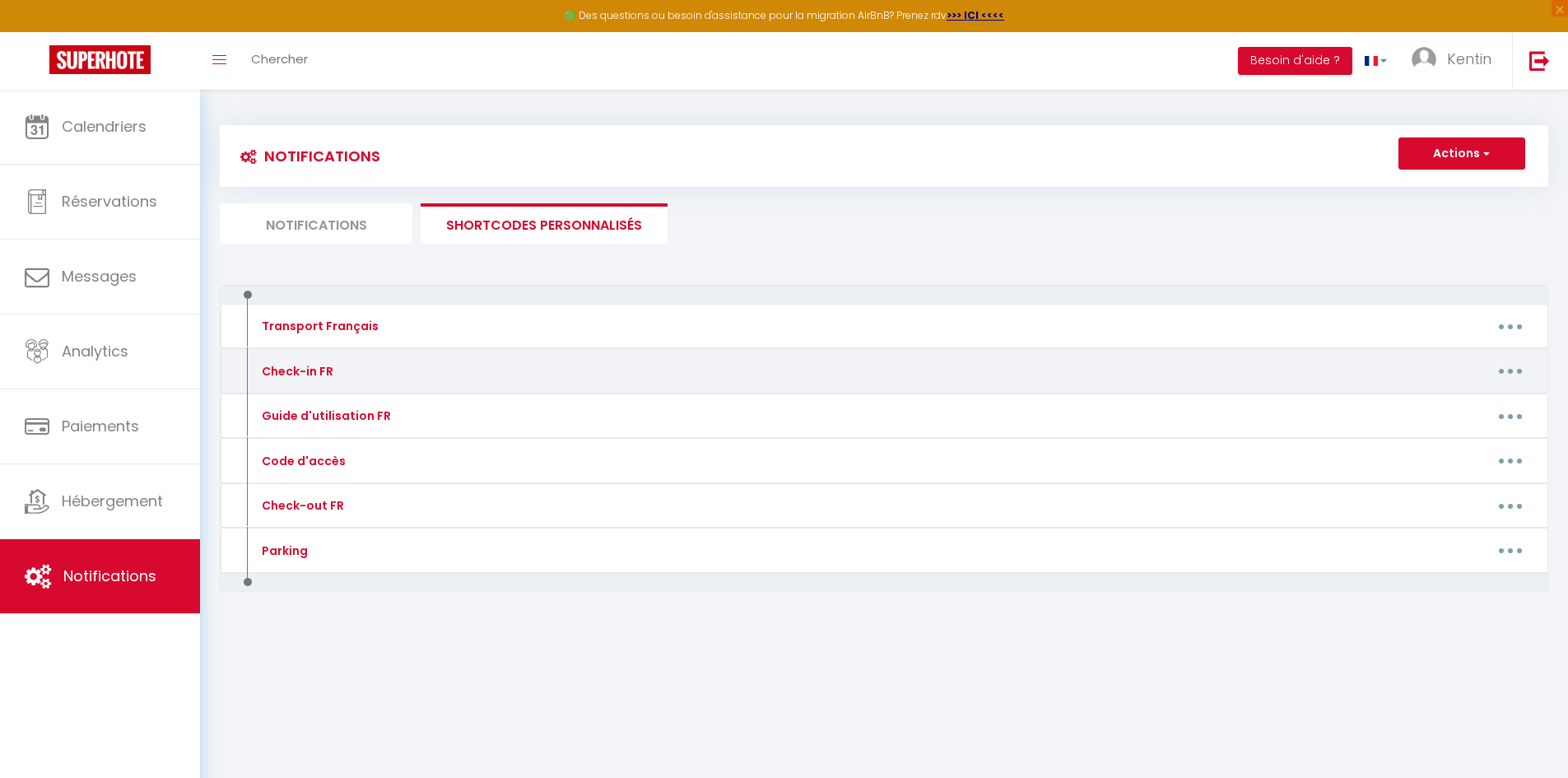
click at [1513, 368] on button "button" at bounding box center [1510, 371] width 46 height 26
click at [1481, 405] on link "Editer" at bounding box center [1467, 408] width 122 height 28
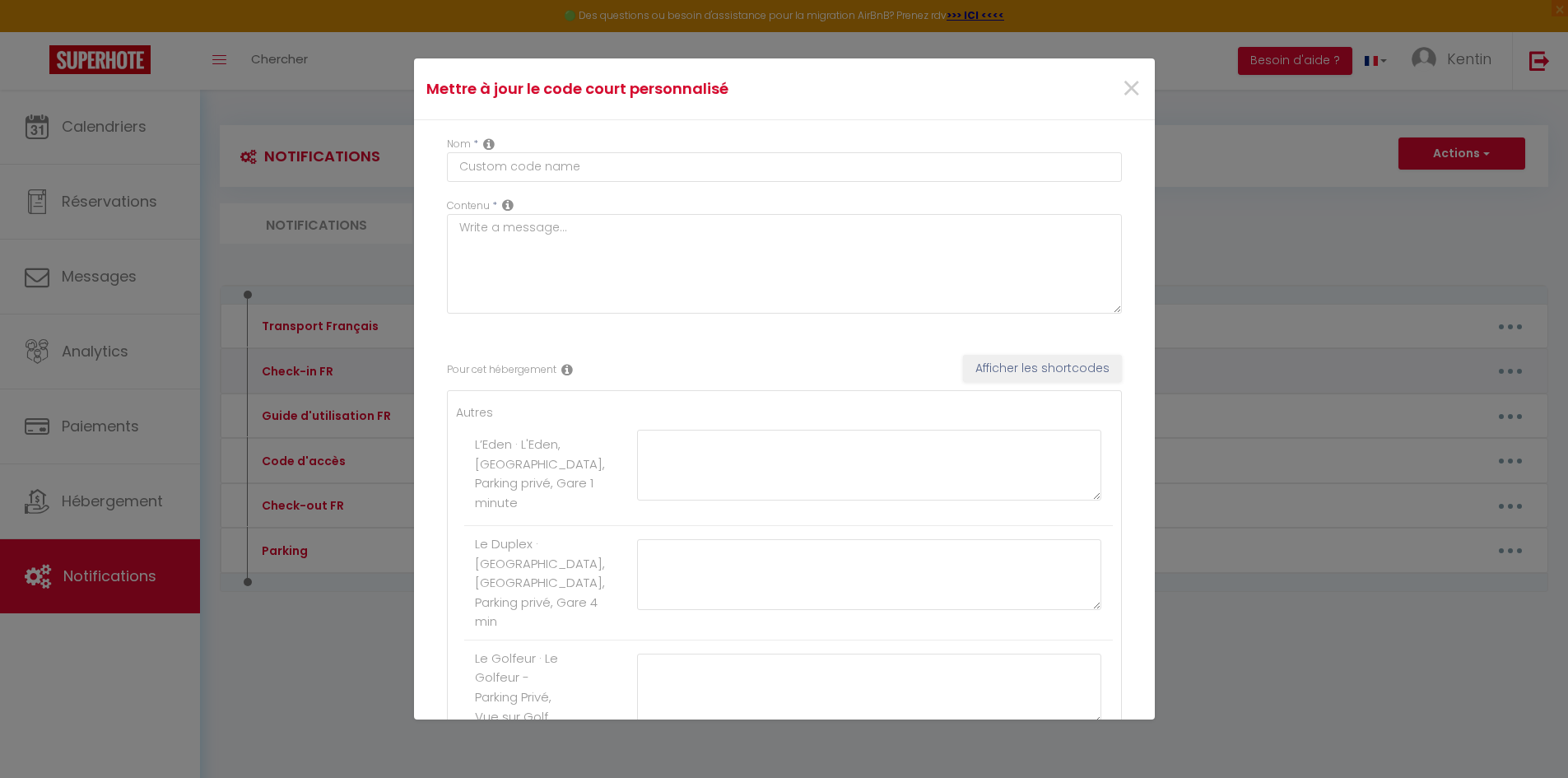
type input "Check-in FR"
type textarea "-"
type textarea "Lorem ipsum d'sitamet con a elitse do 17 eiusmo. Temporincidi u'laboreetdolore …"
type textarea "Lore ipsumd sitamet conse 18 adipis el 92s. Doeiusmodtem i'utlaboreetdolo : M'a…"
type textarea "Lorem ipsum d'sitamet con a elitse do 96 eiusmo. Temporincidi u'laboreetdolore …"
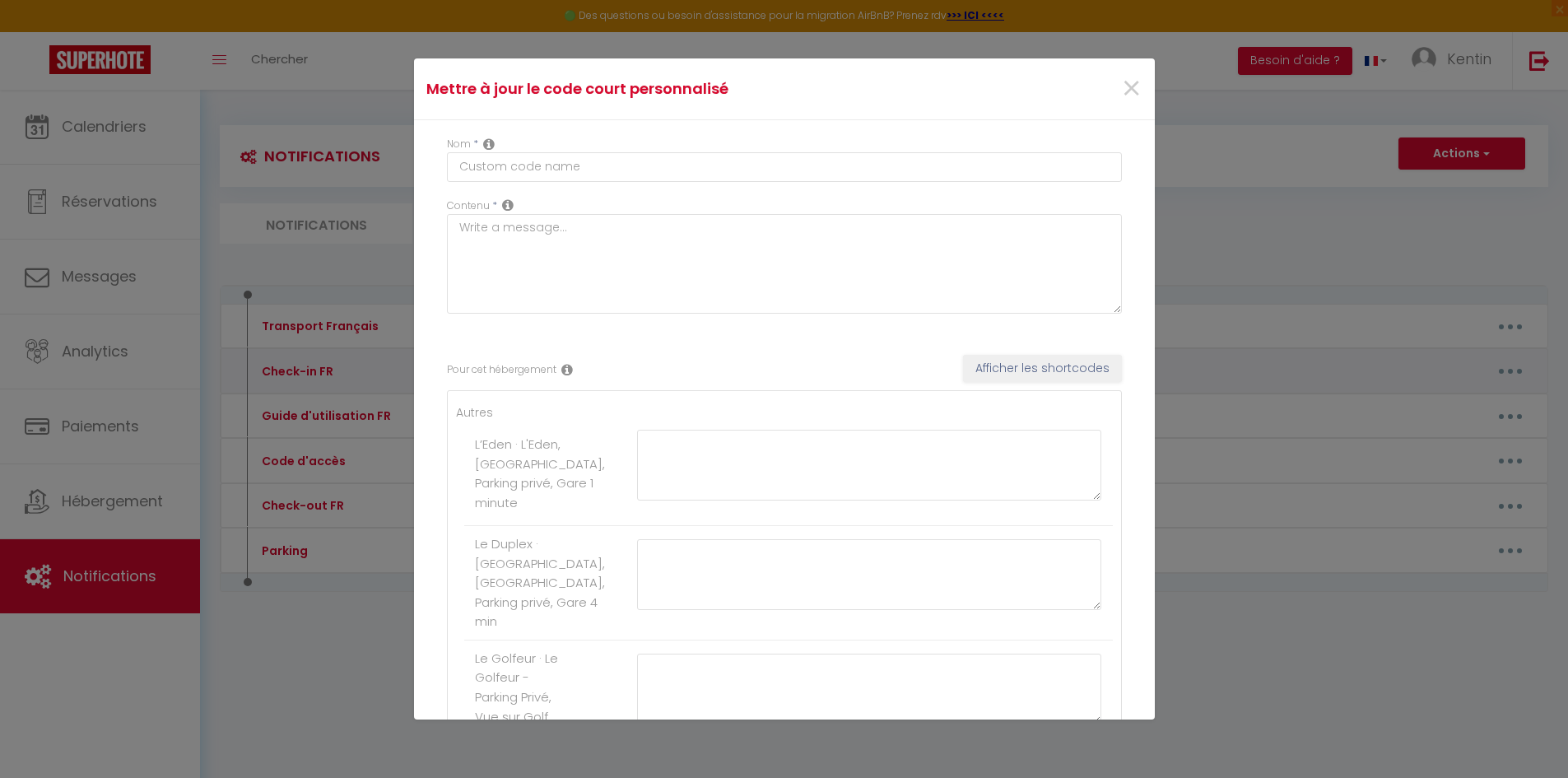
type textarea "Lorem ipsum d'sitamet con adipi e seddoe te 33 incidi. Utlaboreetdo magn al eni…"
type textarea "L’ipsumdo sit ametcons adipi 55e48 se doeius. Temporincidi u’laboreetdolore : M…"
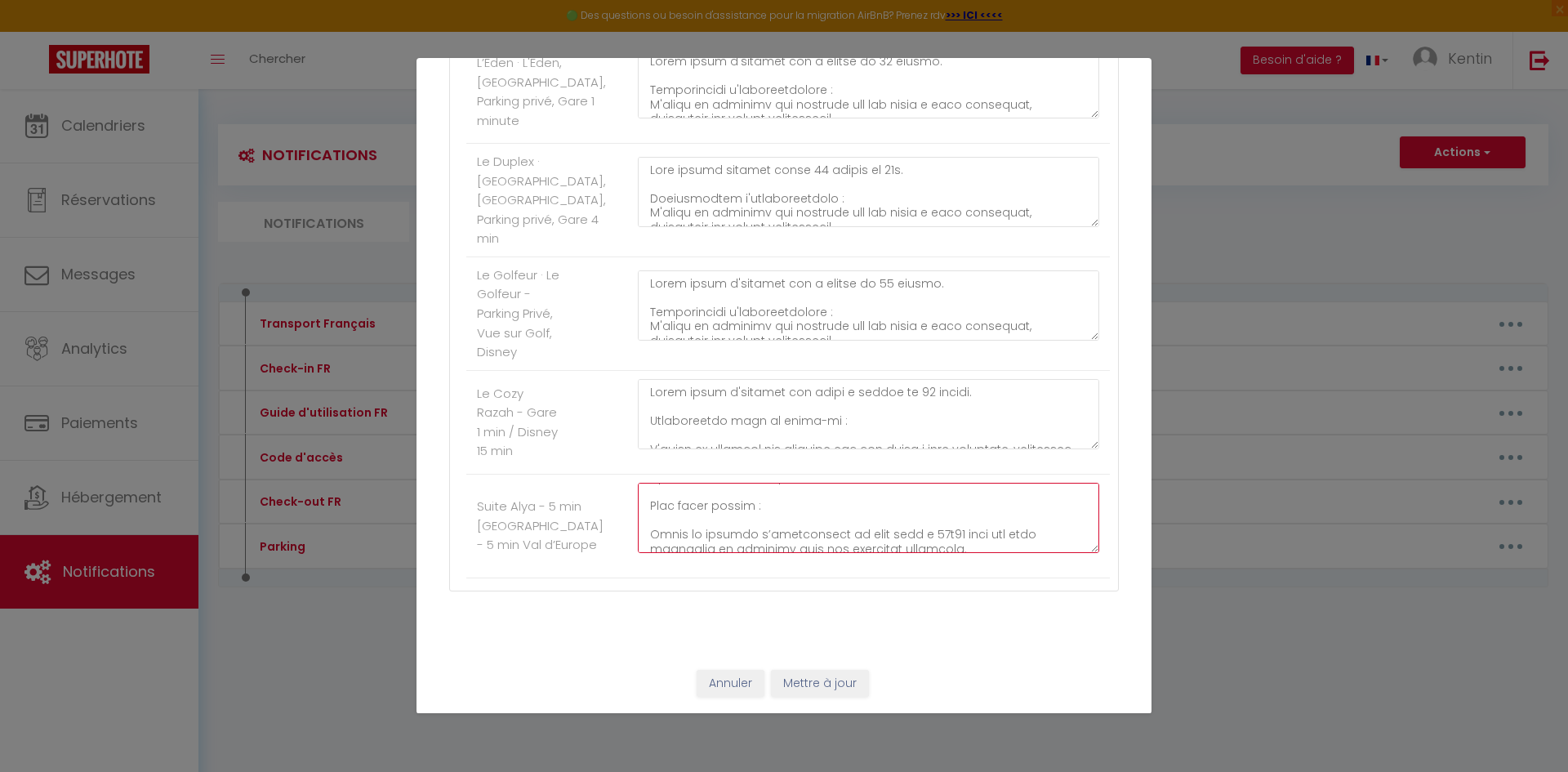
scroll to position [572, 0]
click at [711, 687] on button "Annuler" at bounding box center [730, 684] width 67 height 27
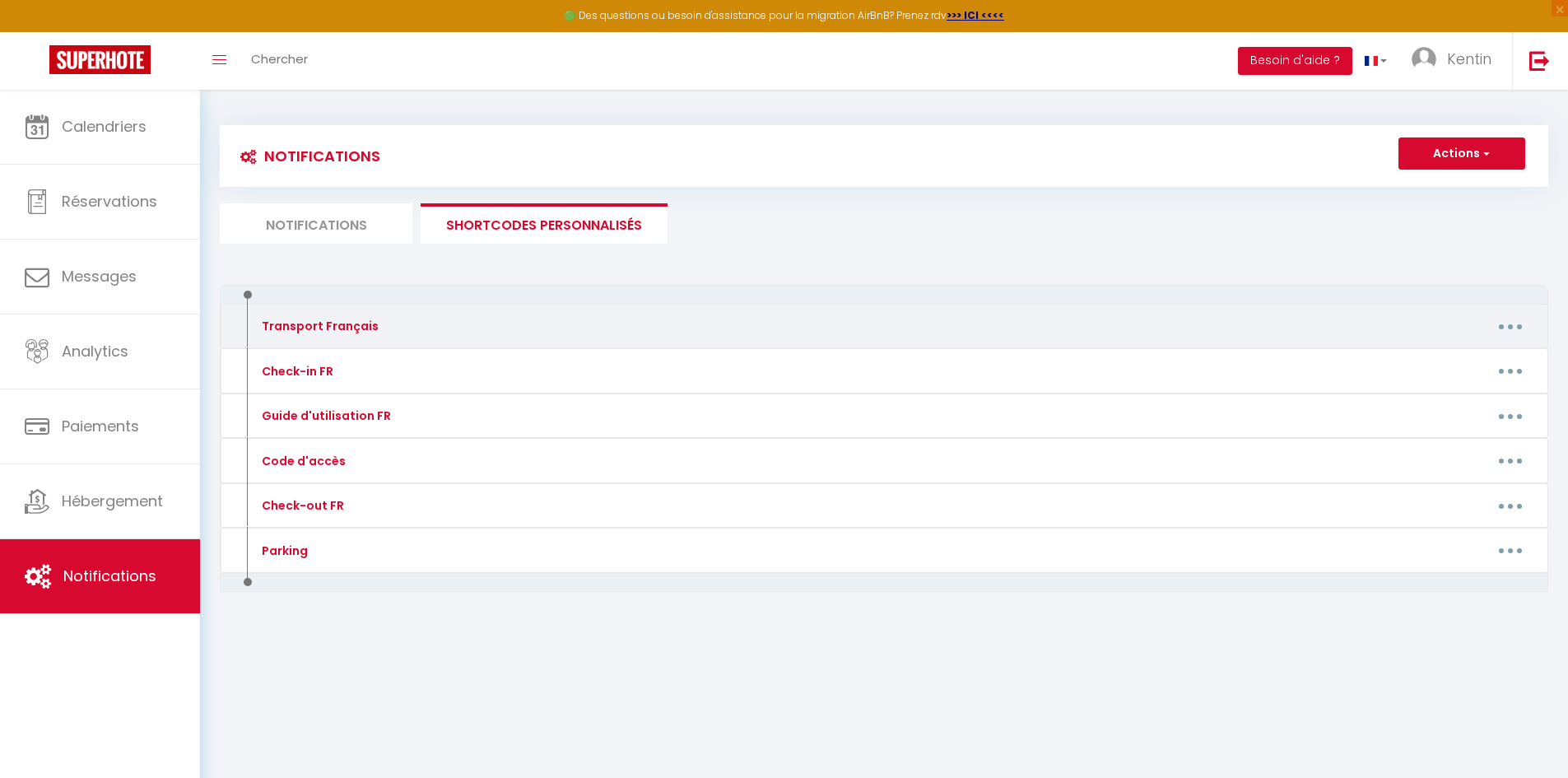
click at [1511, 331] on button "button" at bounding box center [1510, 326] width 46 height 26
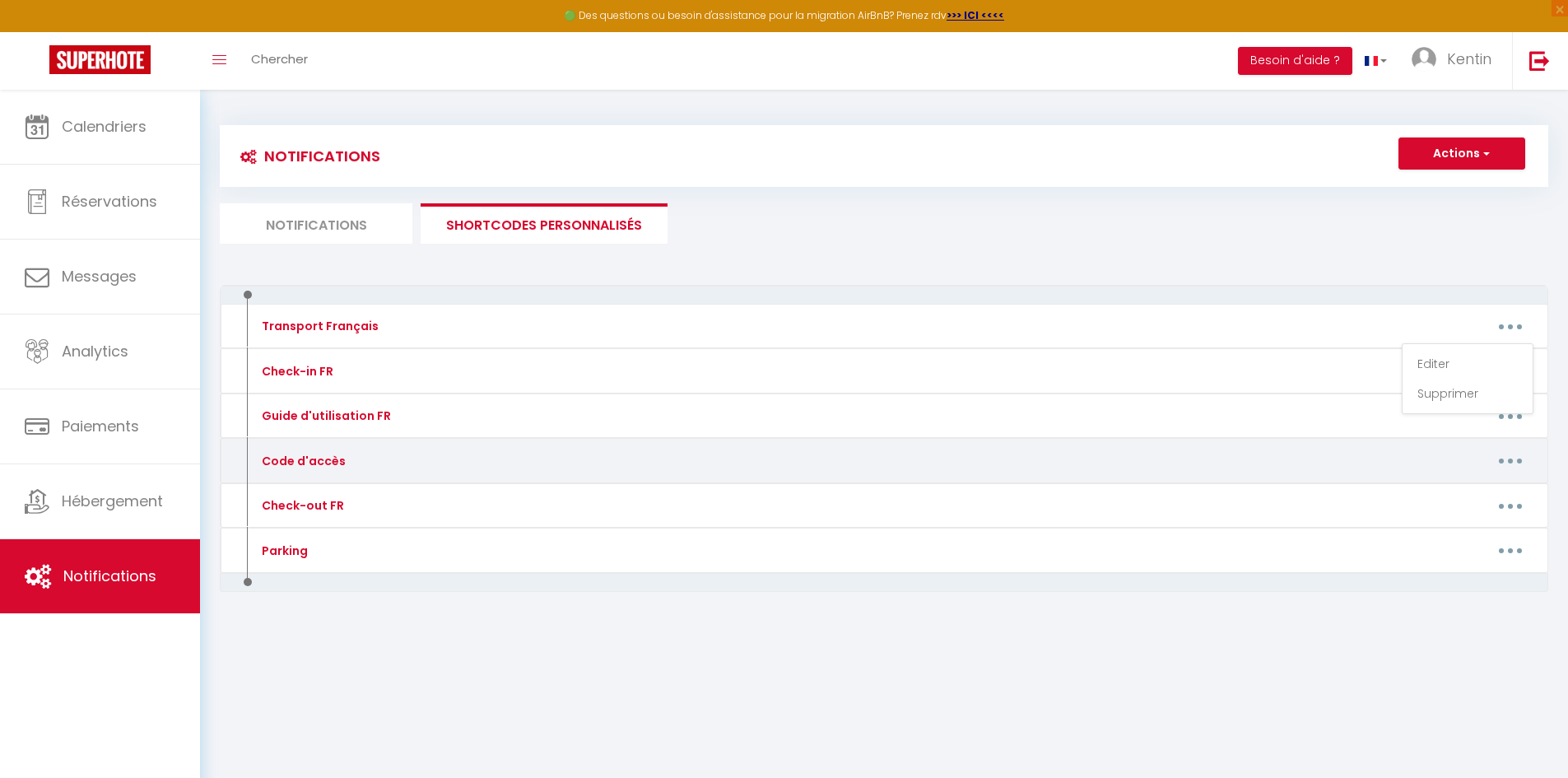
click at [1231, 449] on div "Editer Supprimer" at bounding box center [1058, 461] width 973 height 26
click at [1513, 460] on button "button" at bounding box center [1510, 461] width 46 height 26
click at [1491, 491] on link "Editer" at bounding box center [1467, 498] width 122 height 28
type input "Code d'accès"
type textarea "Vidéo d'accès : - piéton : [URL][DOMAIN_NAME] - voiture : [URL][DOMAIN_NAME] Co…"
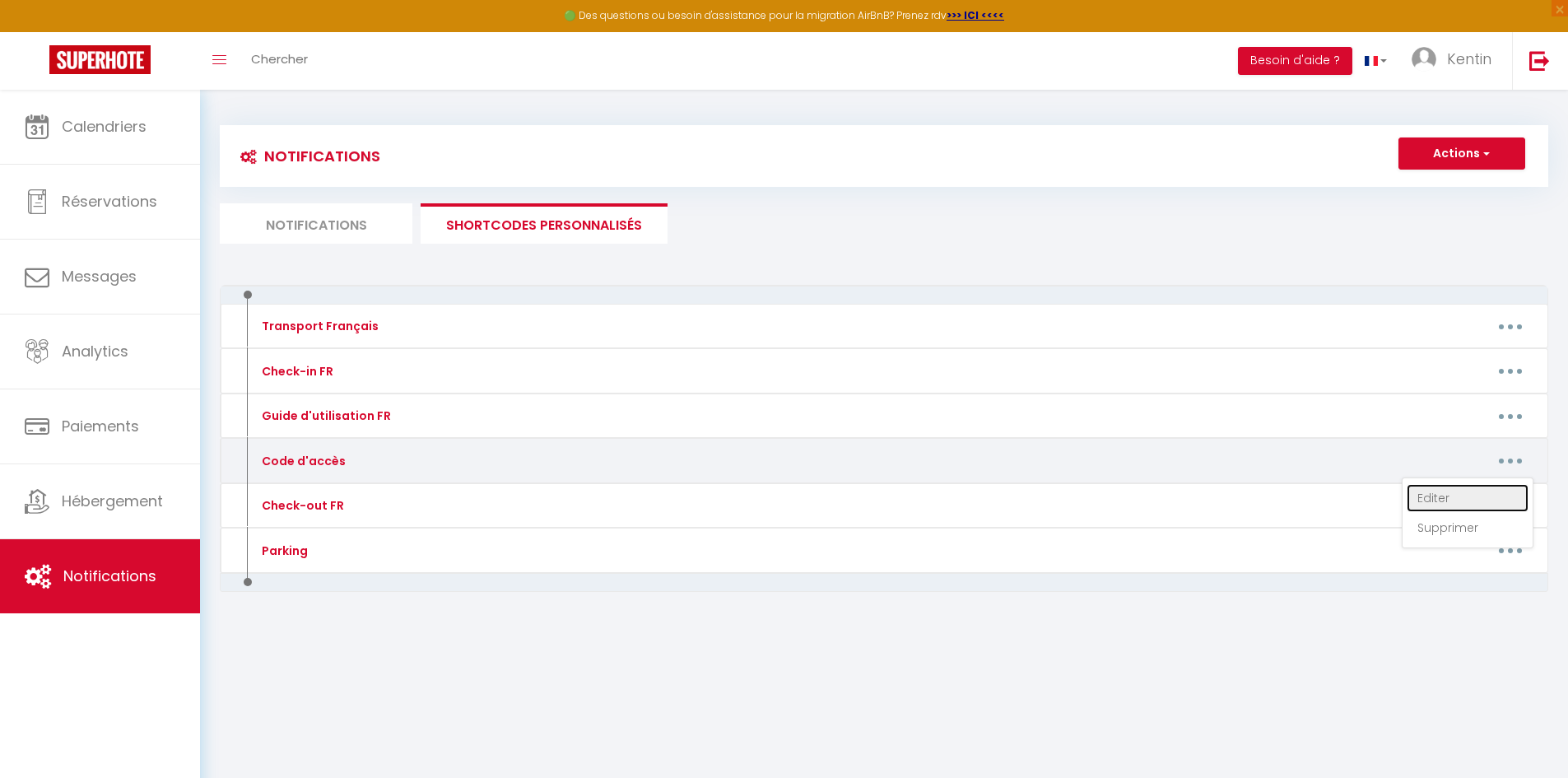
type textarea "Vidéo d'accès : [URL][DOMAIN_NAME] Sonnez au N°326 Code boite à clés : 1437 Cod…"
type textarea "Vidéo d'accès : - piéton : [https://[DOMAIN_NAME]/_iwl7ZSLacY](https://[DOMAIN_…"
type textarea "Vidéo d'accès : [URL][DOMAIN_NAME] Sonnez à : Razah Code Ascenseur : 7323A 1er …"
type textarea "Vidéo d'accès : [URL][DOMAIN_NAME] Exterior gate: 9753 Front door building B: 9…"
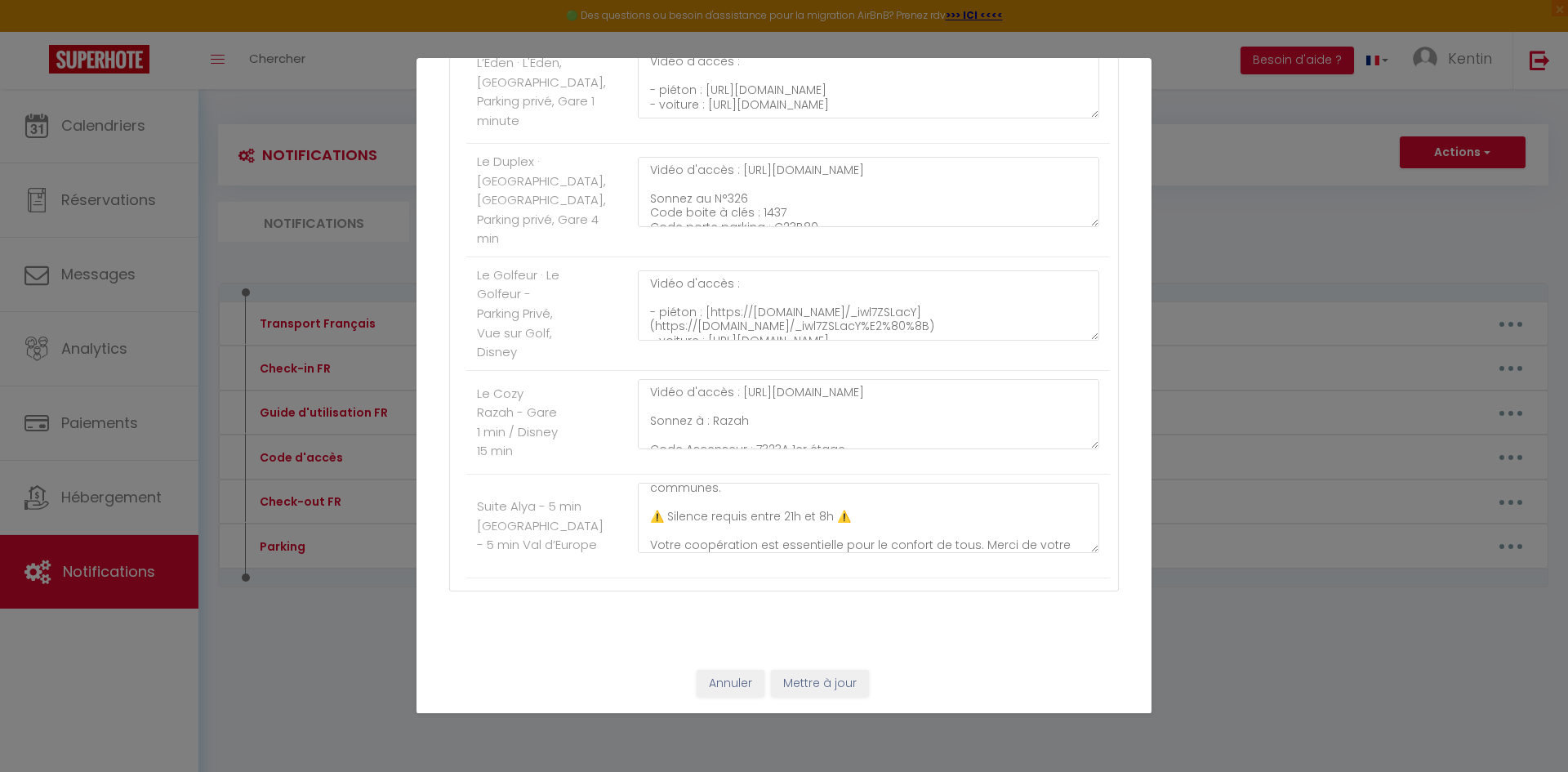
scroll to position [143, 0]
click at [738, 681] on button "Annuler" at bounding box center [730, 684] width 67 height 27
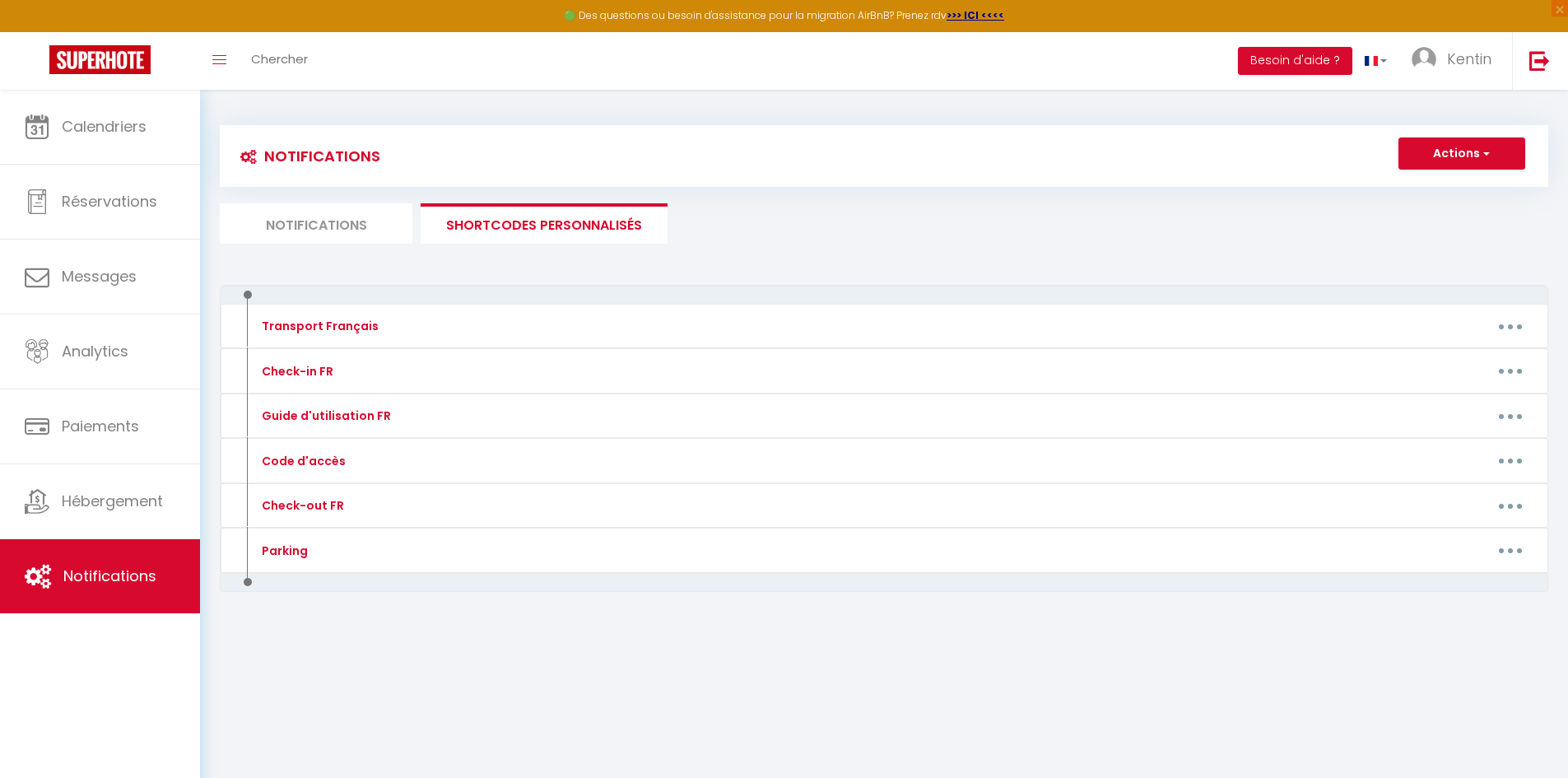
click at [357, 211] on li "Notifications" at bounding box center [316, 223] width 193 height 40
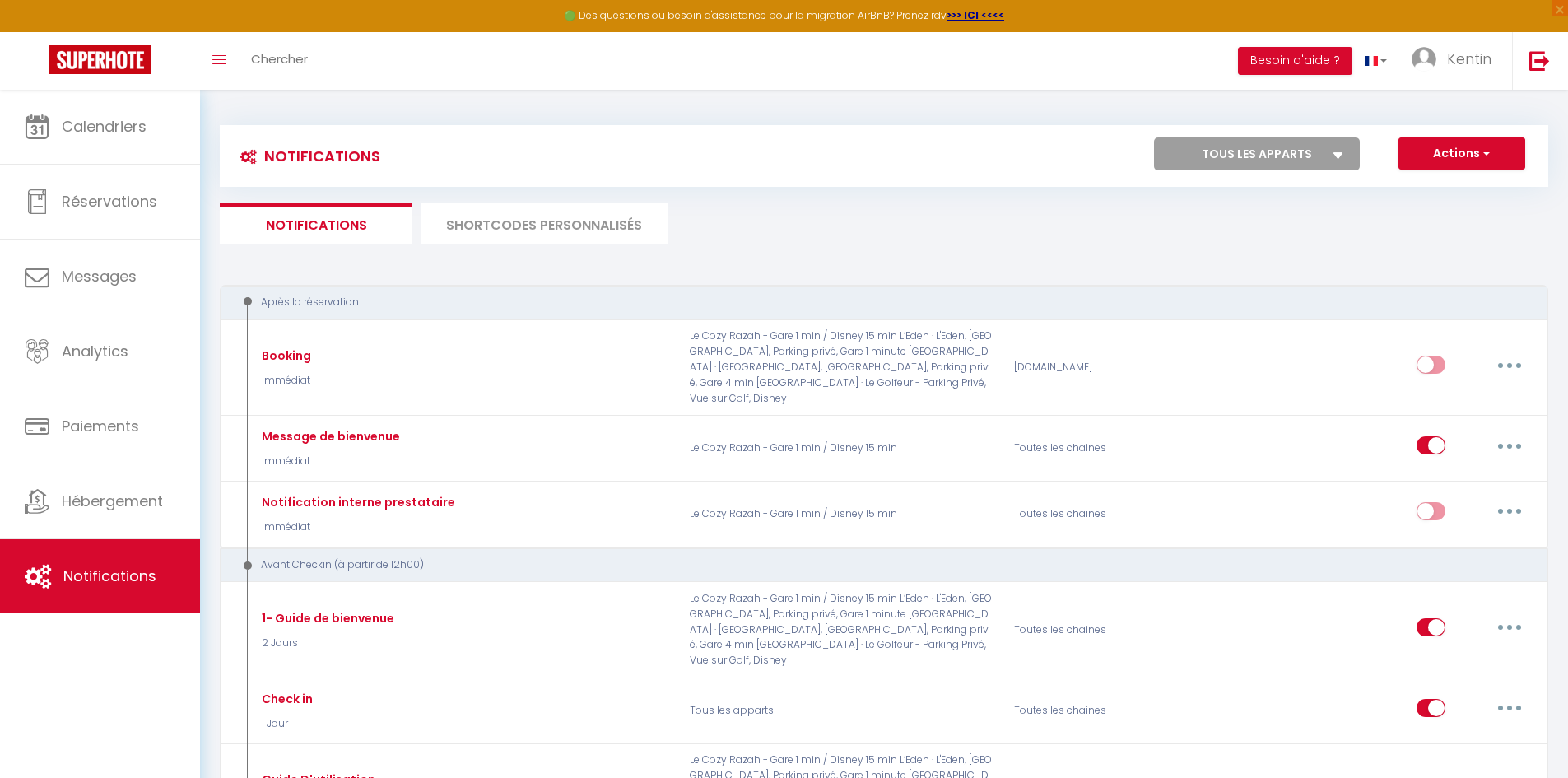
click at [486, 228] on li "SHORTCODES PERSONNALISÉS" at bounding box center [544, 223] width 247 height 40
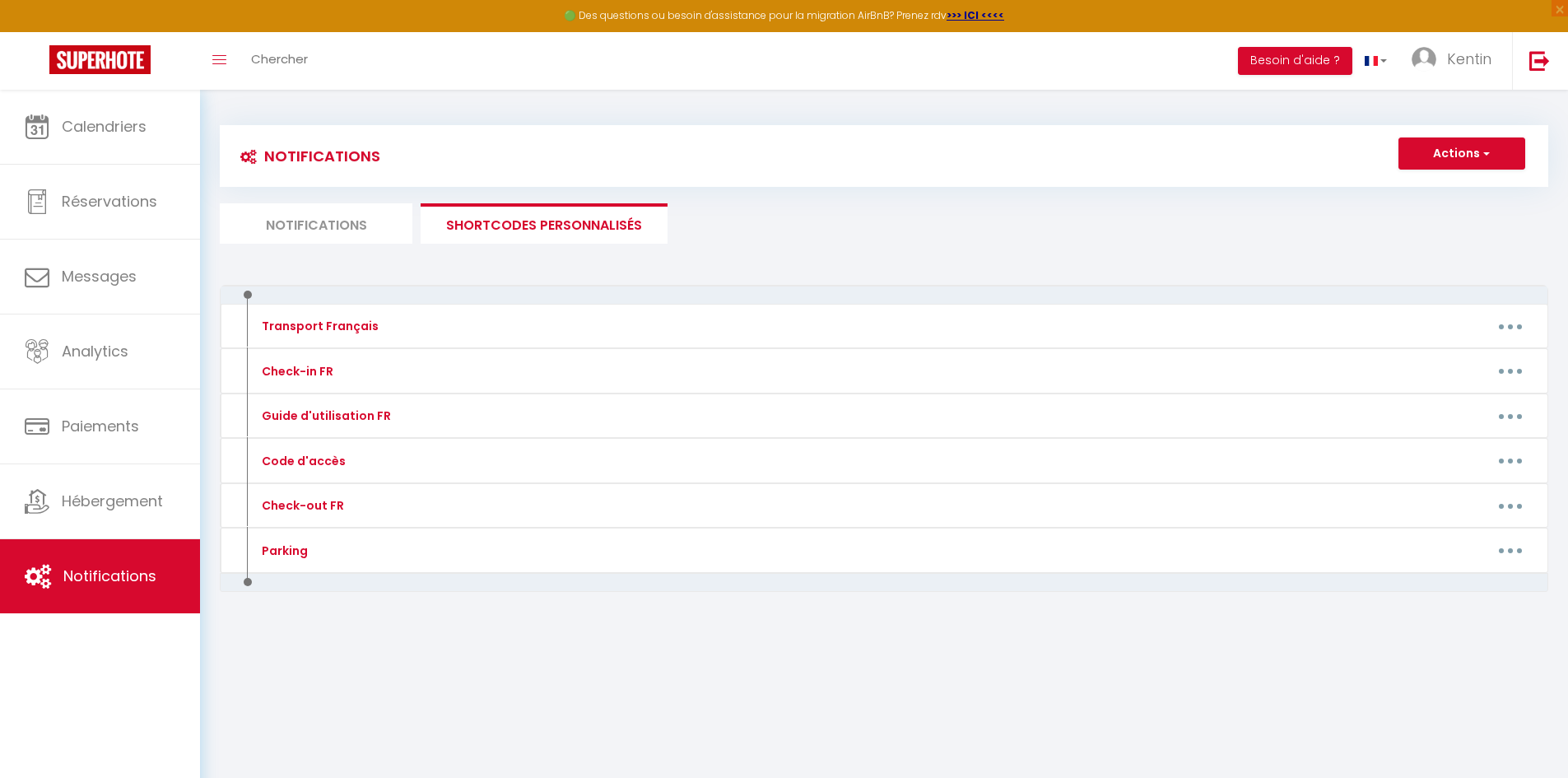
click at [371, 232] on li "Notifications" at bounding box center [316, 223] width 193 height 40
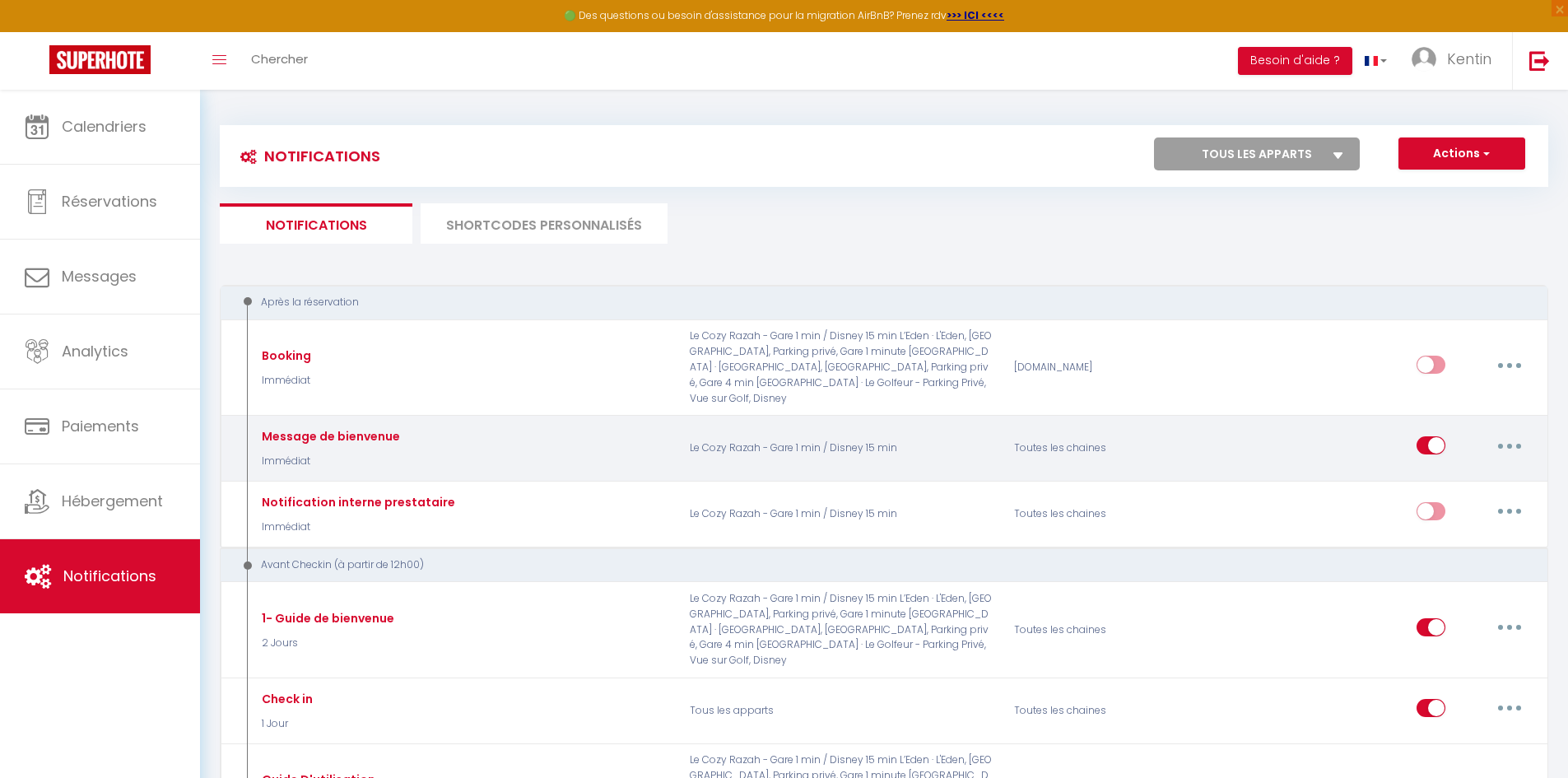
click at [1517, 432] on button "button" at bounding box center [1509, 445] width 46 height 26
click at [1464, 469] on link "Editer" at bounding box center [1466, 483] width 122 height 28
type input "Message de bienvenue"
select select "Immédiat"
select select "if_booking_is_paid"
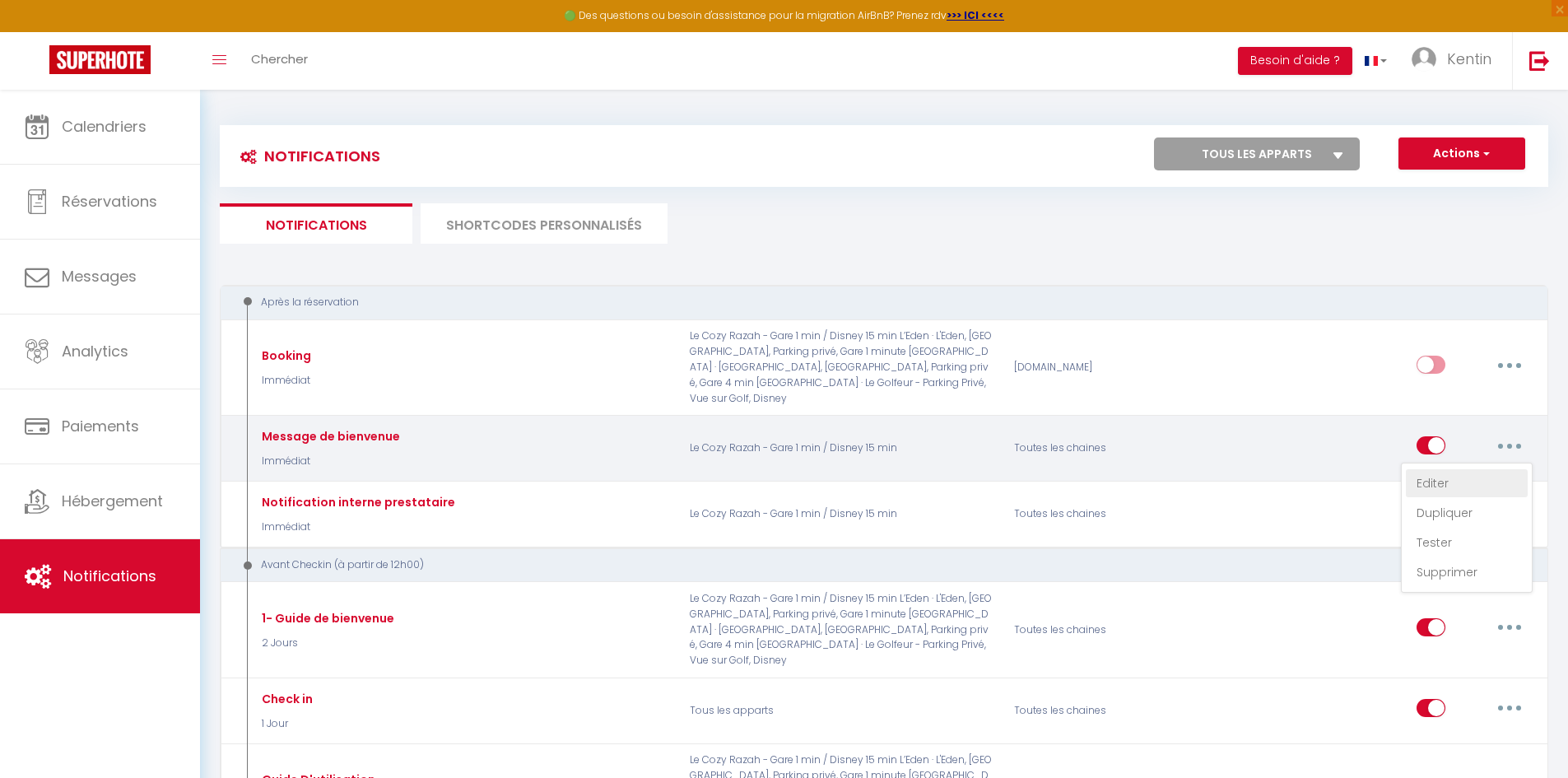
checkbox input "true"
checkbox input "false"
radio input "true"
type input "Nouvelle réservation - [RENTAL:NAME] - [GUEST:NAME] - [CHECKING:DD-MM-YYYY] au …"
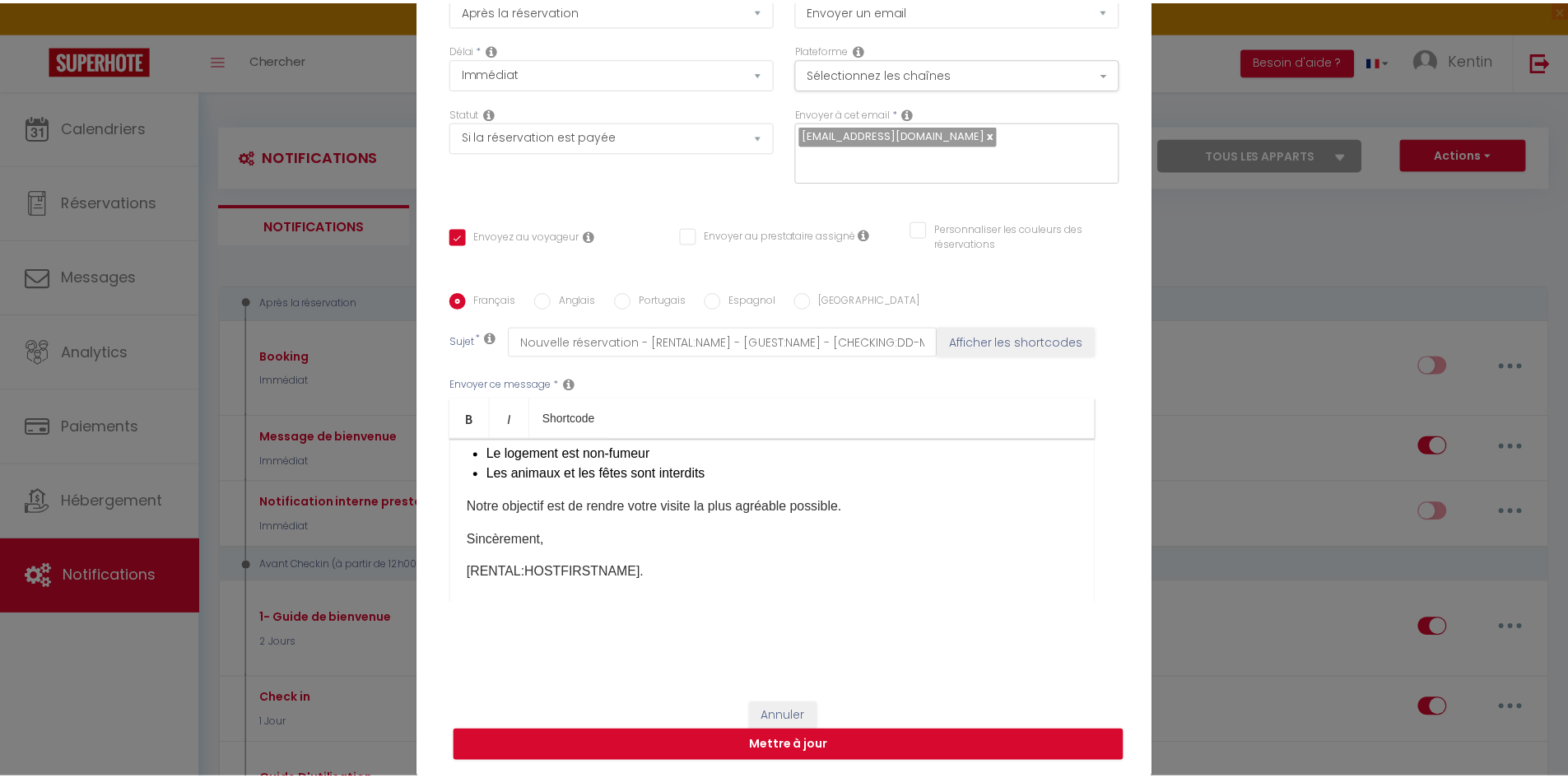
scroll to position [368, 0]
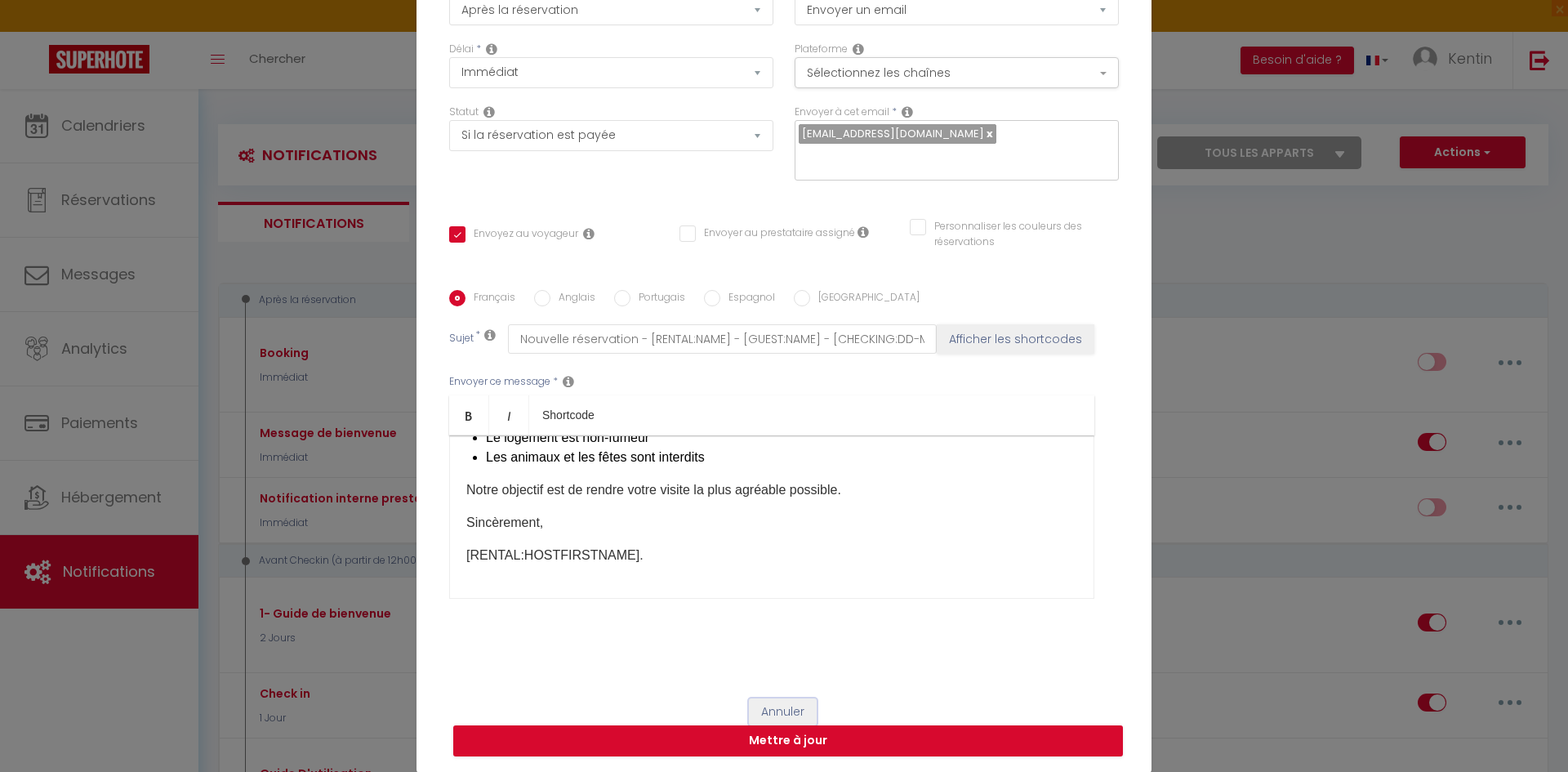
click at [757, 701] on button "Annuler" at bounding box center [782, 712] width 67 height 27
type input "Message de bienvenue"
checkbox input "true"
checkbox input "false"
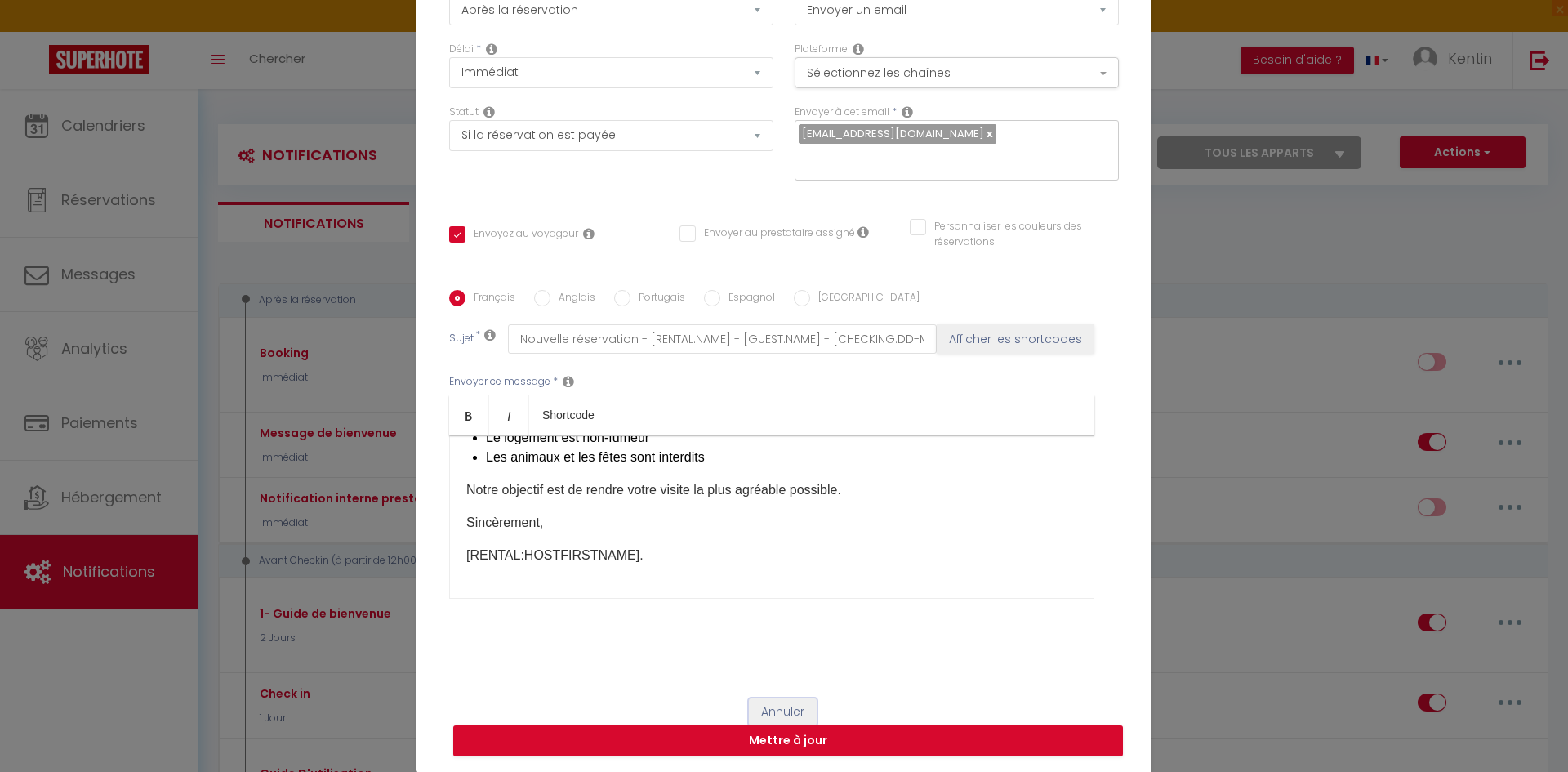
radio input "true"
type input "Nouvelle réservation - [RENTAL:NAME] - [GUEST:NAME] - [CHECKING:DD-MM-YYYY] au …"
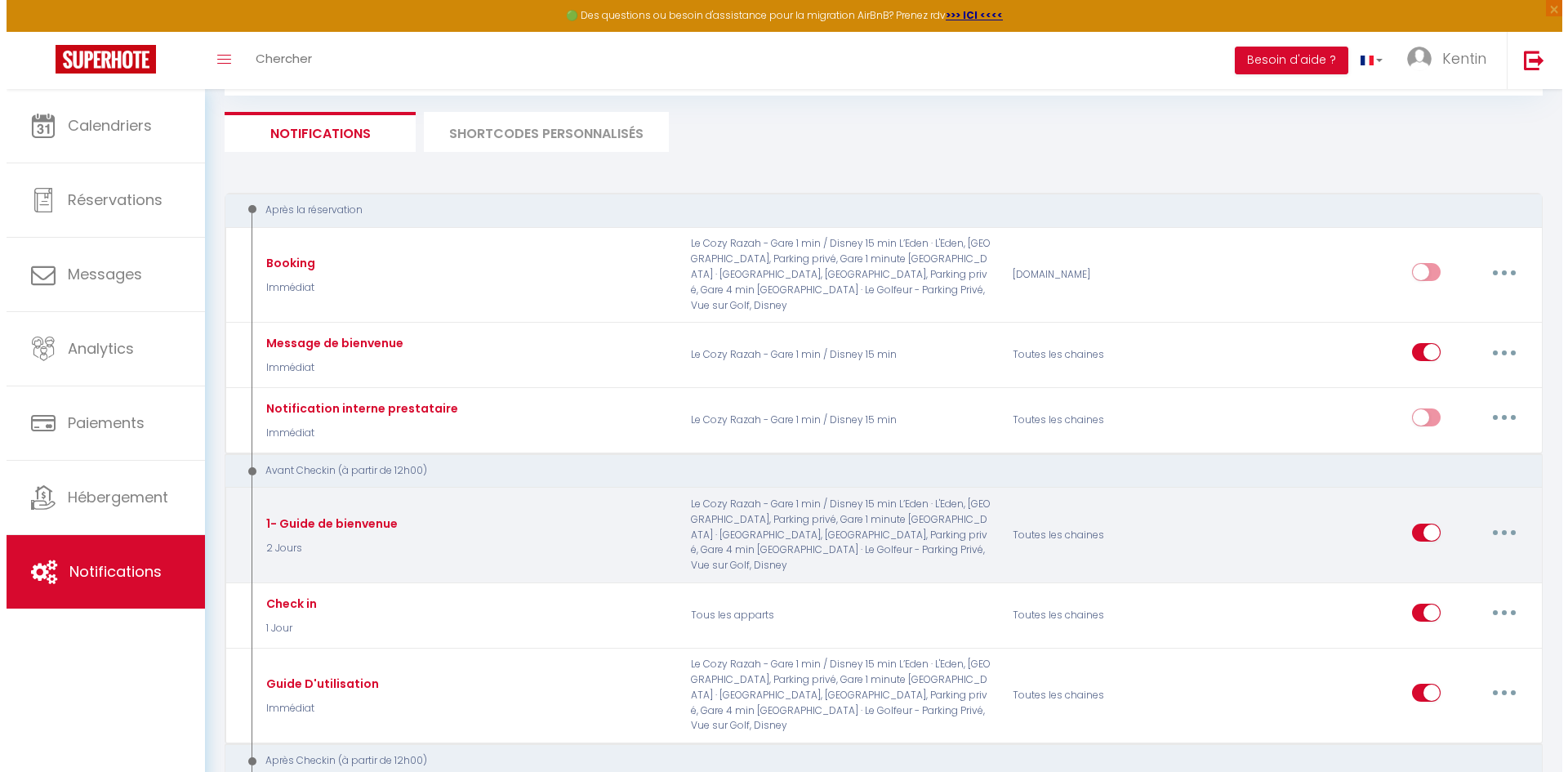
scroll to position [163, 0]
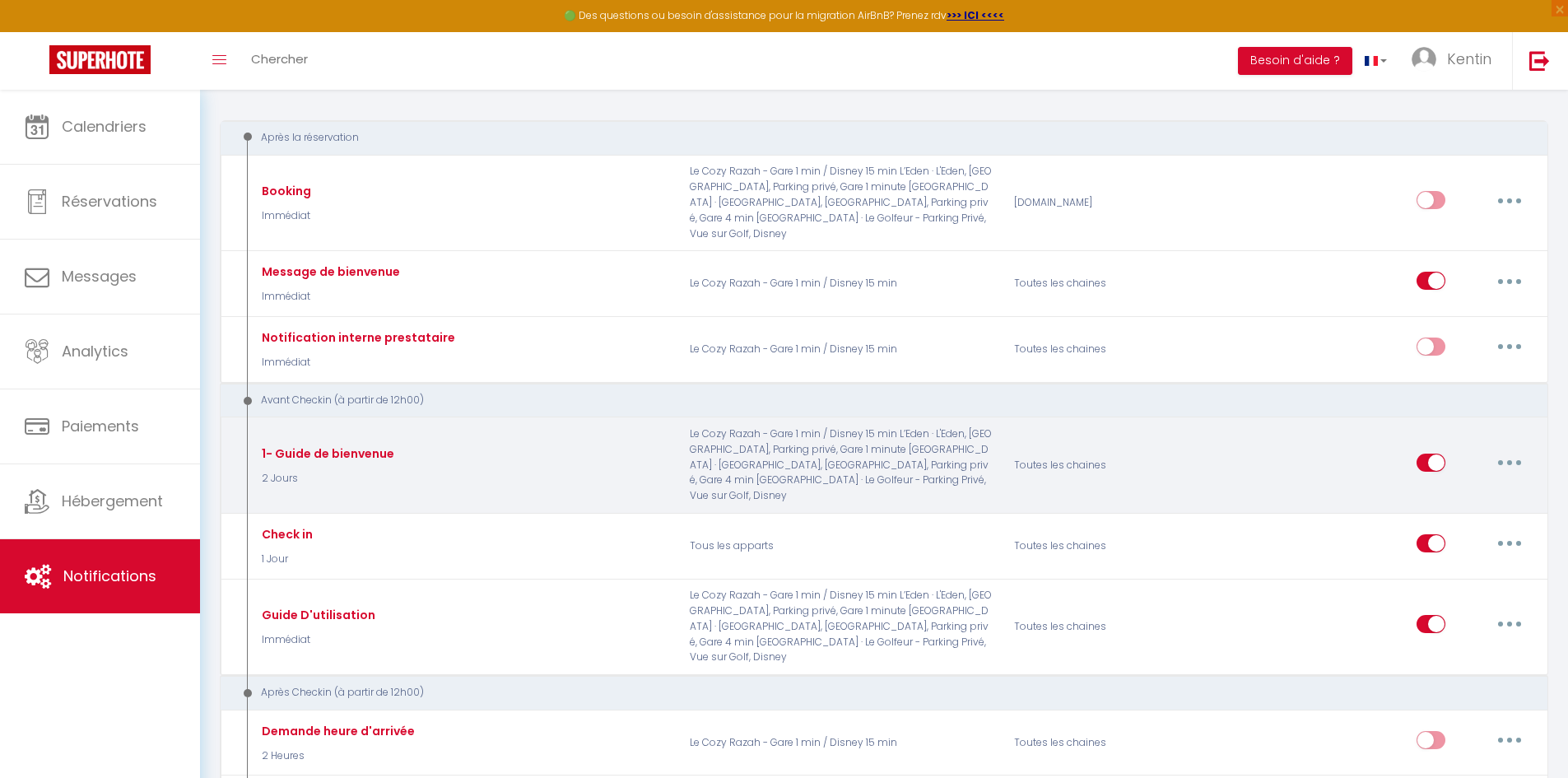
click at [1519, 450] on button "button" at bounding box center [1509, 462] width 46 height 26
click at [1460, 487] on link "Editer" at bounding box center [1466, 500] width 122 height 28
type input "1- Guide de bienvenue"
select select "2 Jours"
checkbox input "true"
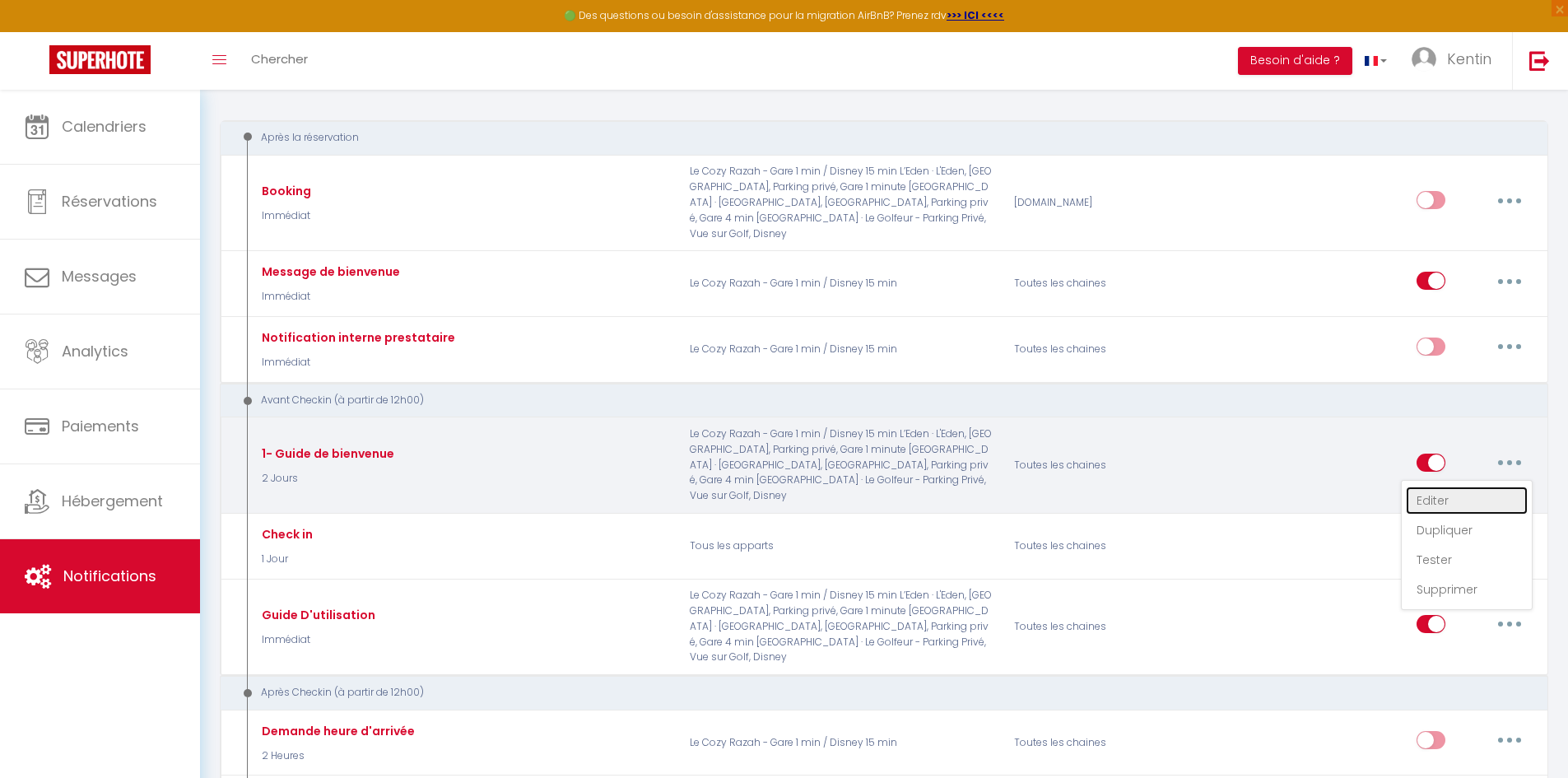
checkbox input "false"
type input "-"
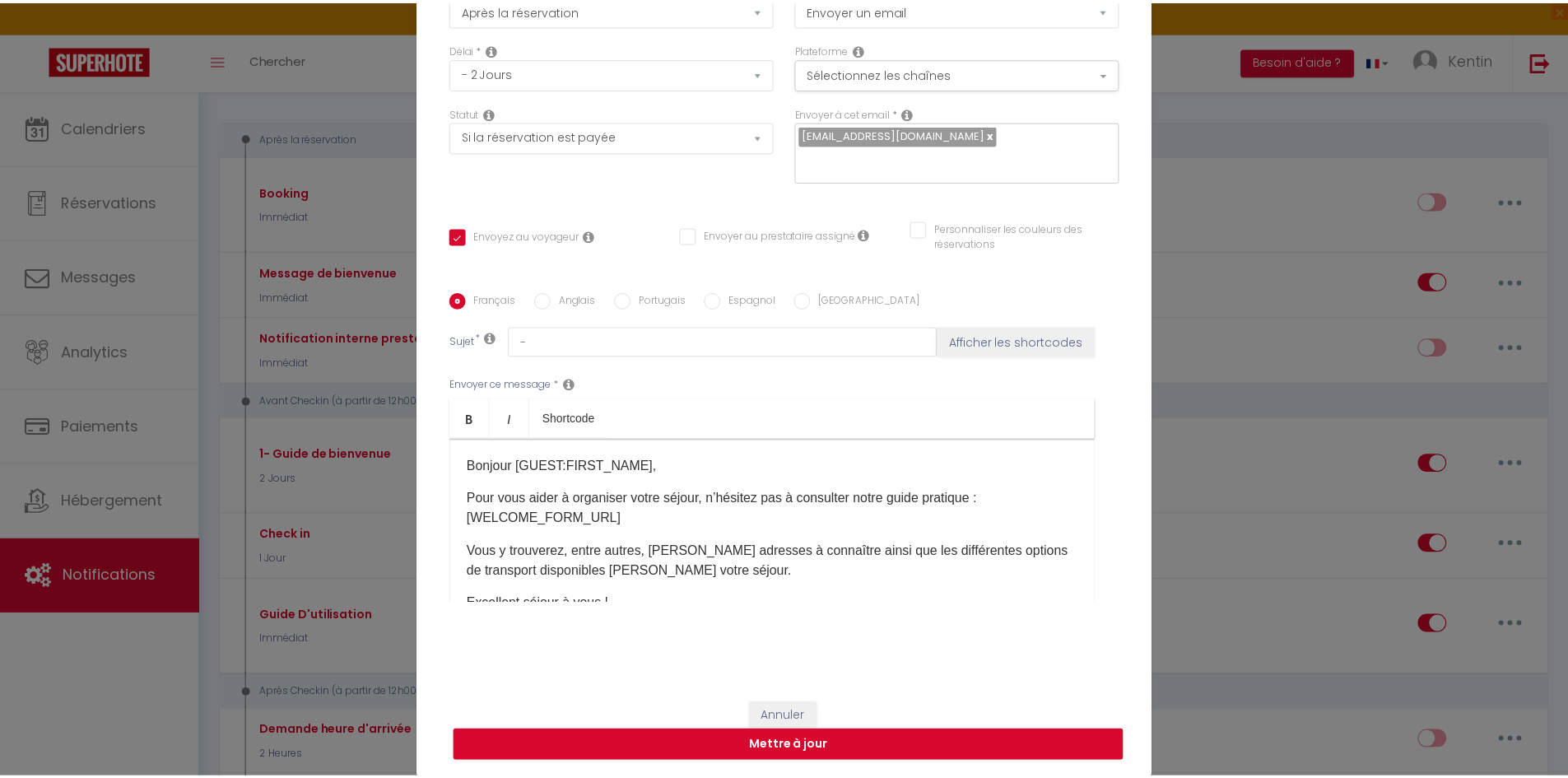
scroll to position [65, 0]
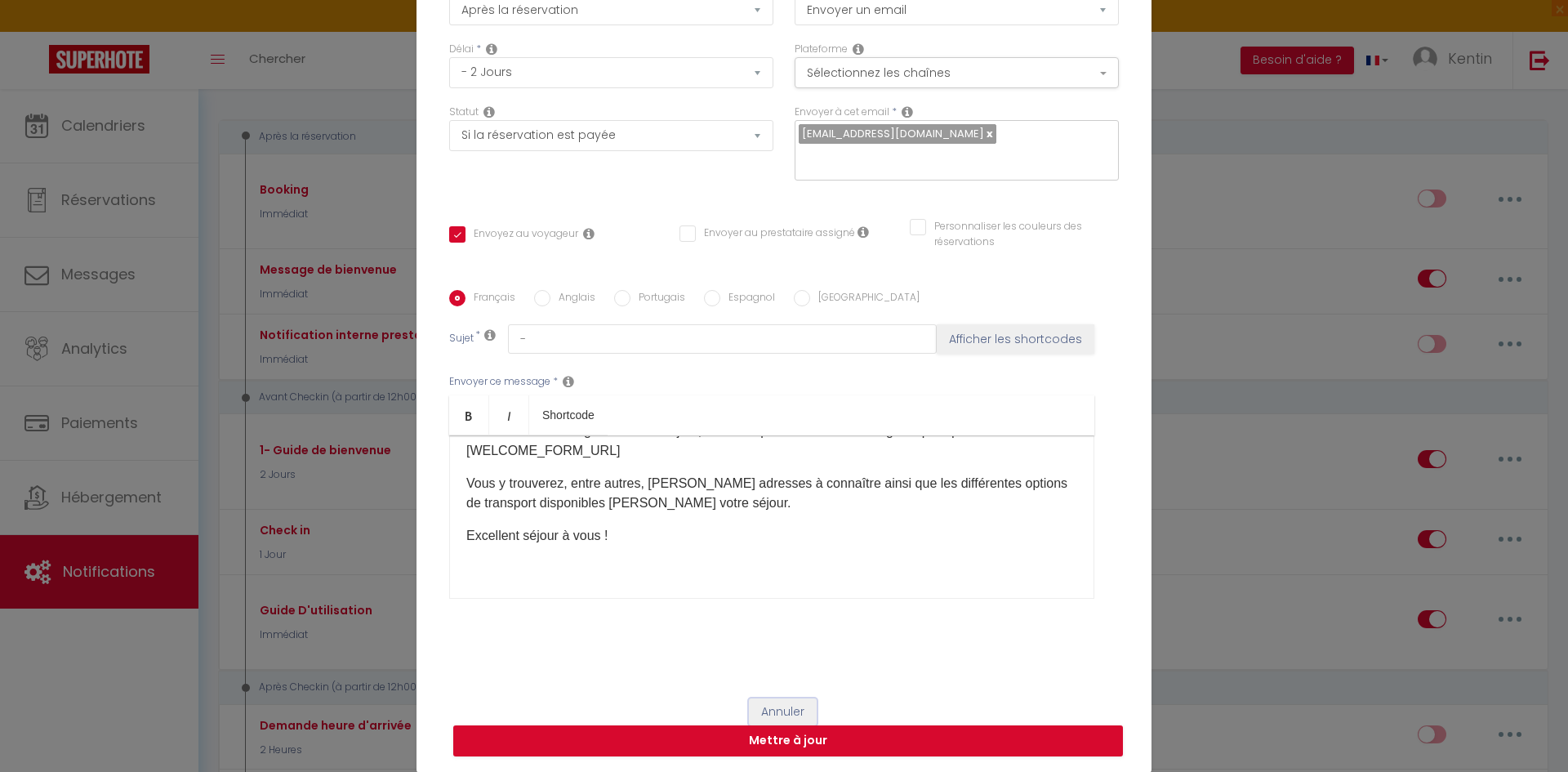
click at [769, 710] on button "Annuler" at bounding box center [782, 712] width 67 height 27
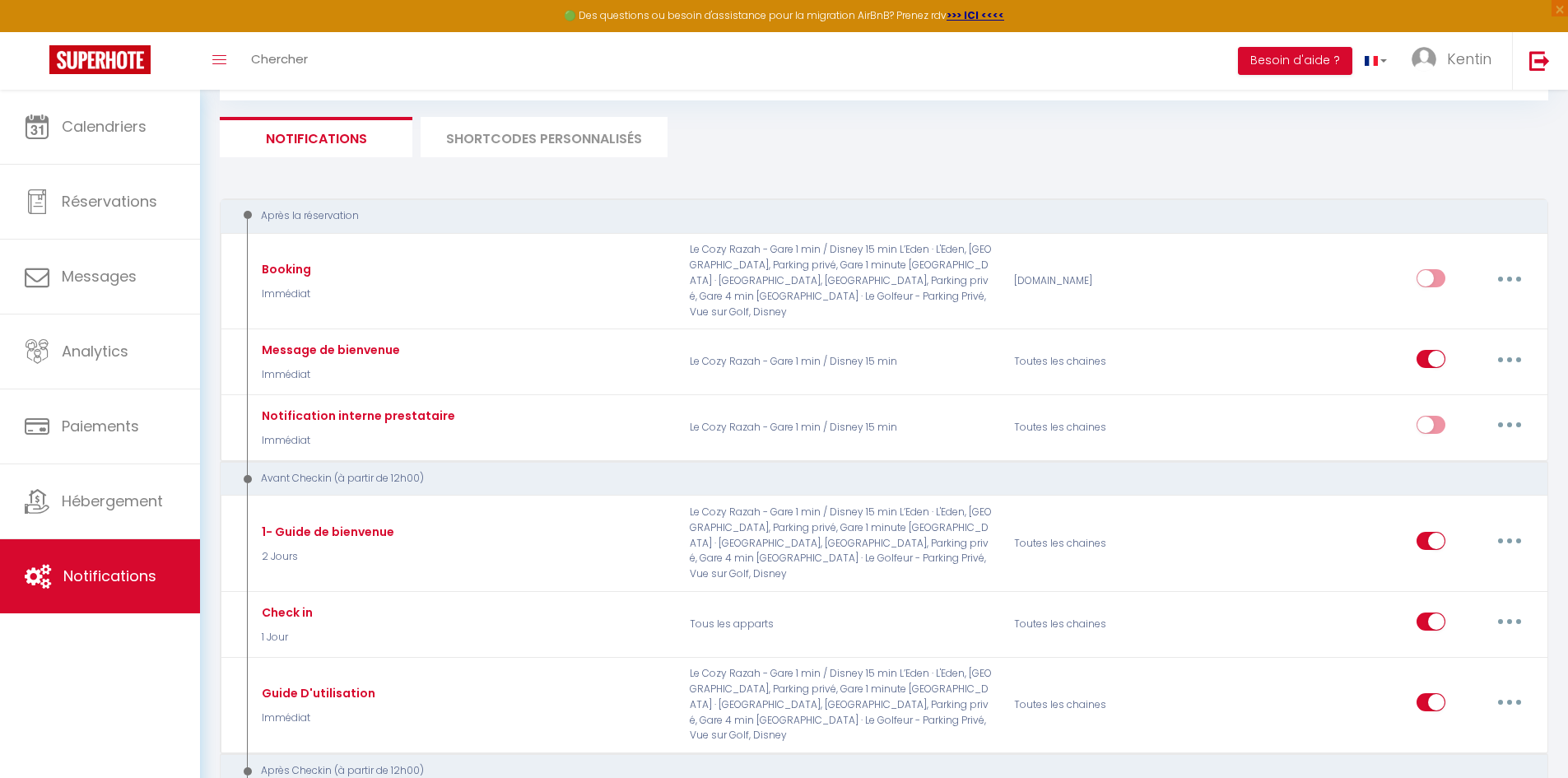
scroll to position [0, 0]
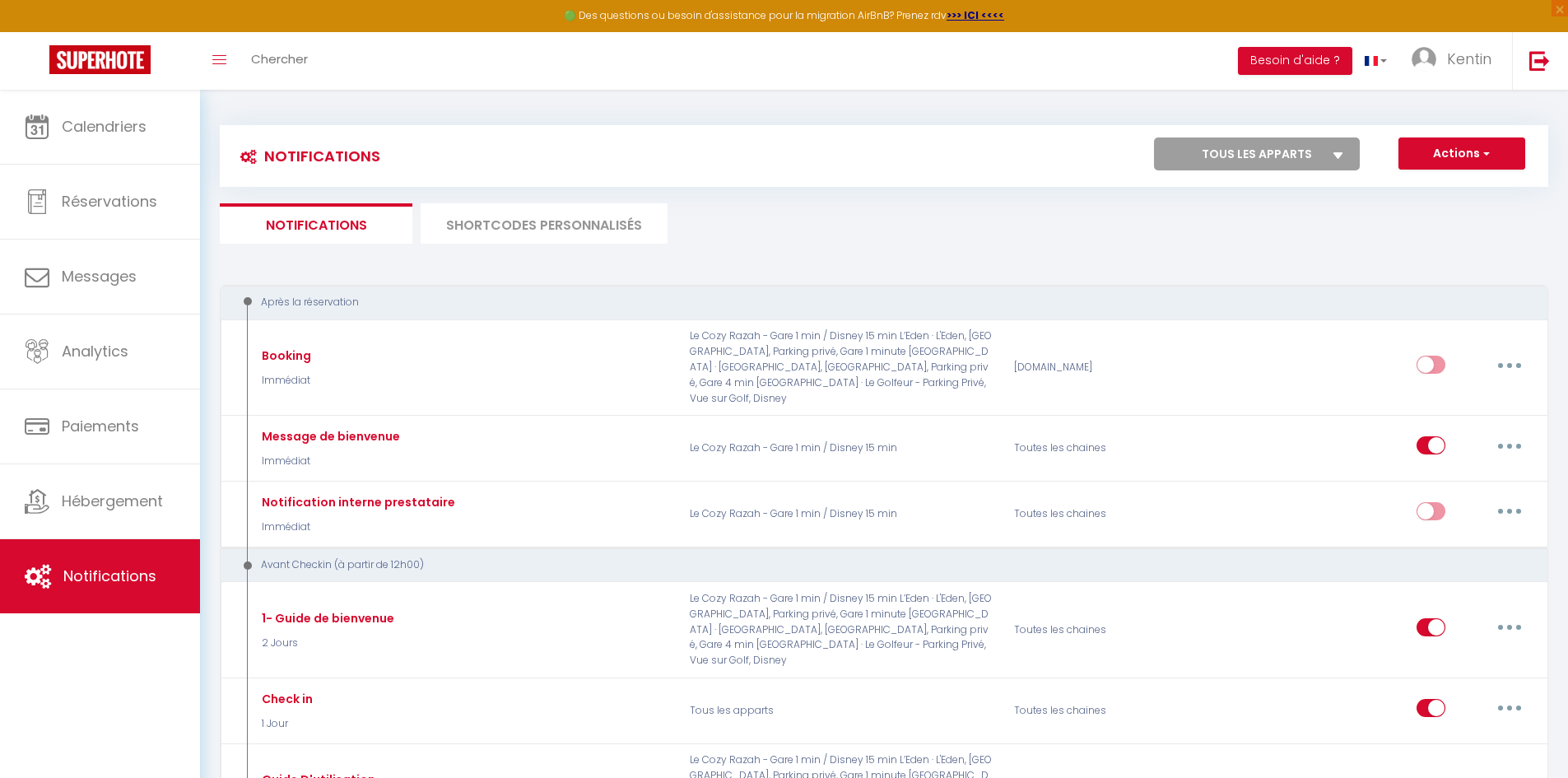
click at [473, 224] on li "SHORTCODES PERSONNALISÉS" at bounding box center [544, 223] width 247 height 40
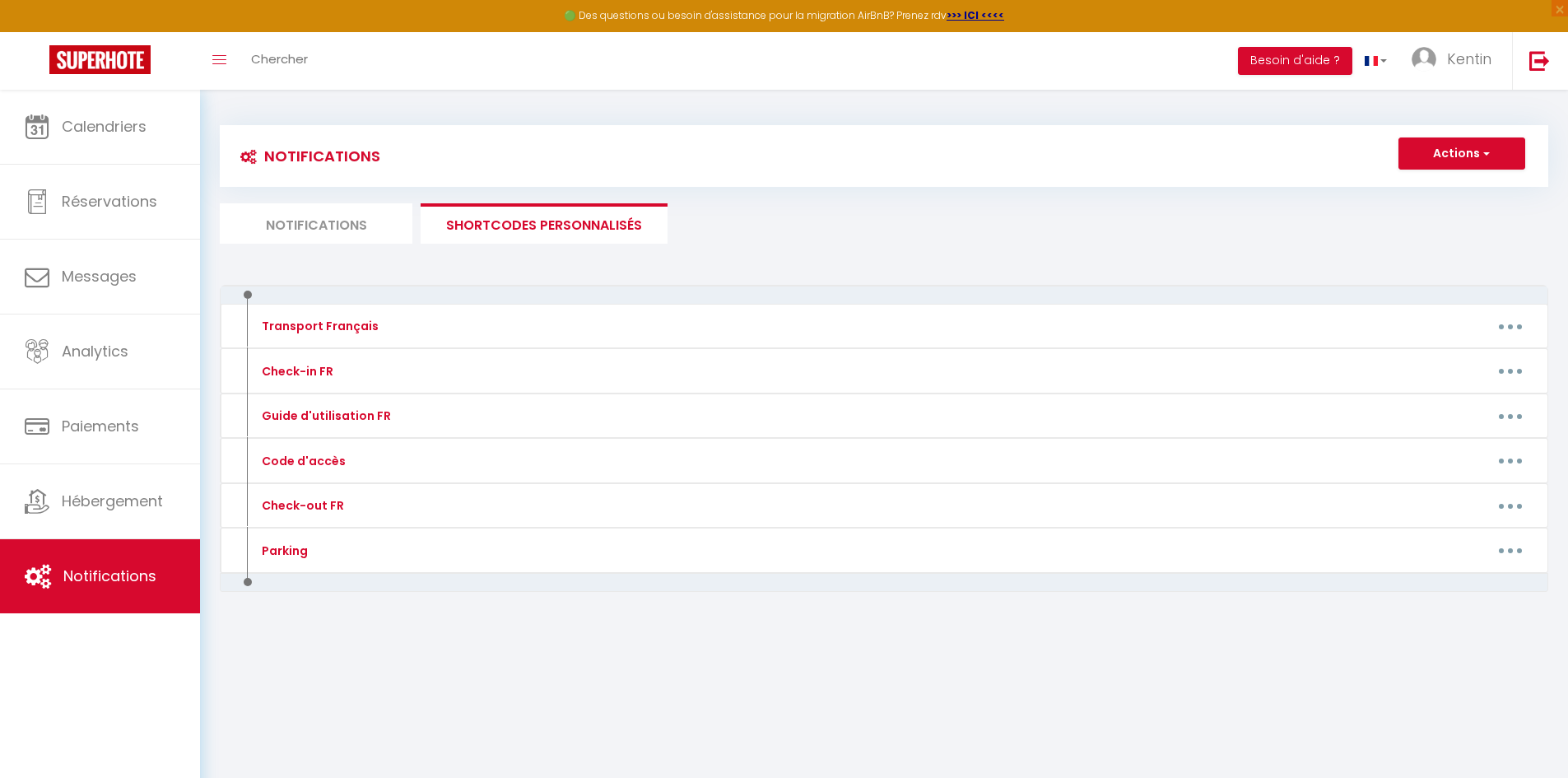
click at [341, 215] on li "Notifications" at bounding box center [316, 223] width 193 height 40
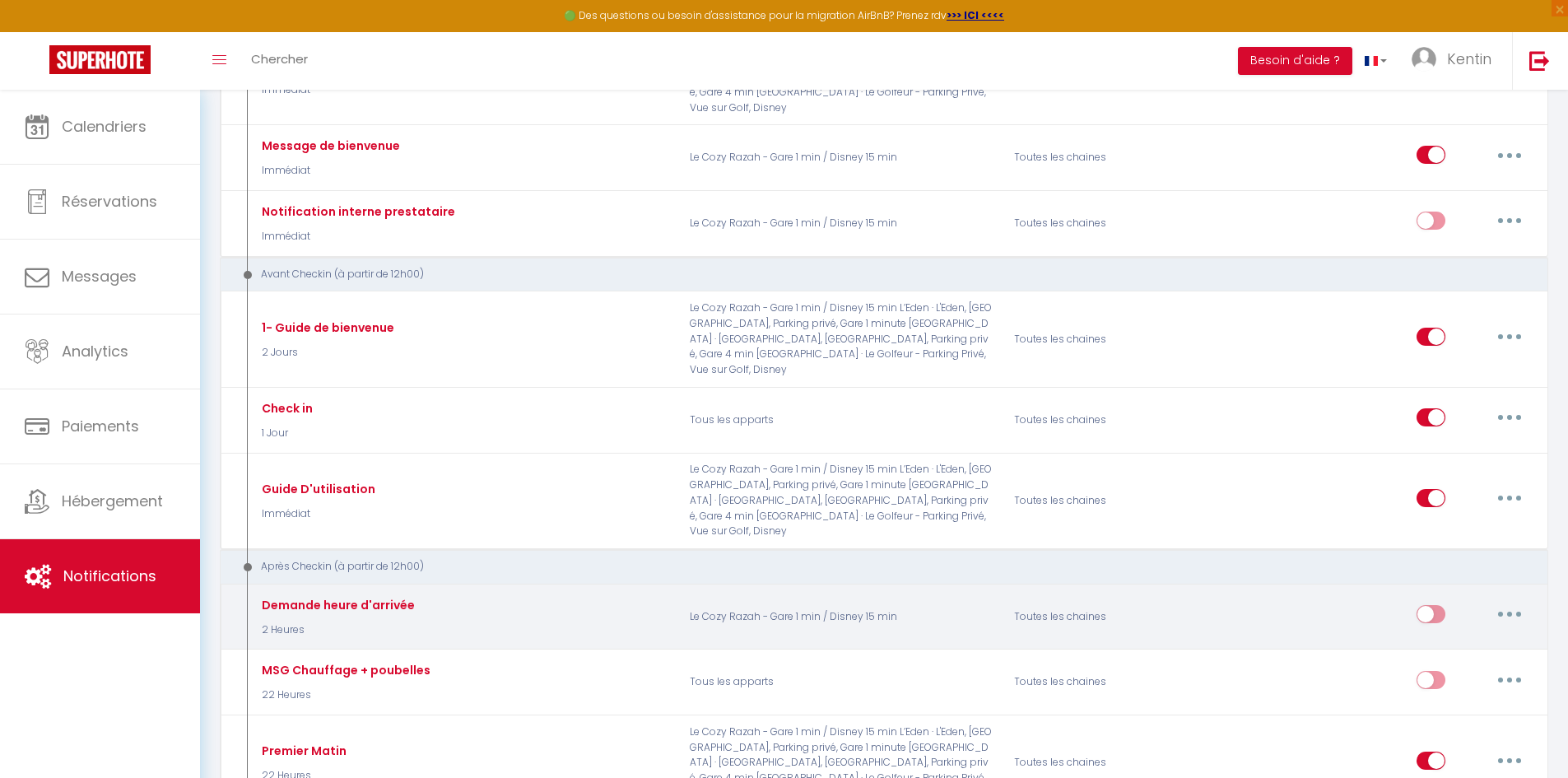
scroll to position [247, 0]
